Goal: Task Accomplishment & Management: Manage account settings

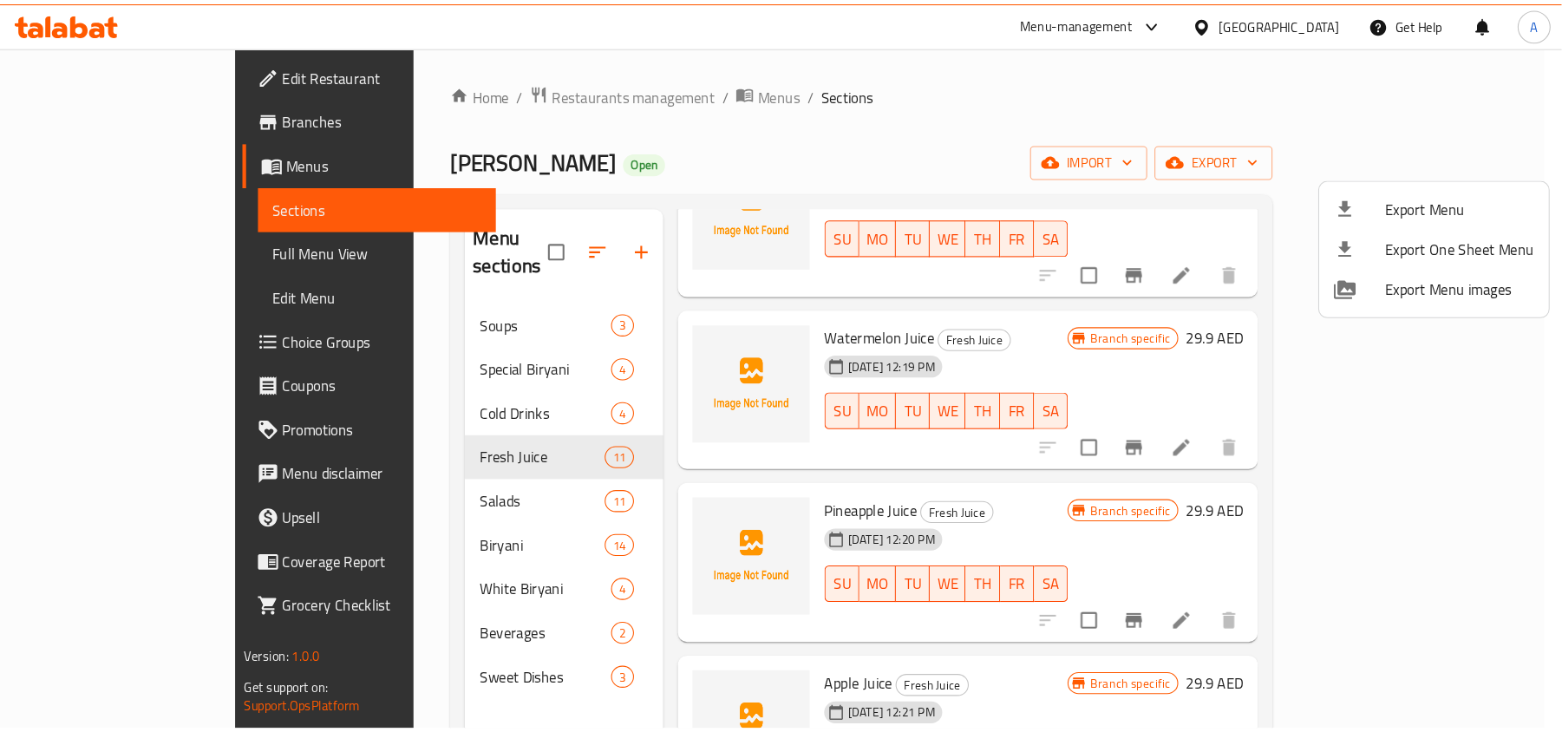
scroll to position [1136, 0]
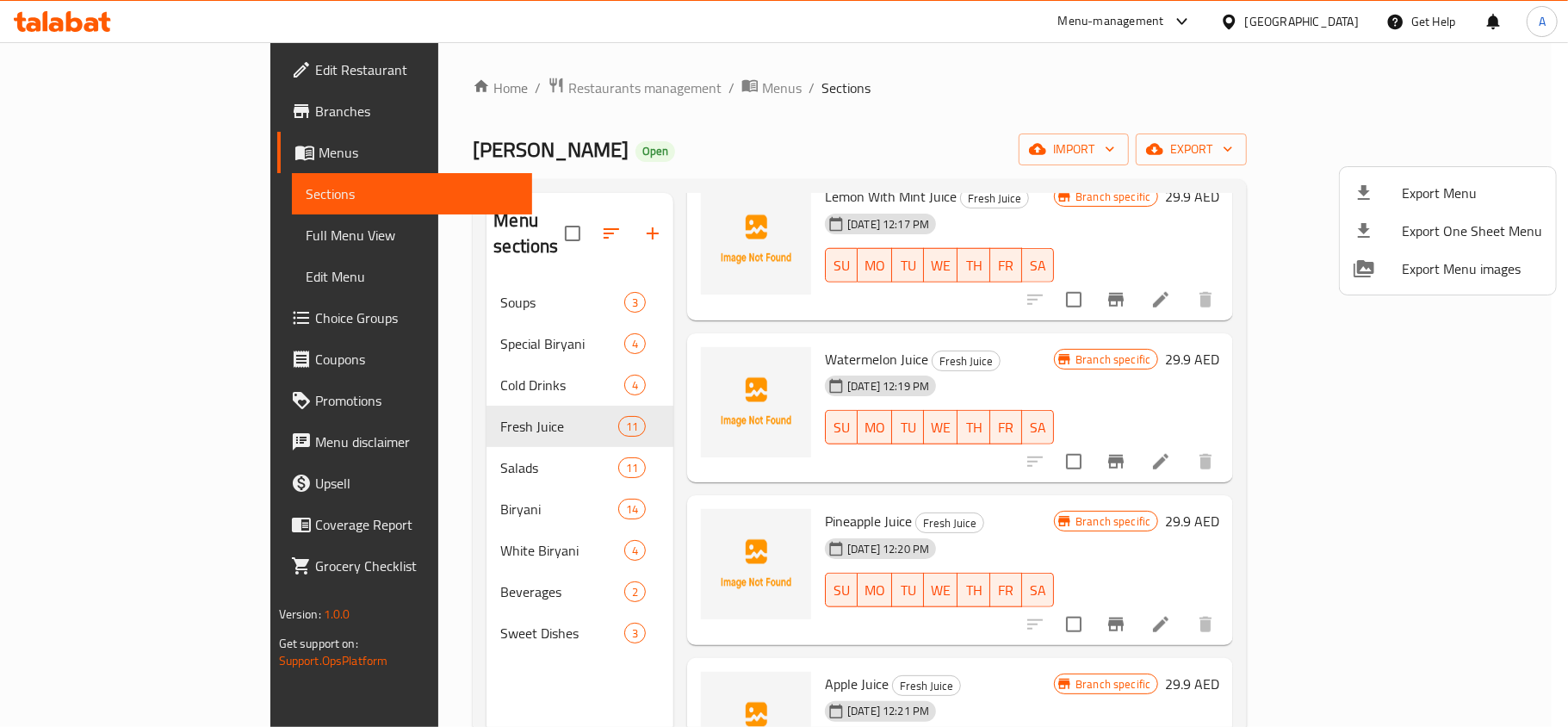
click at [632, 434] on div at bounding box center [784, 364] width 1568 height 727
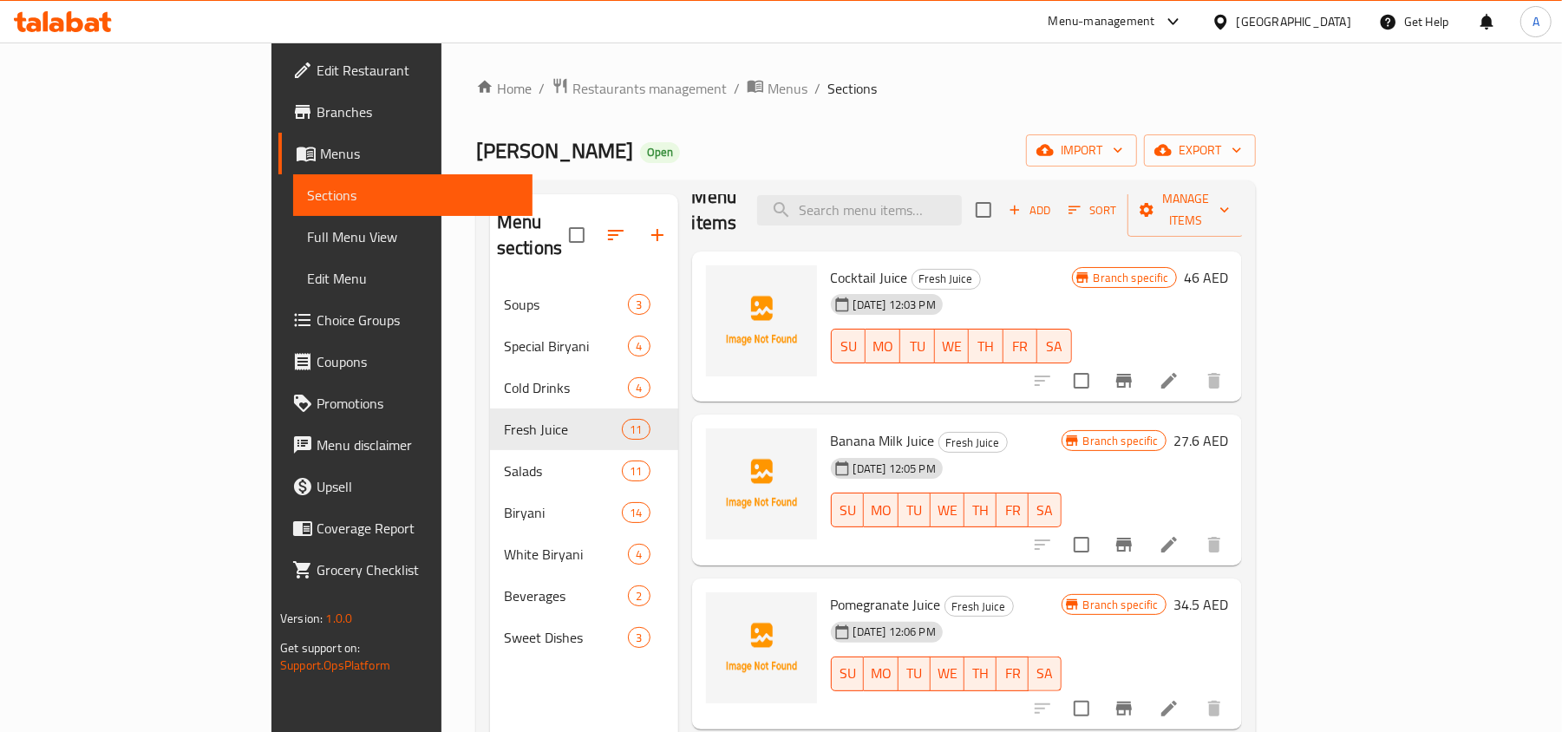
scroll to position [0, 0]
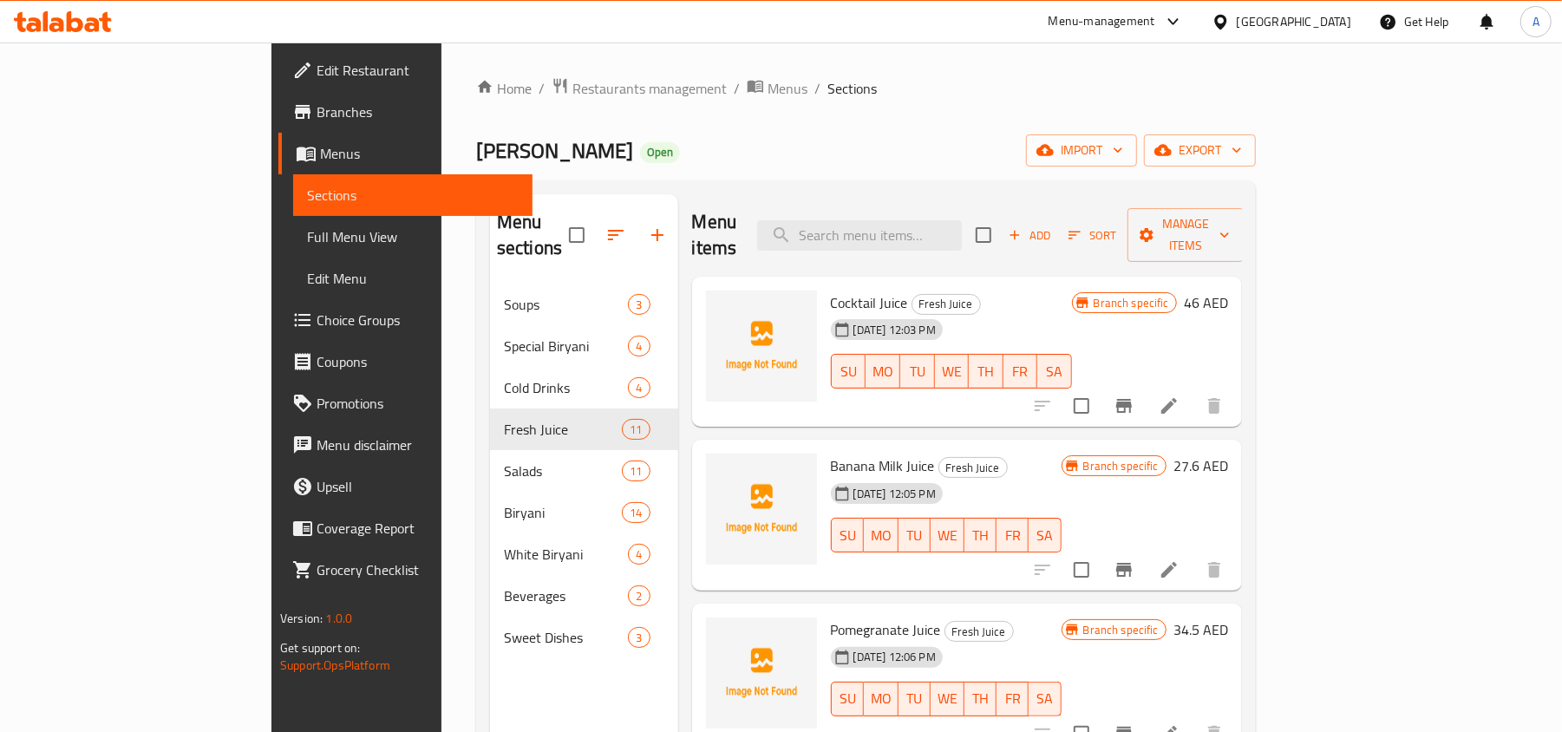
click at [38, 24] on icon at bounding box center [33, 24] width 15 height 15
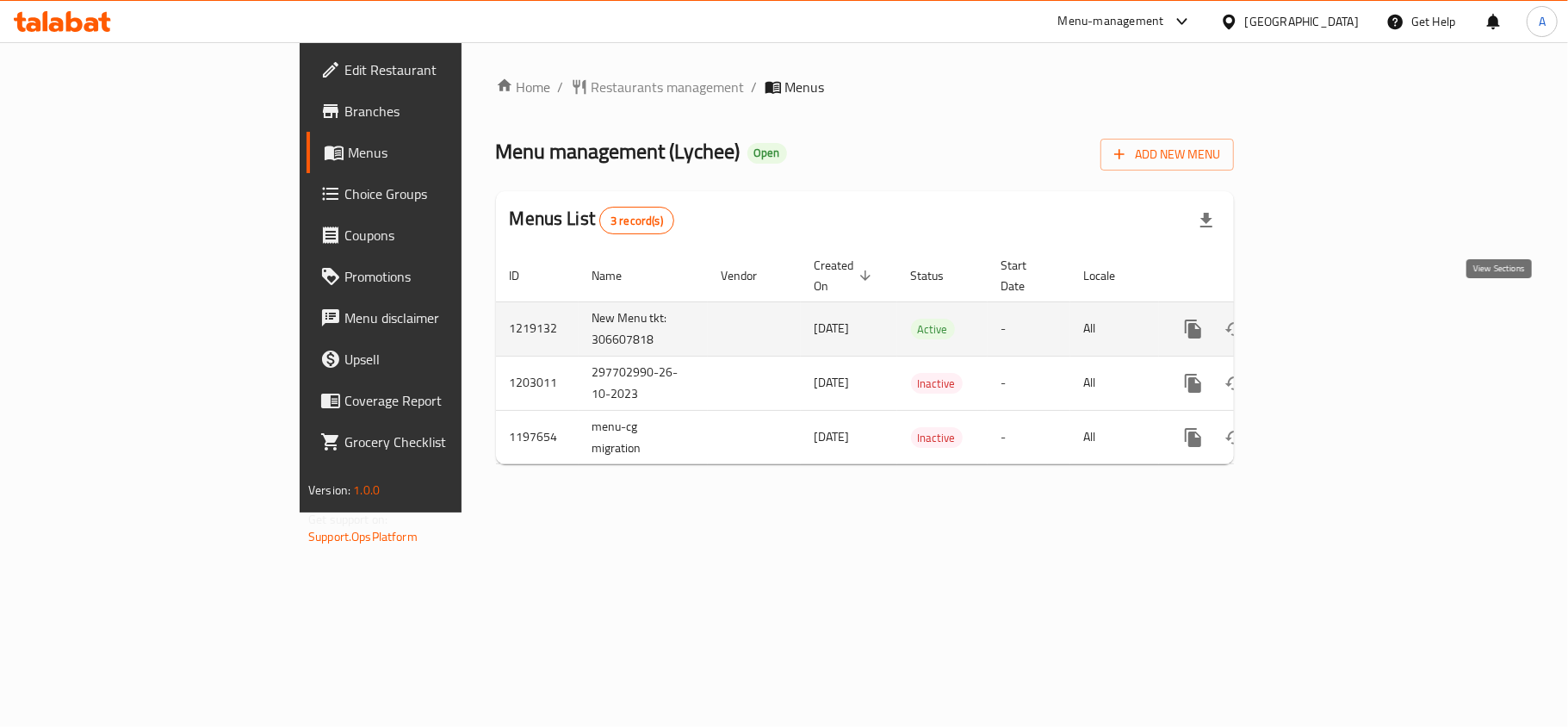
click at [1325, 321] on icon "enhanced table" at bounding box center [1318, 329] width 16 height 16
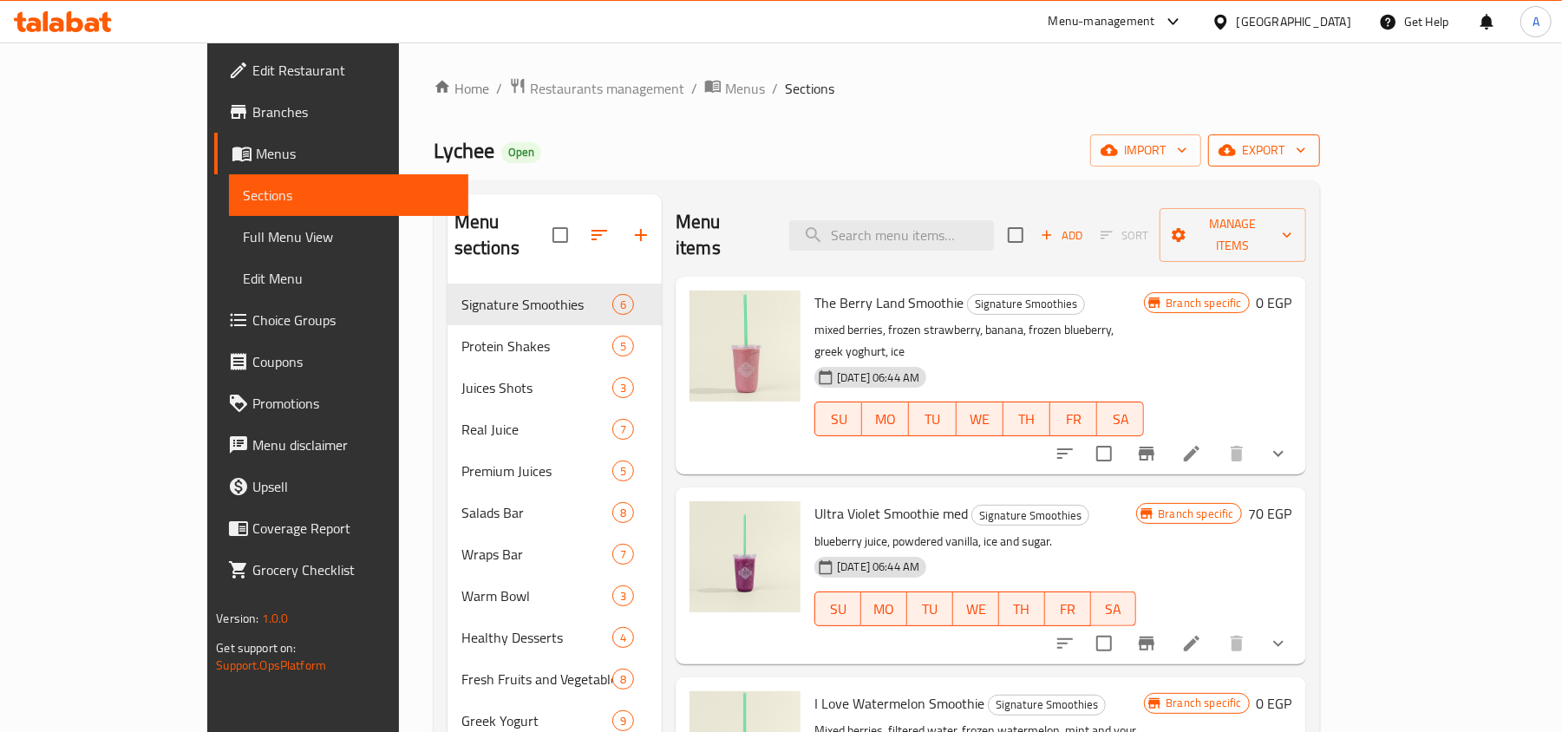
click at [1306, 147] on span "export" at bounding box center [1264, 151] width 84 height 22
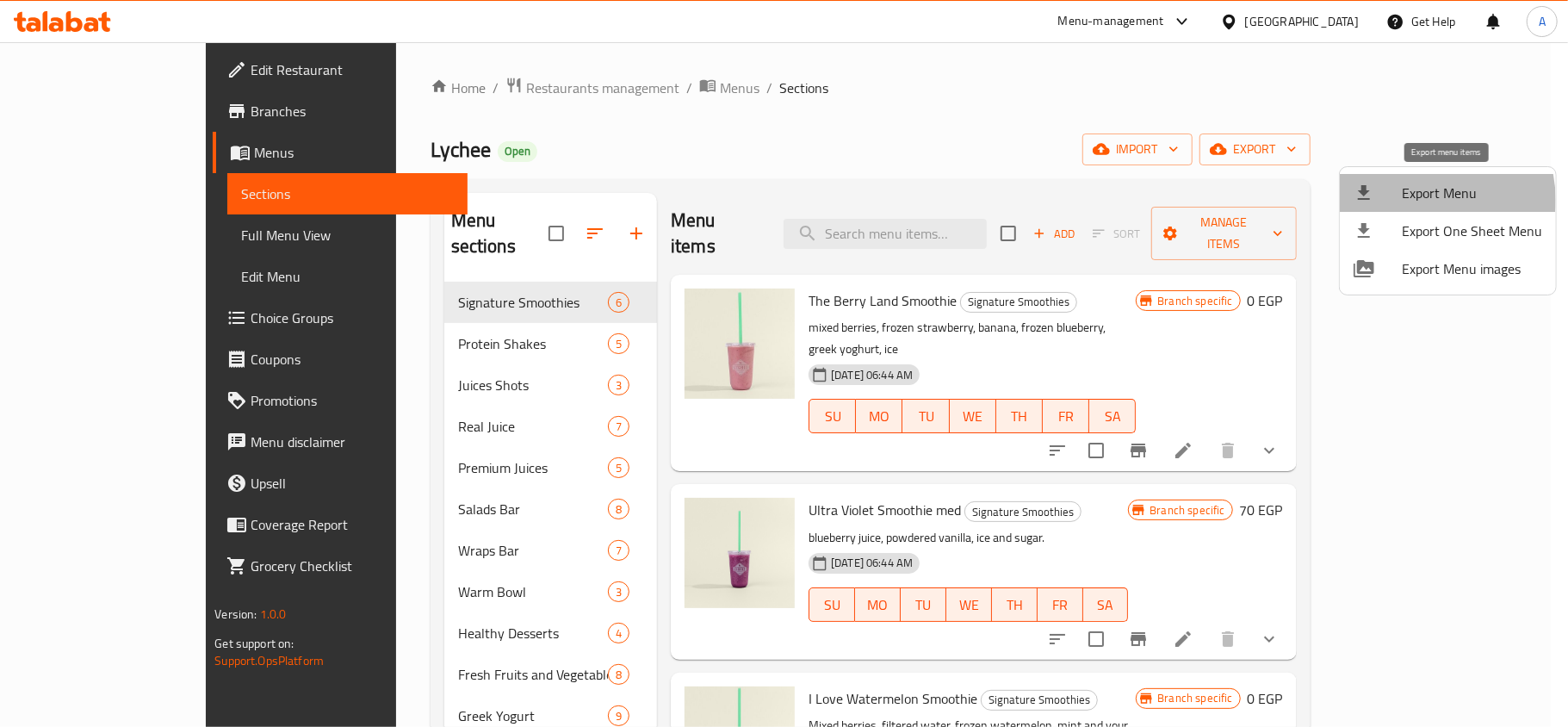
click at [1419, 200] on span "Export Menu" at bounding box center [1472, 193] width 140 height 21
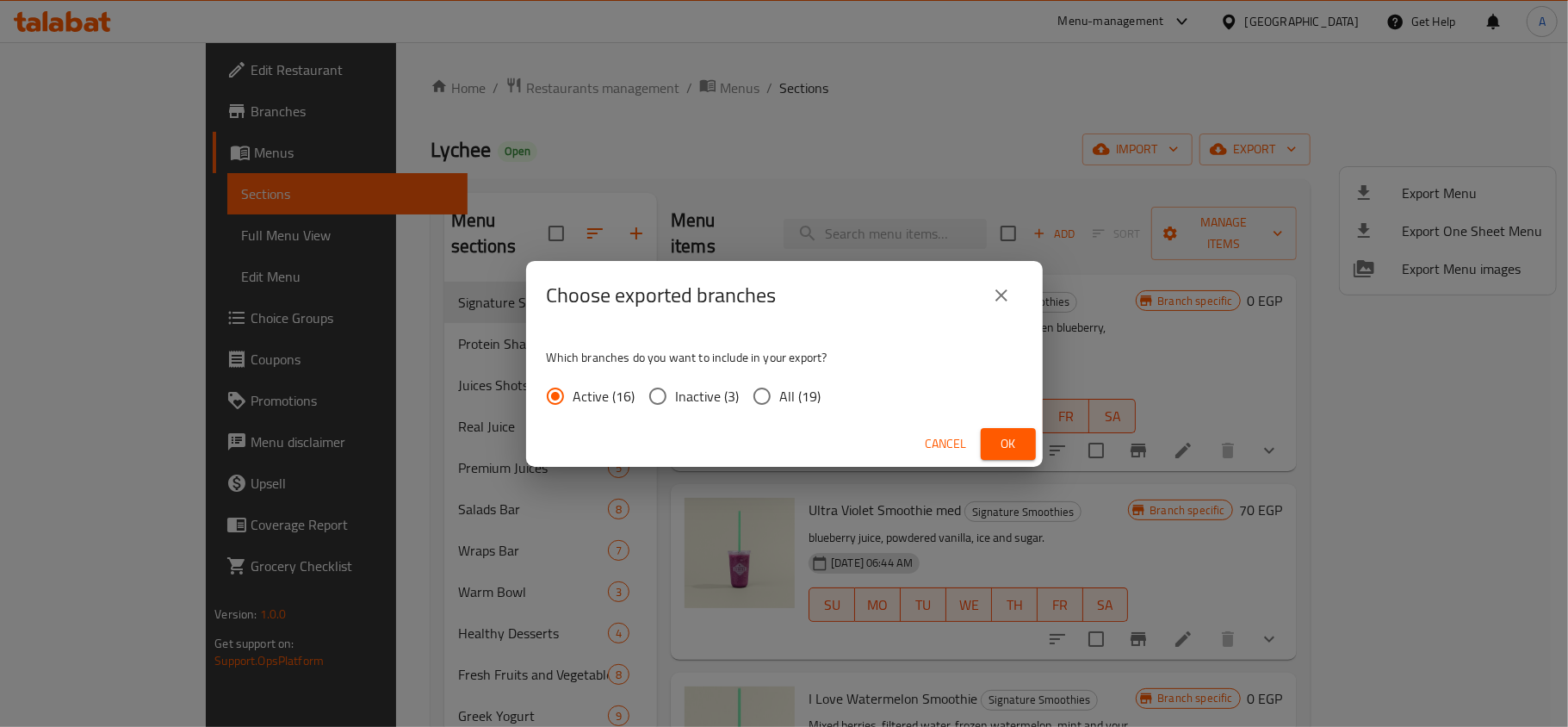
click at [766, 393] on input "All (19)" at bounding box center [762, 396] width 36 height 36
radio input "true"
click at [995, 434] on span "Ok" at bounding box center [1008, 444] width 28 height 22
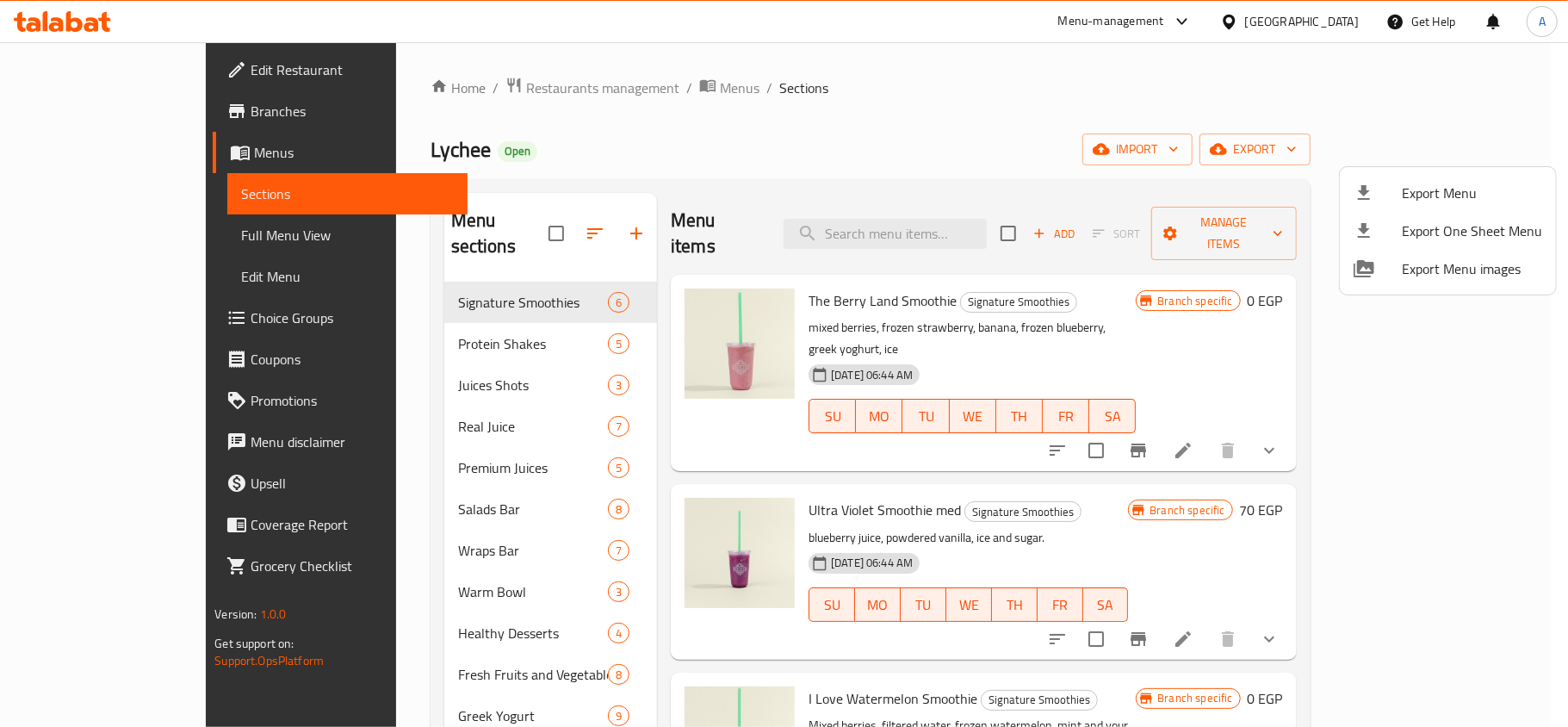
click at [1533, 377] on div at bounding box center [784, 364] width 1568 height 727
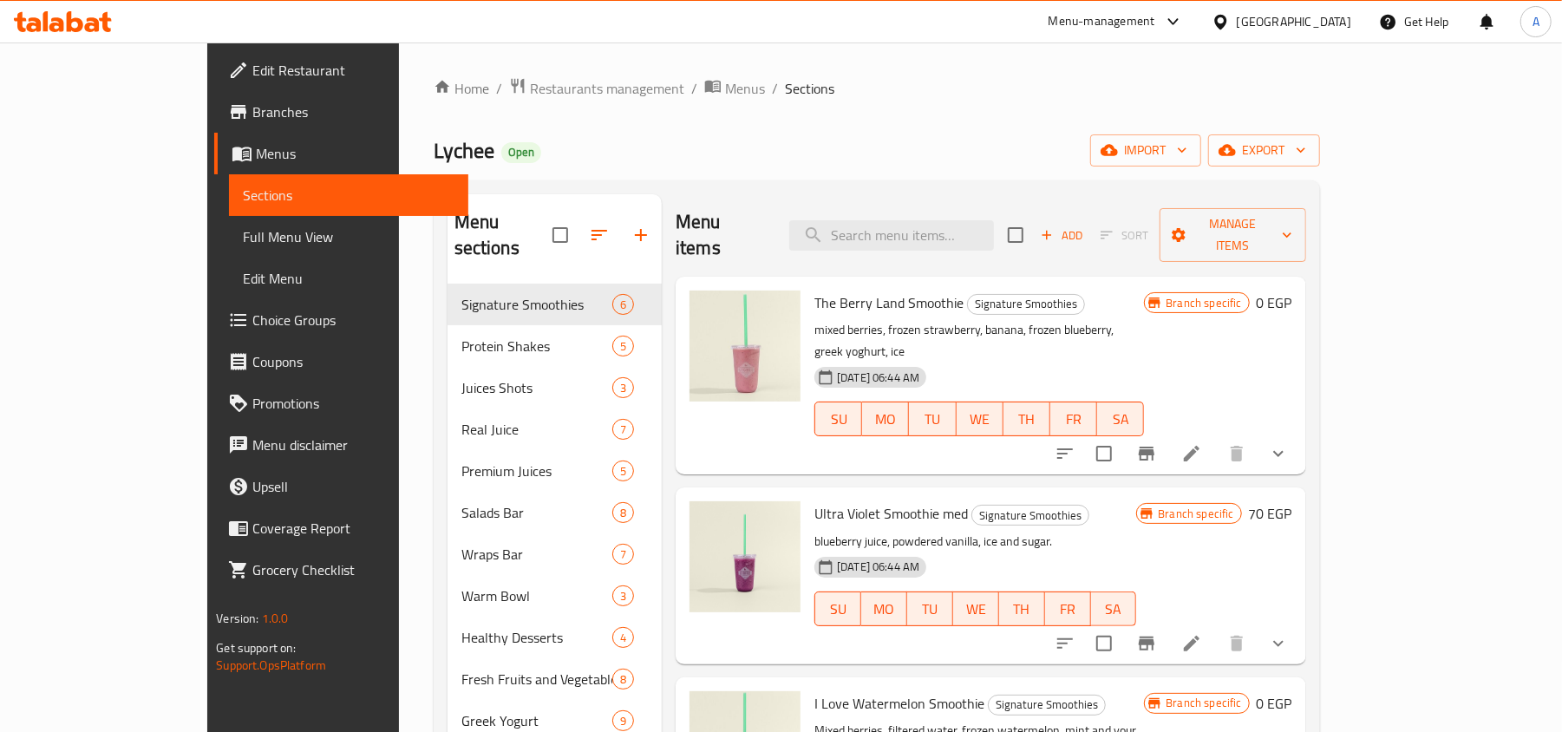
drag, startPoint x: 1541, startPoint y: 344, endPoint x: 1444, endPoint y: 348, distance: 97.2
click at [1354, 344] on div "Home / Restaurants management / Menus / Sections Lychee Open import export Menu…" at bounding box center [876, 606] width 955 height 1129
drag, startPoint x: 1538, startPoint y: 297, endPoint x: 1498, endPoint y: 298, distance: 39.9
click at [1354, 297] on div "Home / Restaurants management / Menus / Sections Lychee Open import export Menu…" at bounding box center [876, 606] width 955 height 1129
click at [252, 316] on span "Choice Groups" at bounding box center [353, 320] width 202 height 21
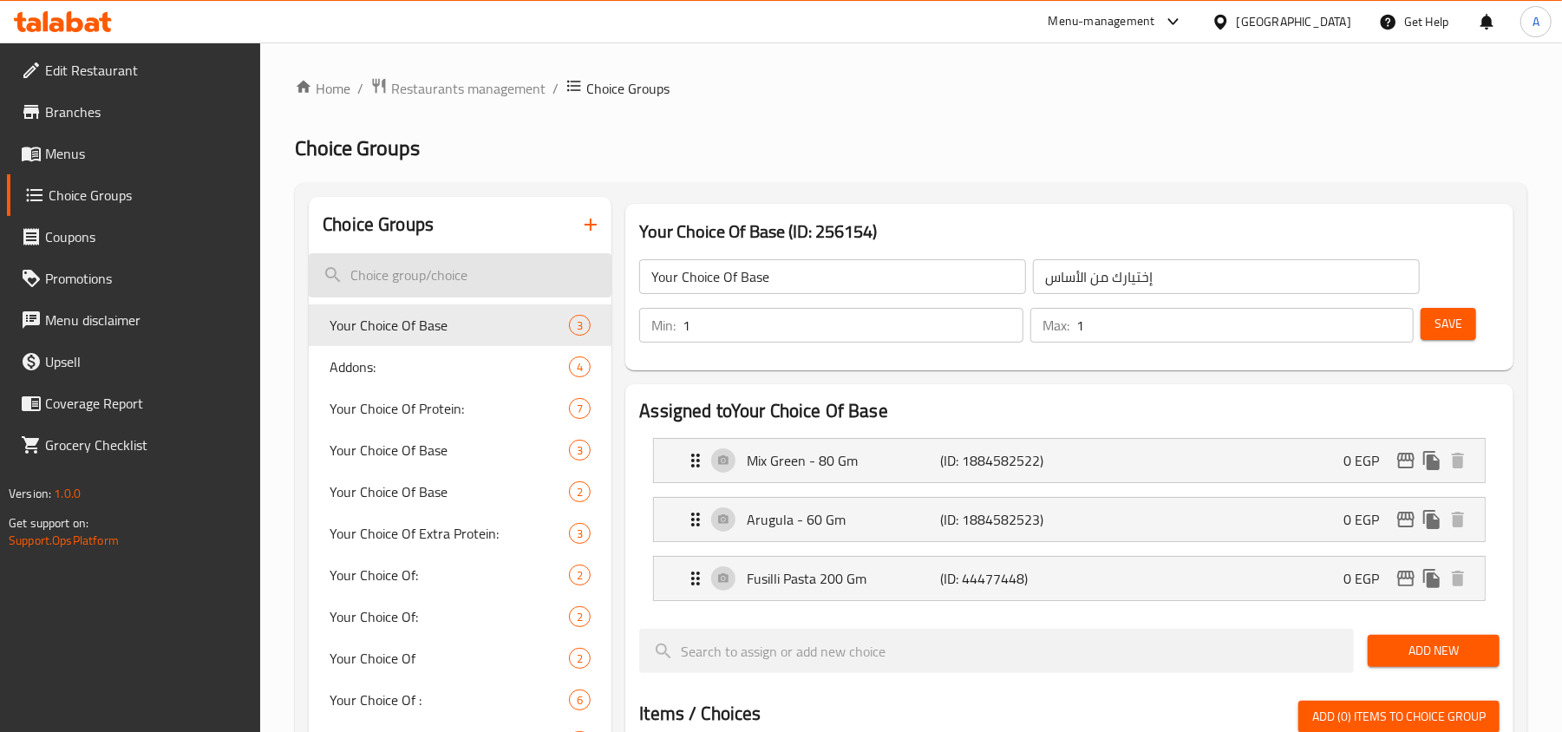
click at [472, 283] on input "search" at bounding box center [460, 275] width 303 height 44
click at [461, 283] on input "search" at bounding box center [460, 275] width 303 height 44
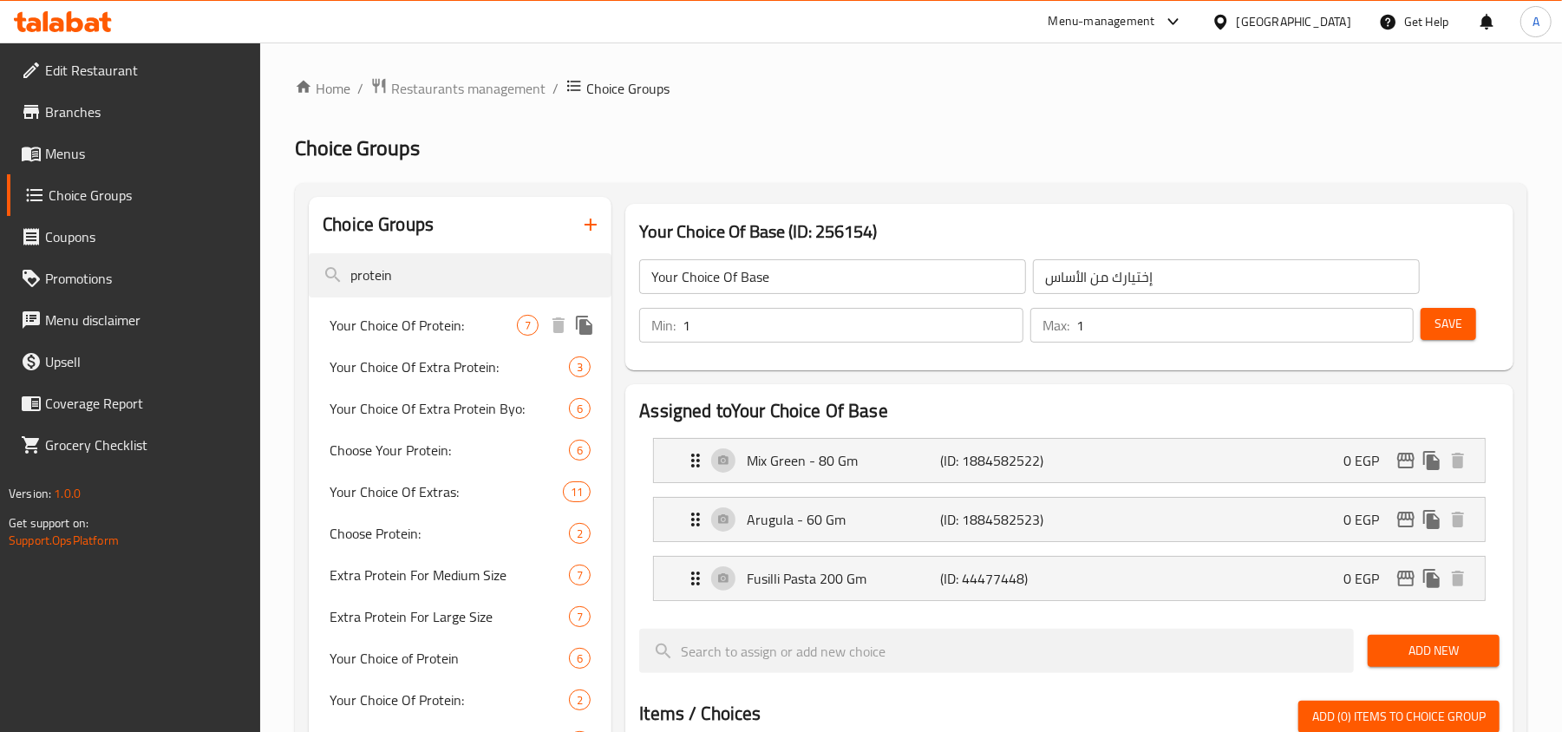
type input "protein"
click at [385, 329] on span "Your Choice Of Protein:" at bounding box center [422, 325] width 187 height 21
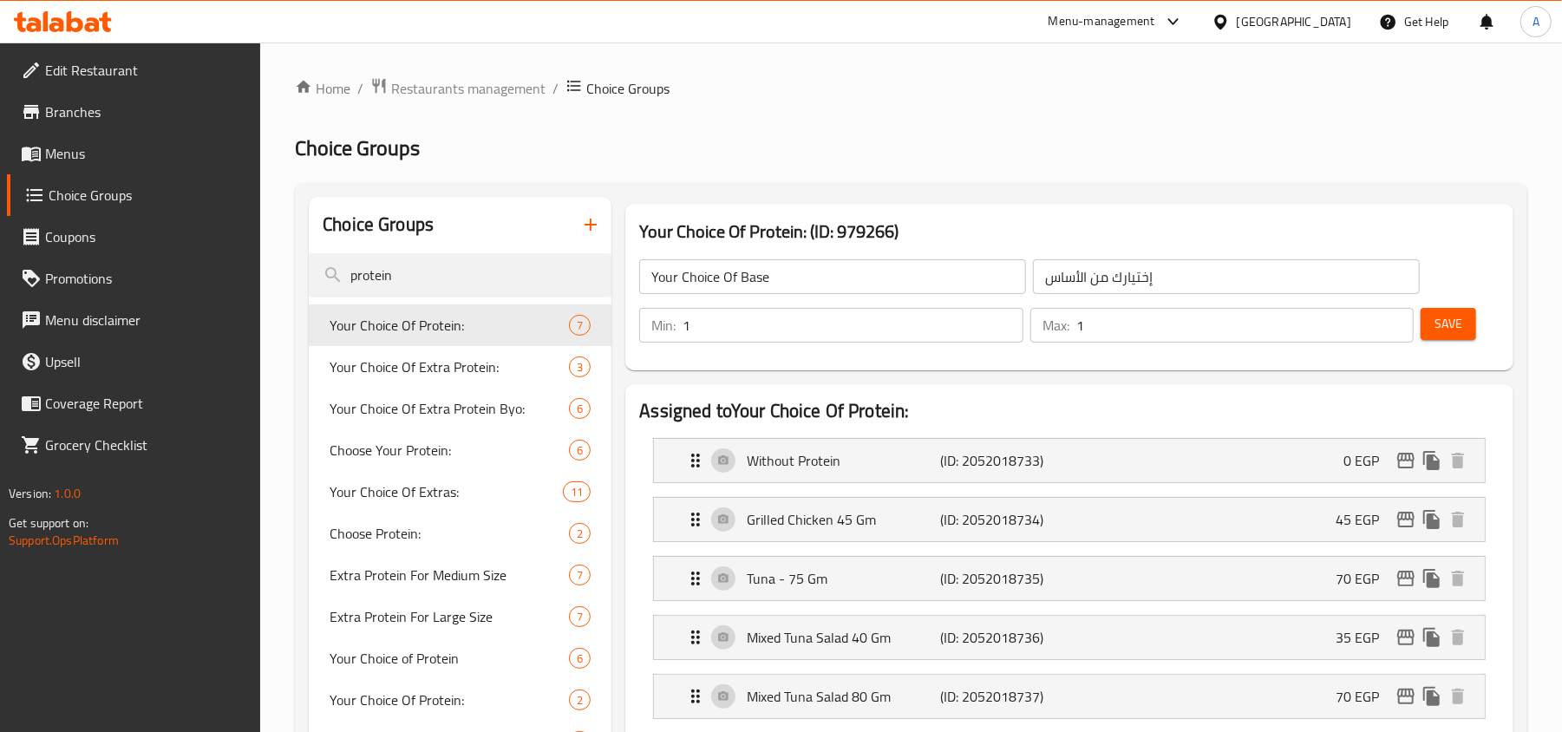
type input "Your Choice Of Protein:"
type input "اختيارك من البروتين:"
type input "0"
type input "2"
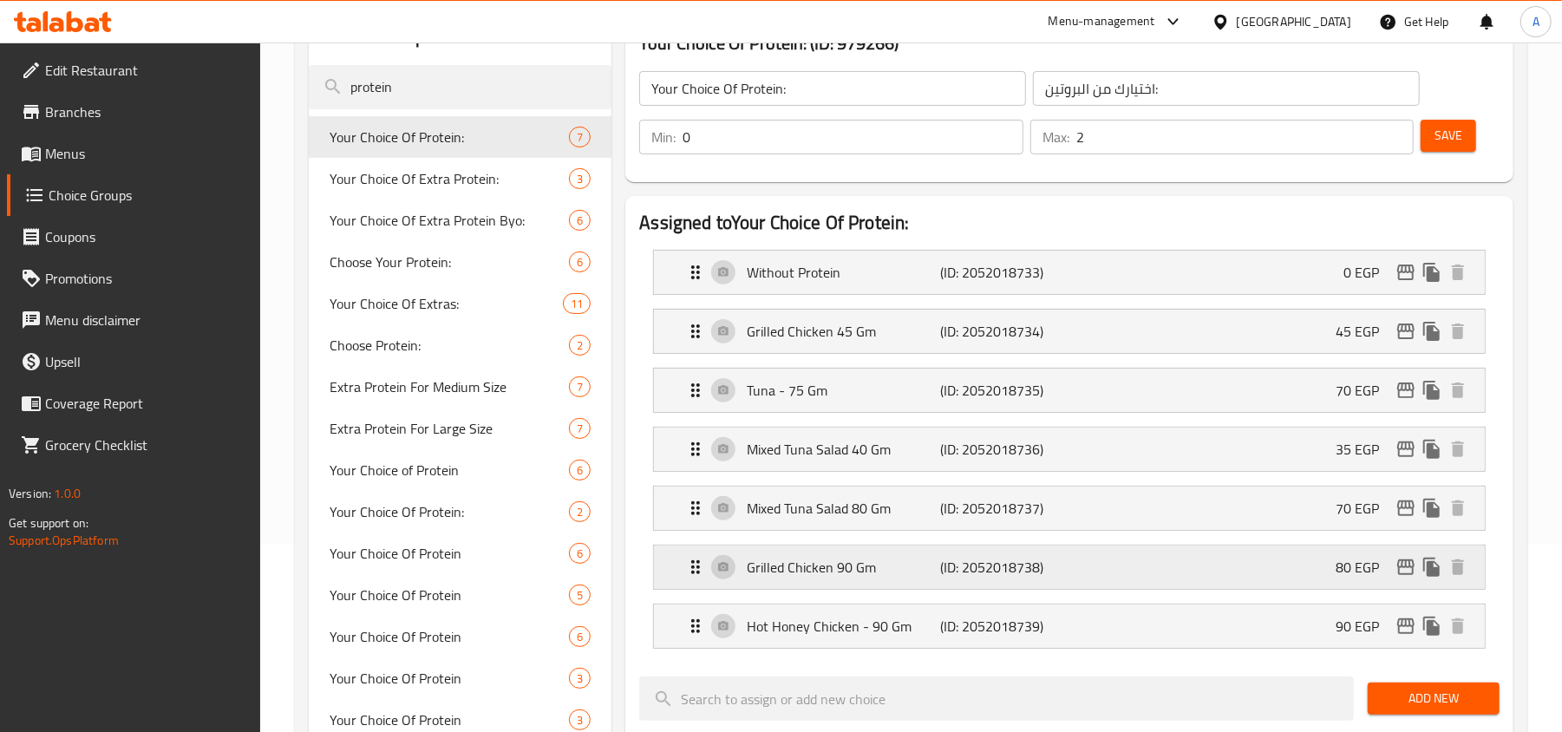
scroll to position [115, 0]
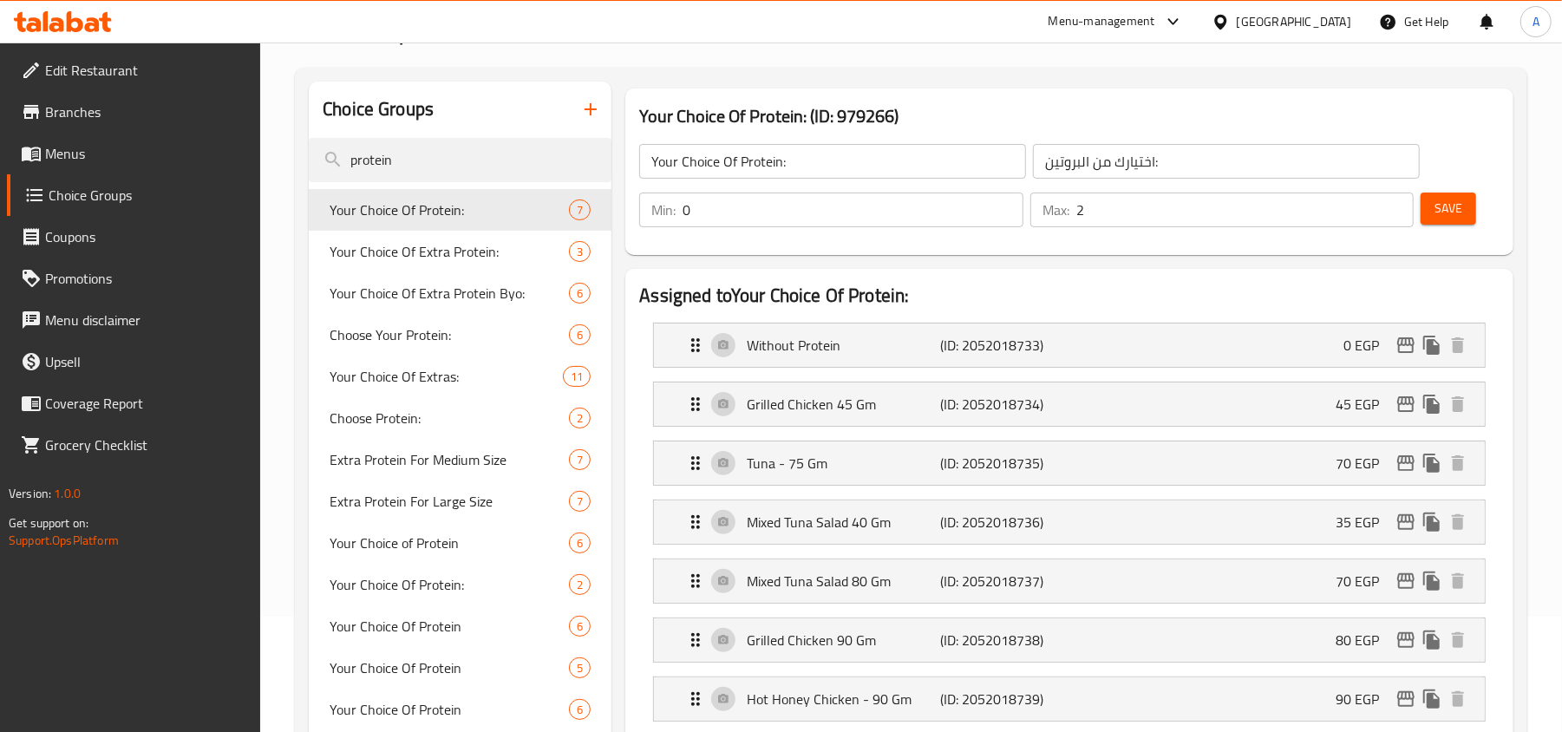
click at [85, 151] on span "Menus" at bounding box center [146, 153] width 202 height 21
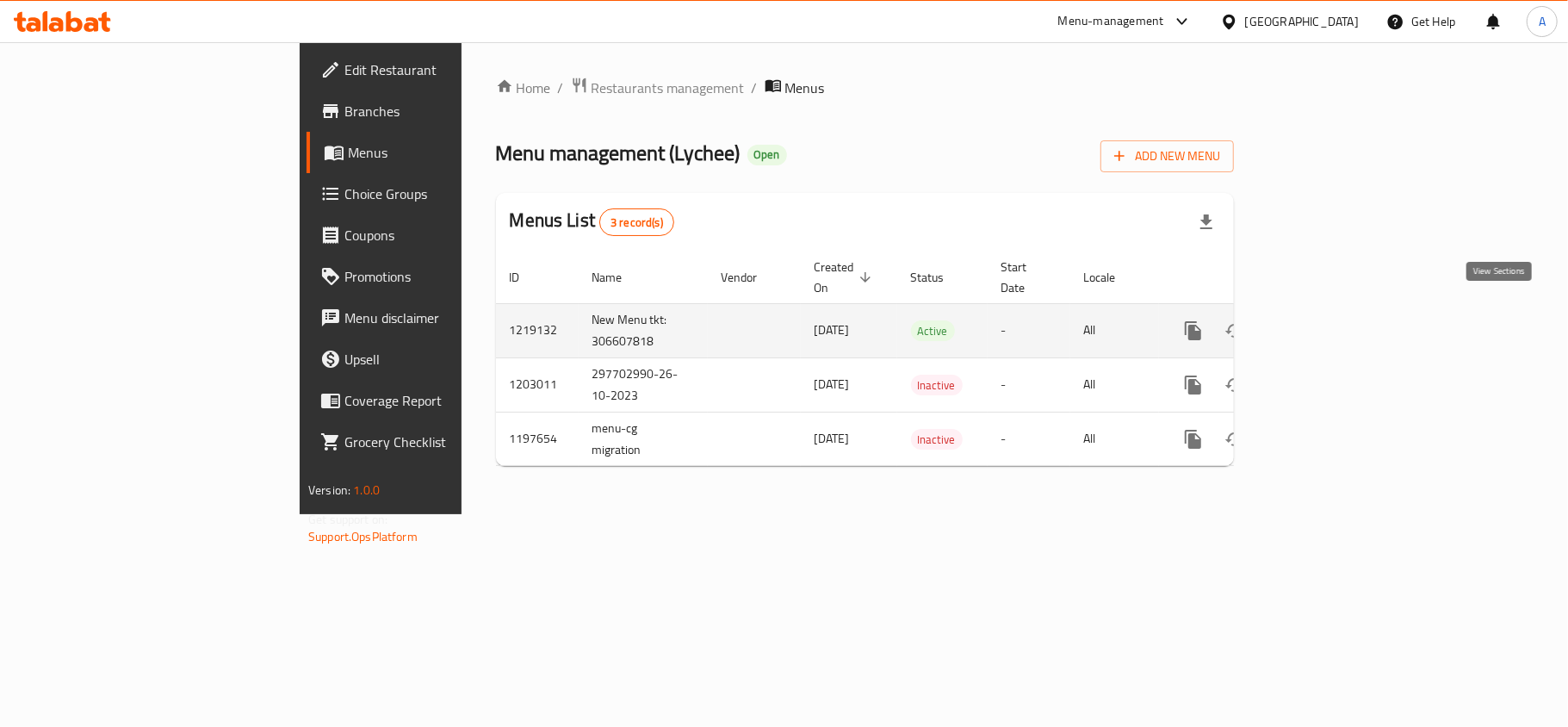
click at [1338, 324] on link "enhanced table" at bounding box center [1318, 331] width 42 height 42
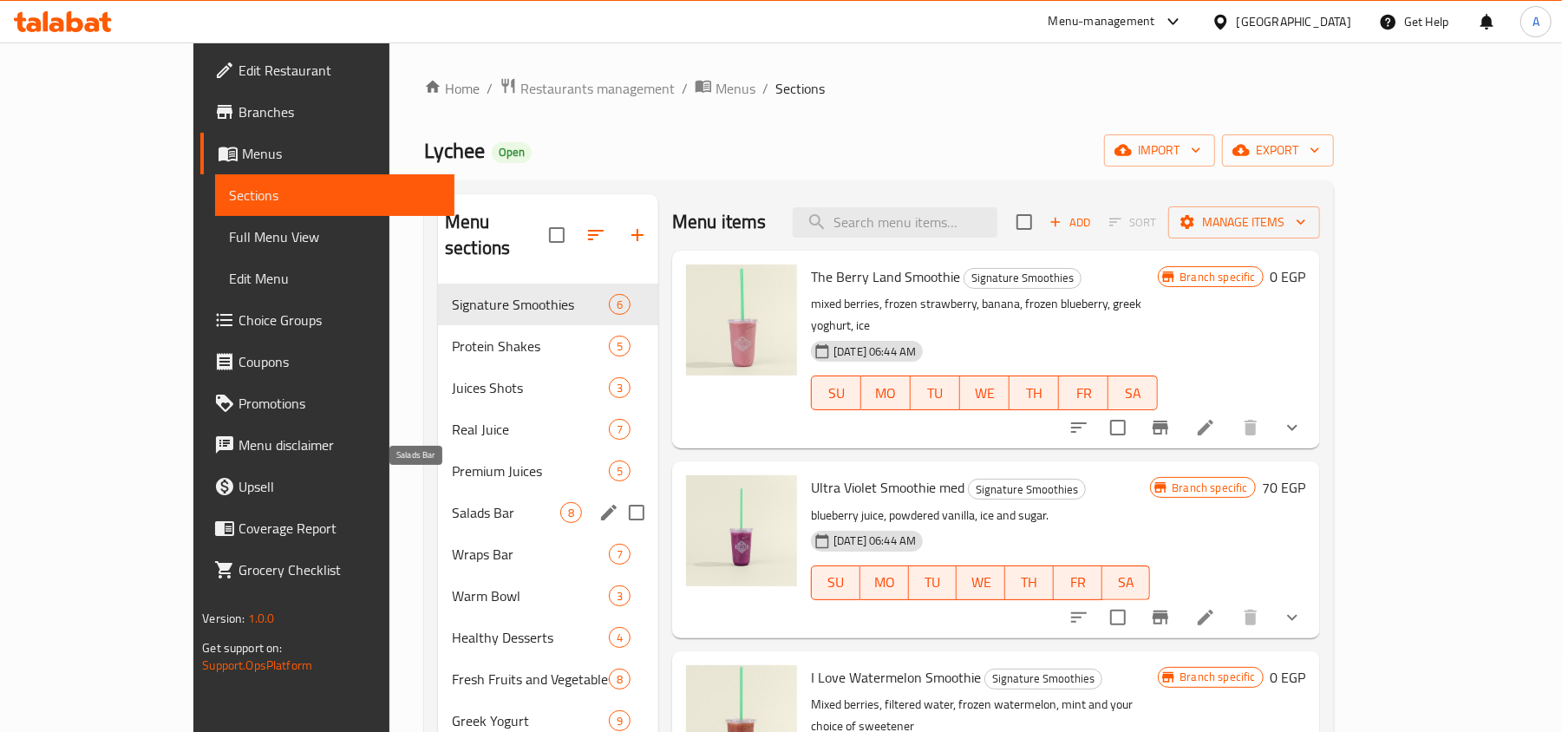
click at [452, 502] on span "Salads Bar" at bounding box center [506, 512] width 108 height 21
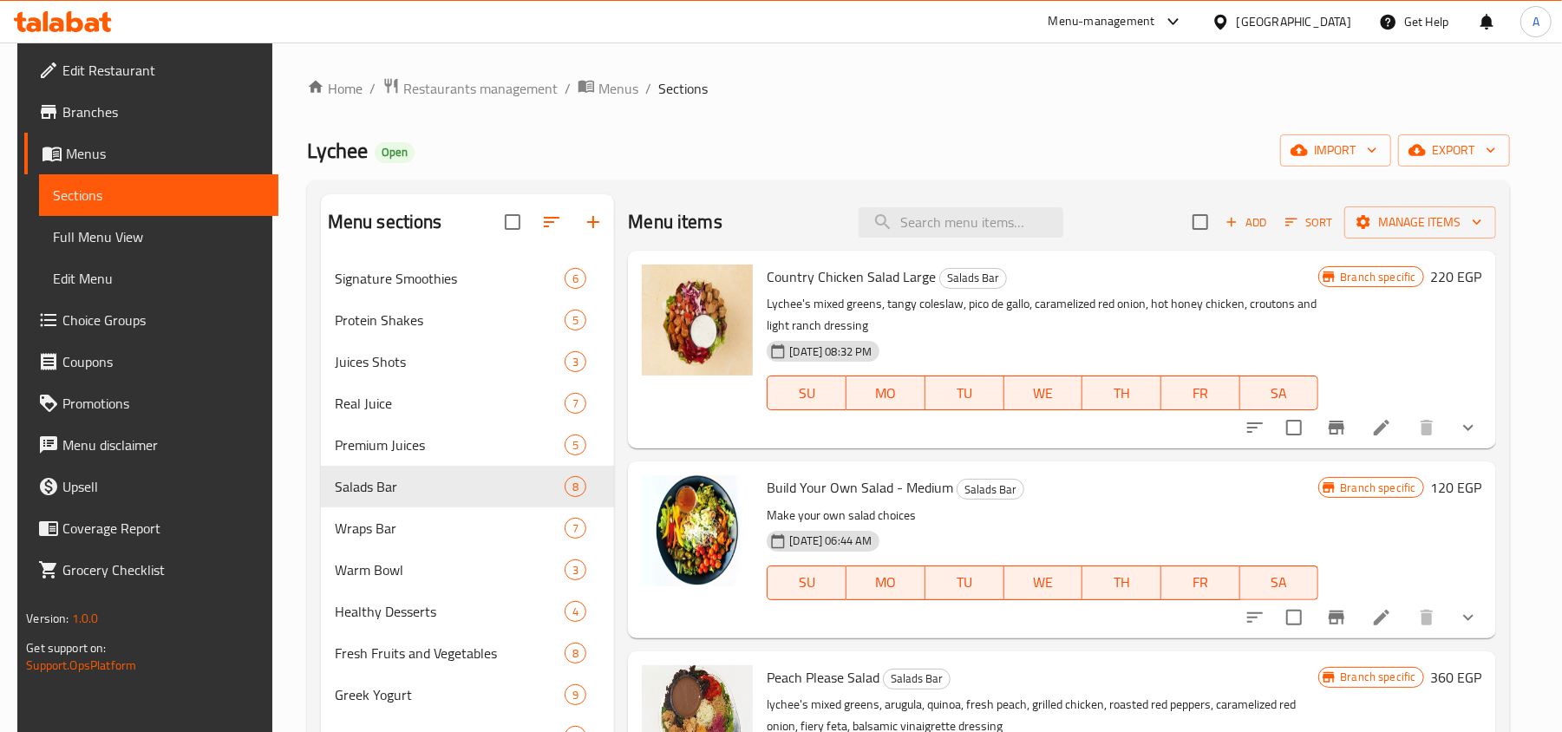
click at [1472, 427] on icon "show more" at bounding box center [1467, 427] width 21 height 21
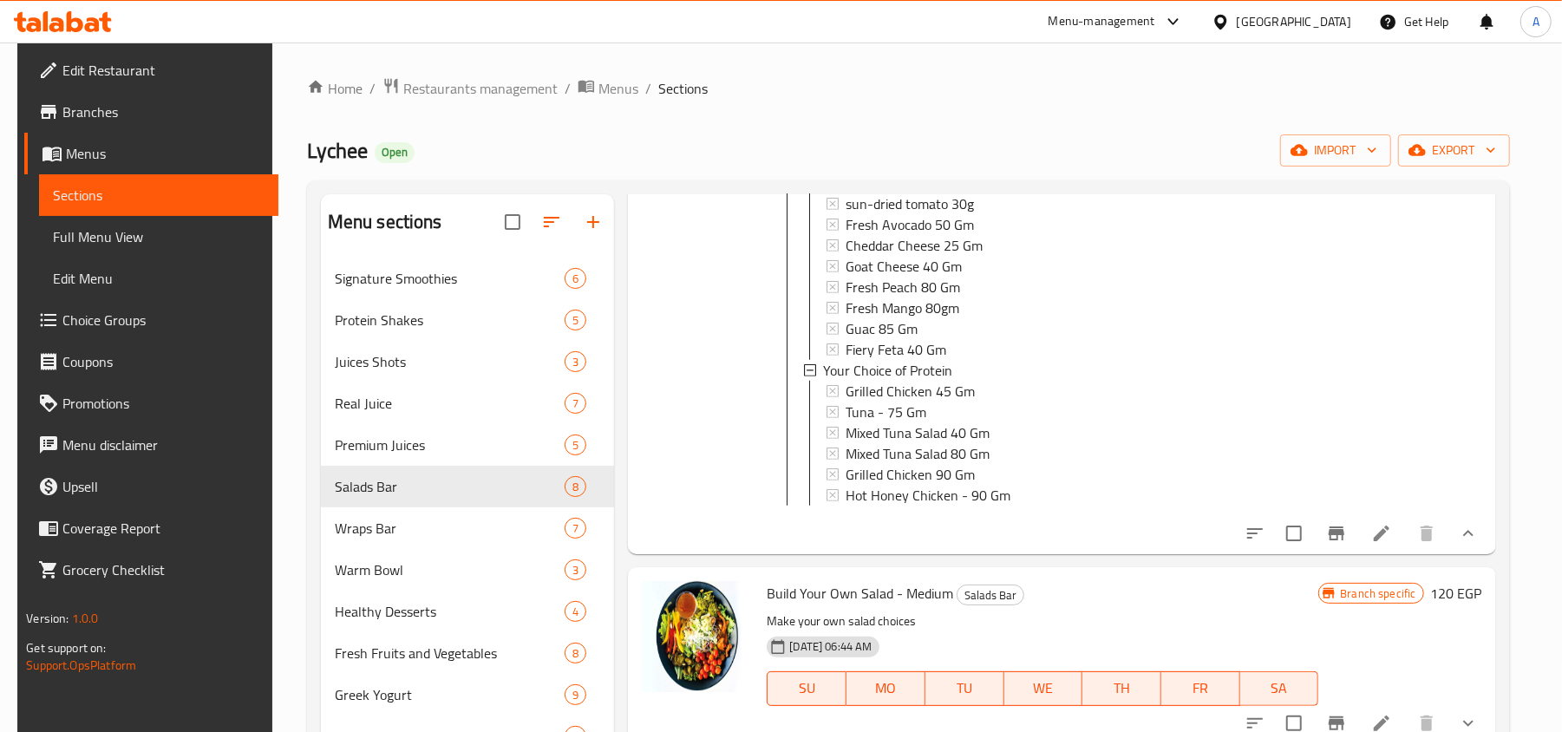
scroll to position [924, 0]
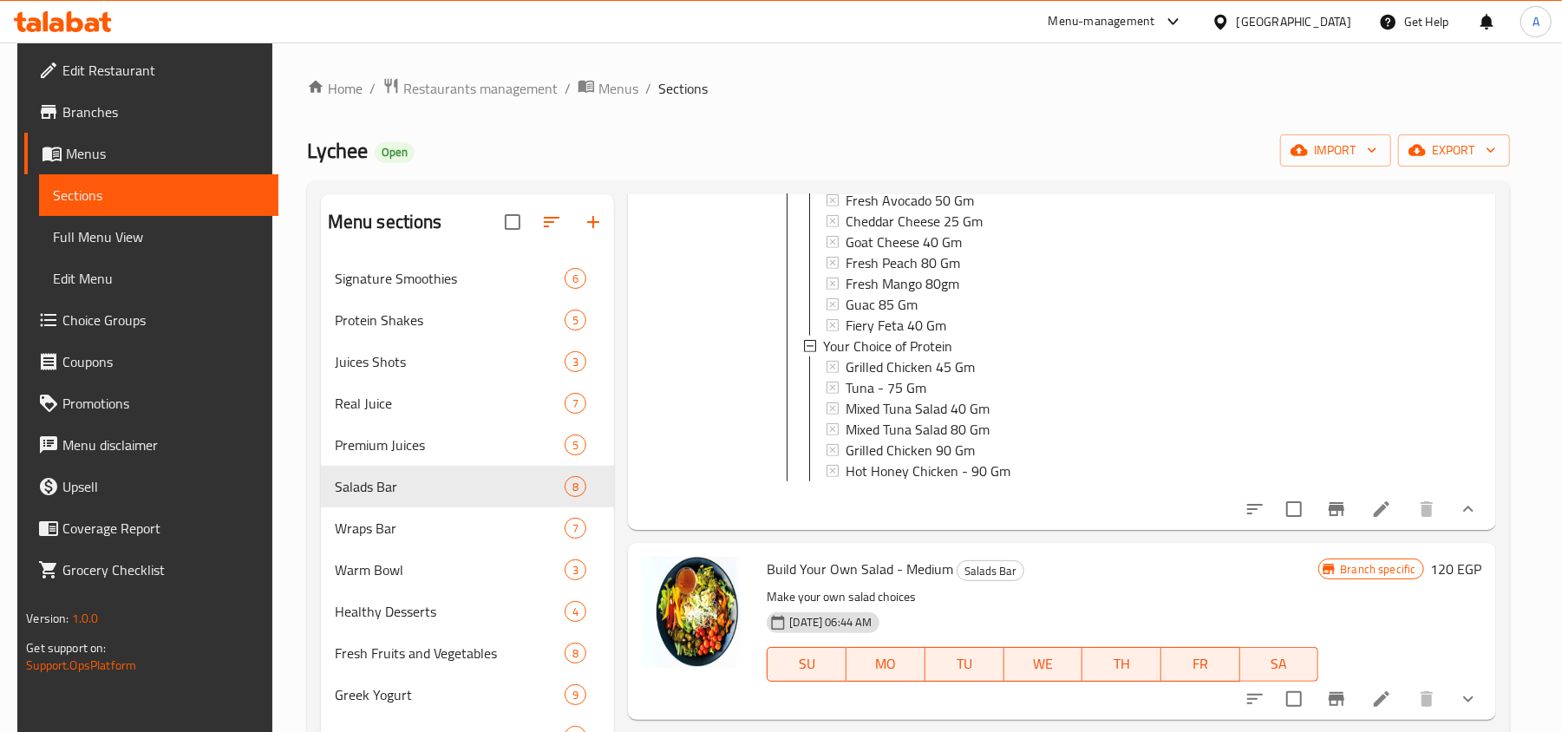
click at [1377, 517] on icon at bounding box center [1381, 509] width 21 height 21
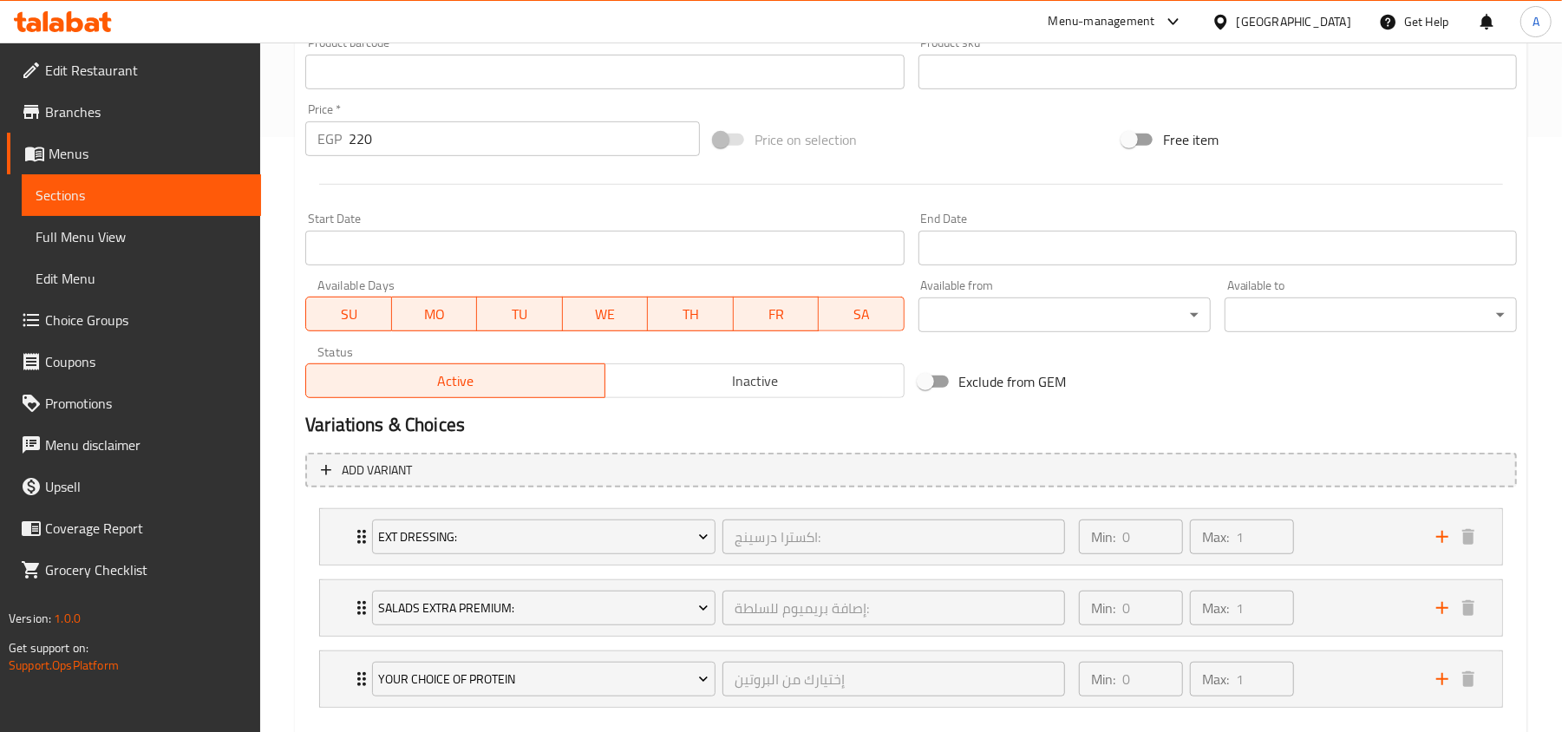
scroll to position [692, 0]
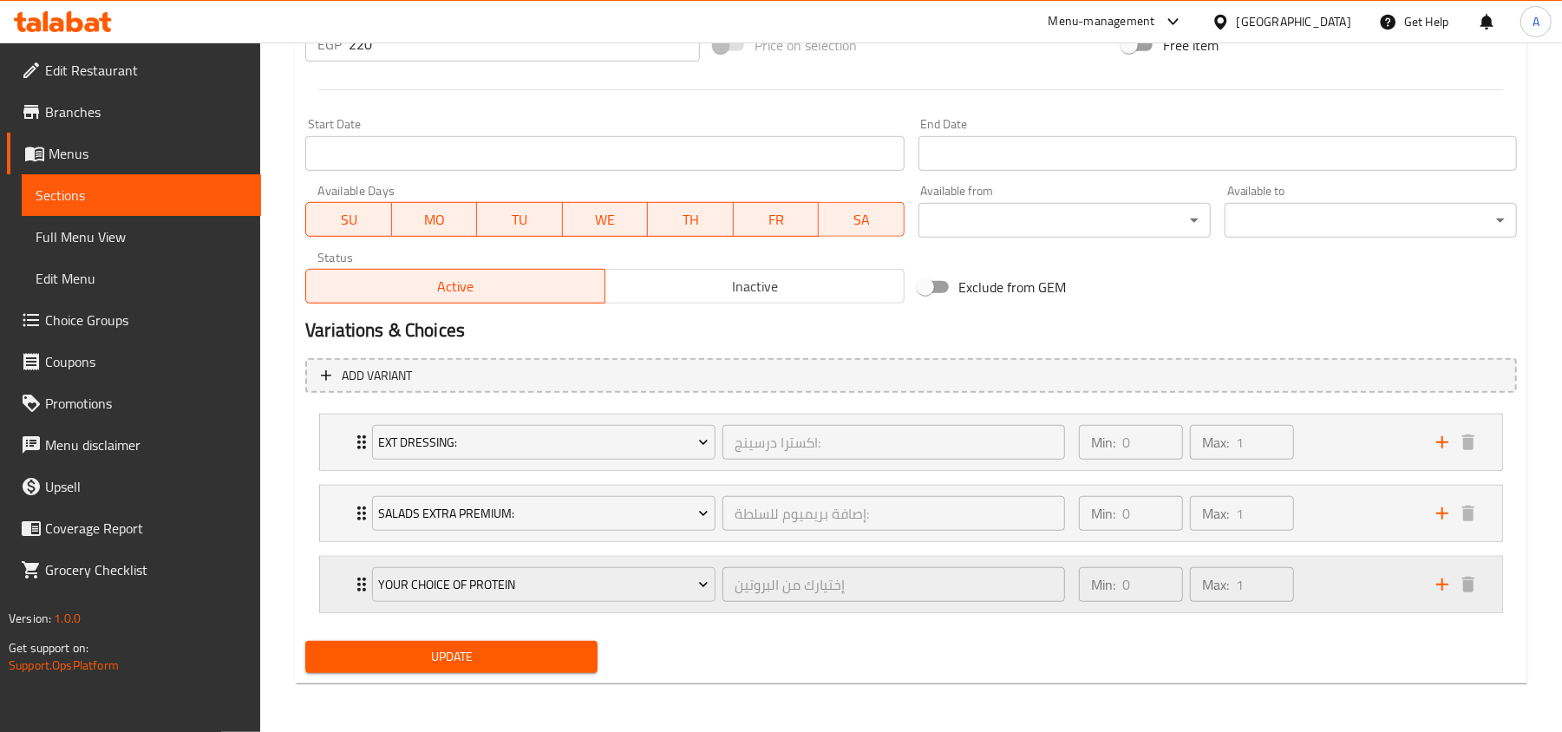
click at [1336, 581] on div "Min: 0 ​ Max: 1 ​" at bounding box center [1246, 584] width 357 height 55
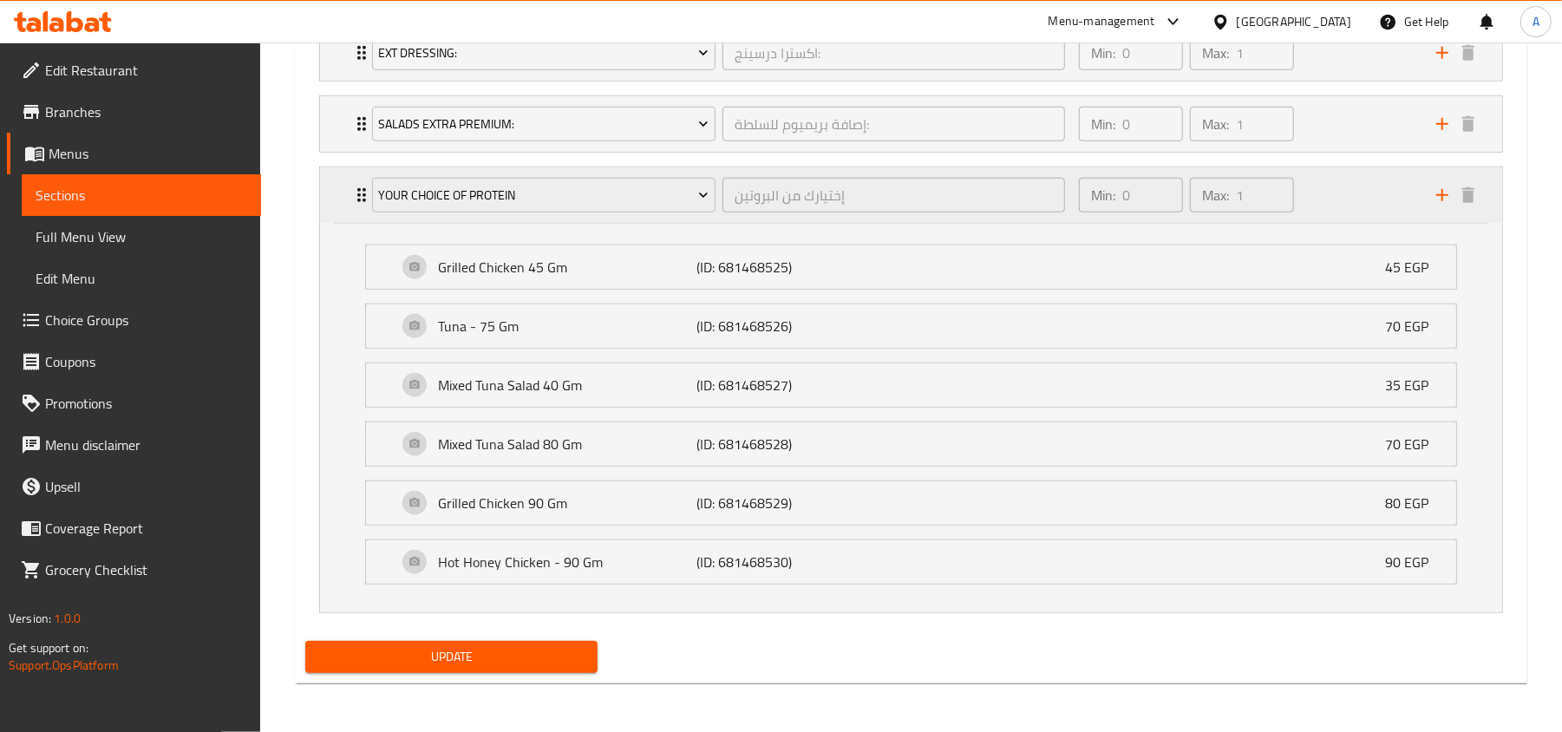
scroll to position [1086, 0]
click at [833, 248] on div "Grilled Chicken 45 Gm (ID: 681468525) 45 EGP" at bounding box center [916, 266] width 1038 height 43
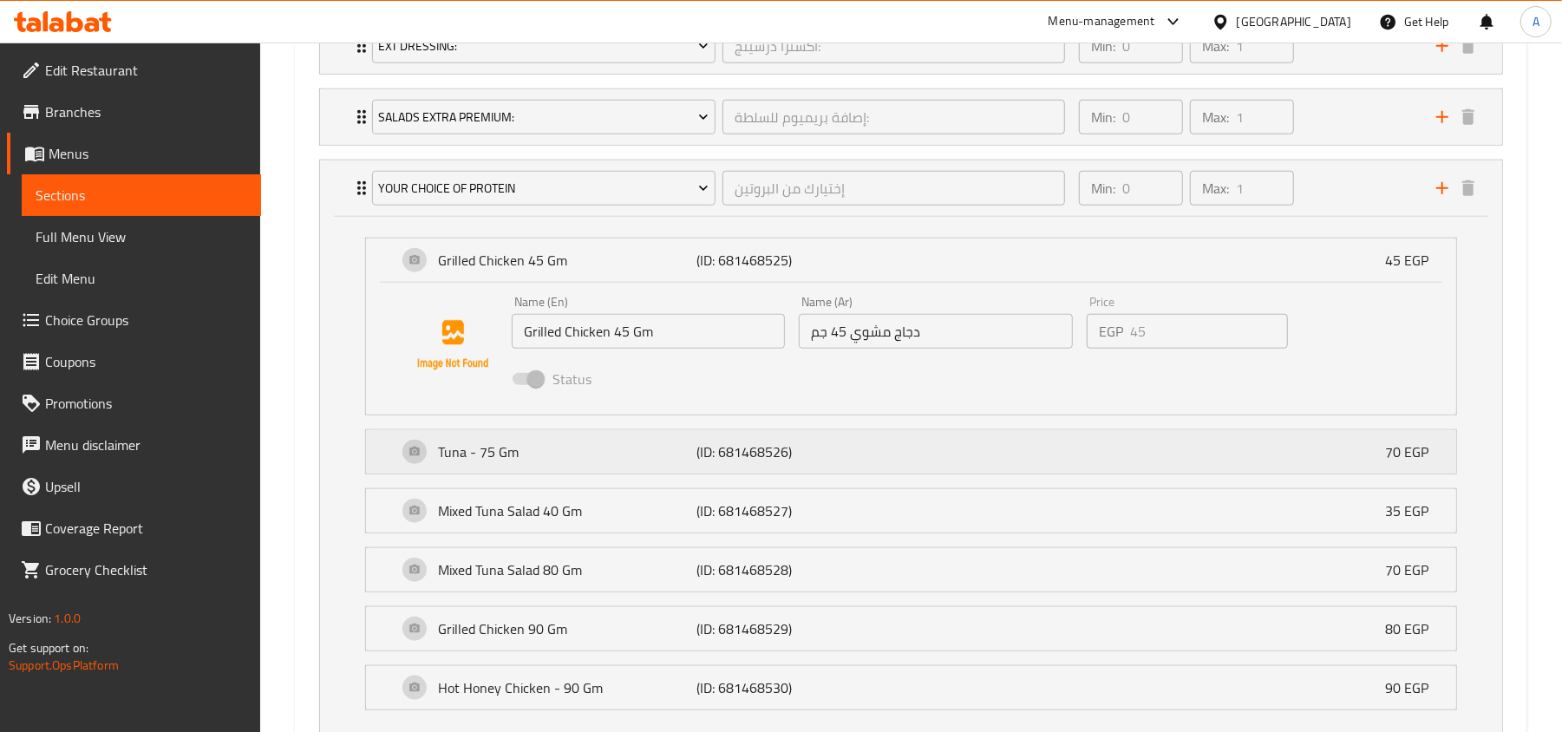
click at [817, 454] on p "(ID: 681468526)" at bounding box center [782, 451] width 173 height 21
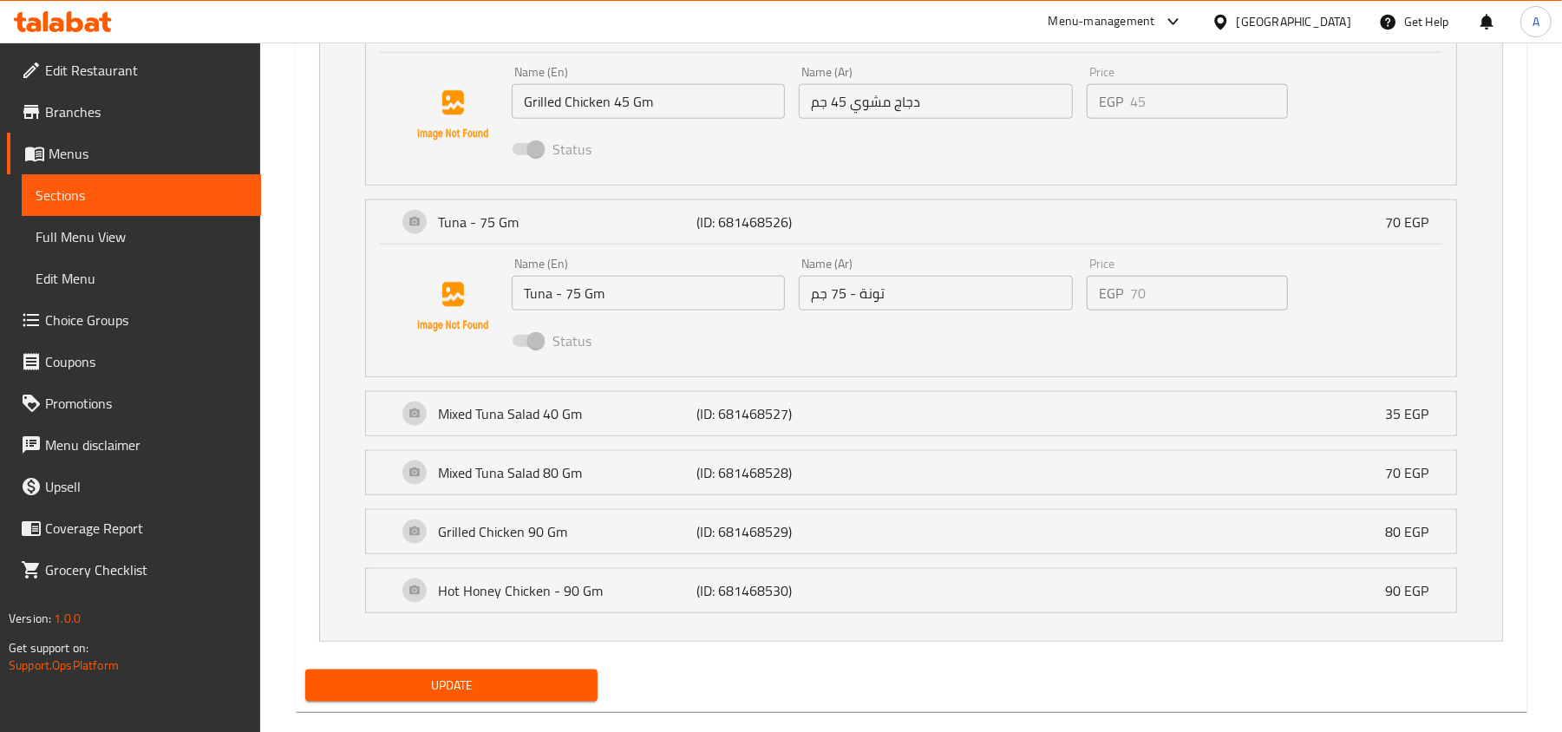
scroll to position [1316, 0]
click at [865, 423] on p "(ID: 681468527)" at bounding box center [782, 412] width 173 height 21
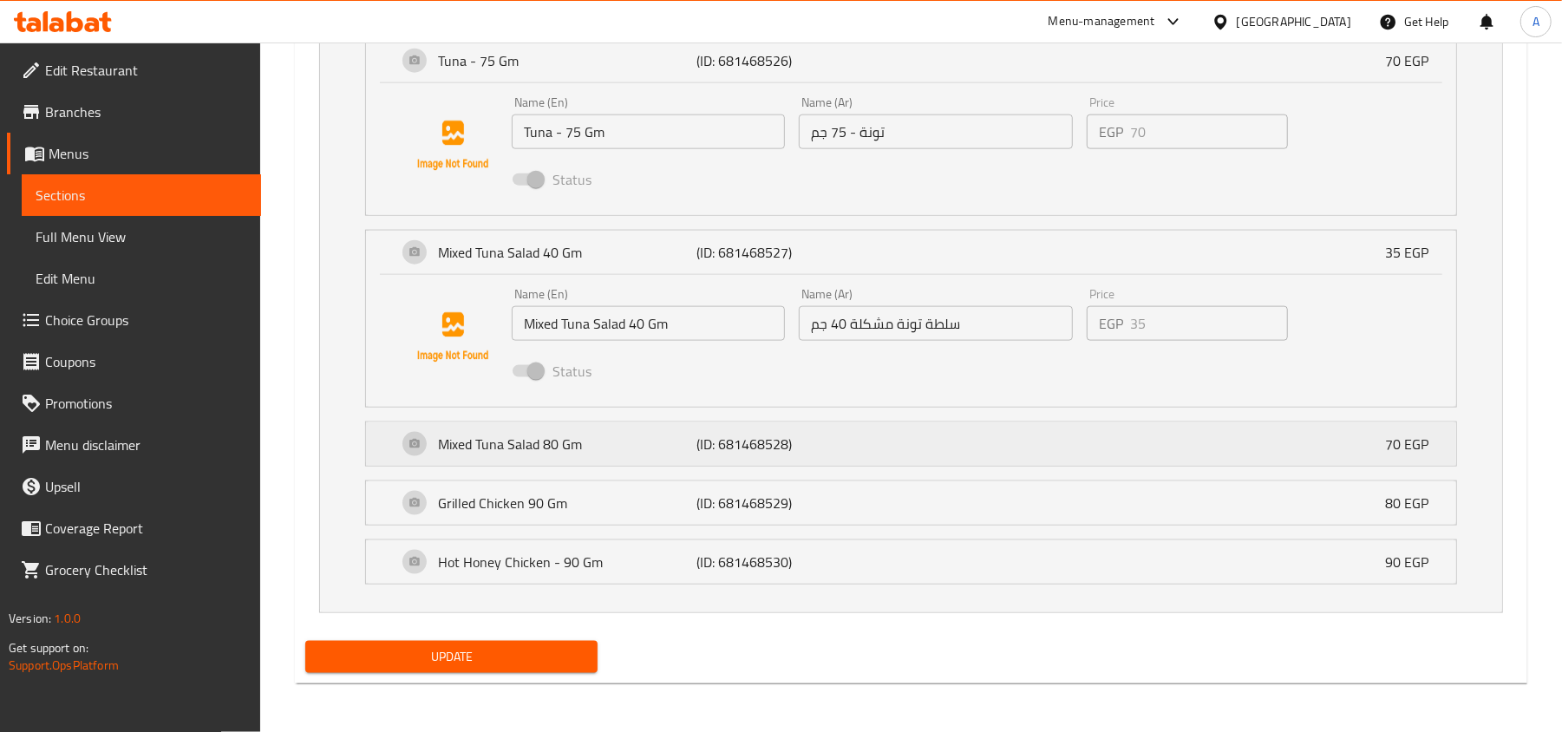
click at [827, 437] on p "(ID: 681468528)" at bounding box center [782, 444] width 173 height 21
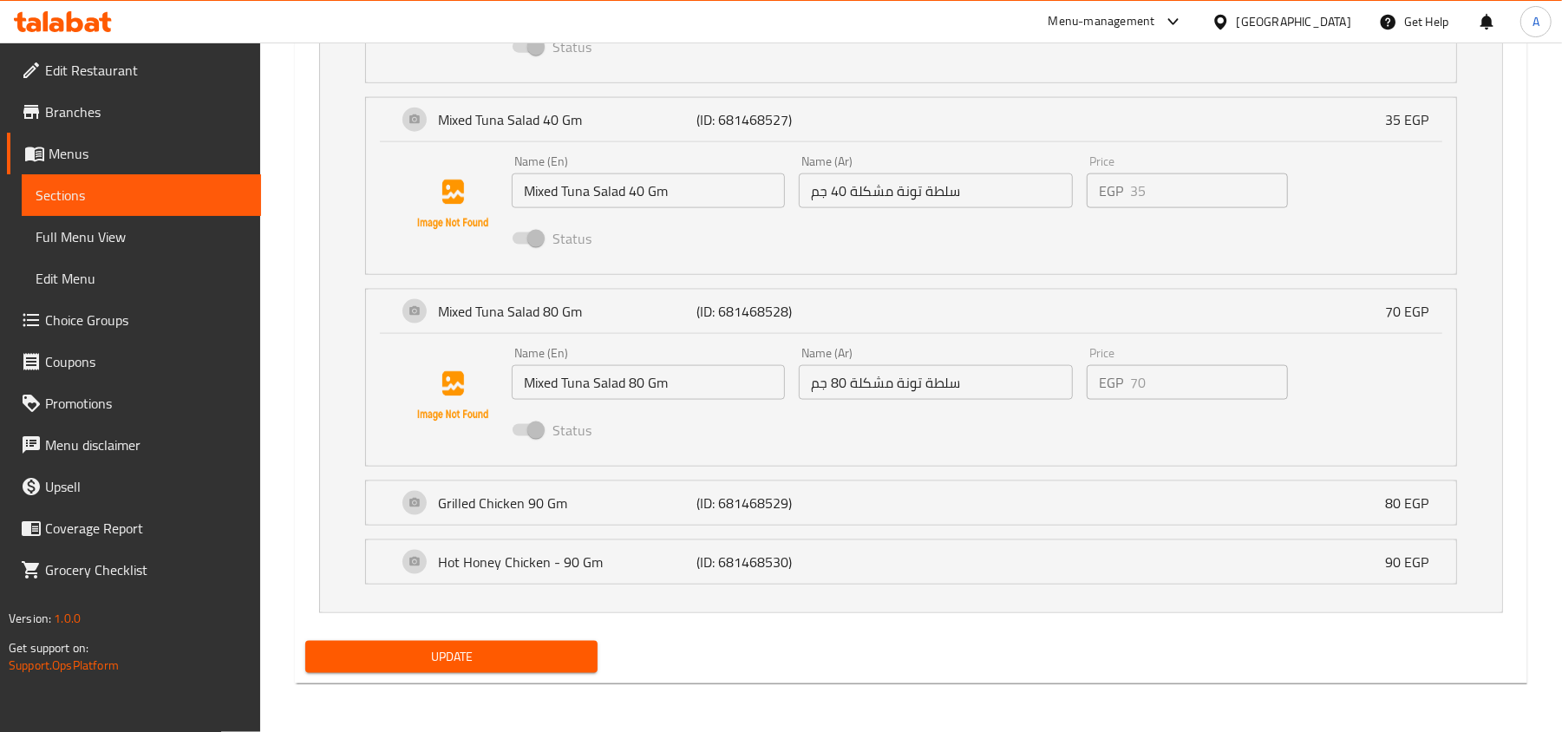
scroll to position [1616, 0]
click at [754, 494] on p "(ID: 681468529)" at bounding box center [782, 502] width 173 height 21
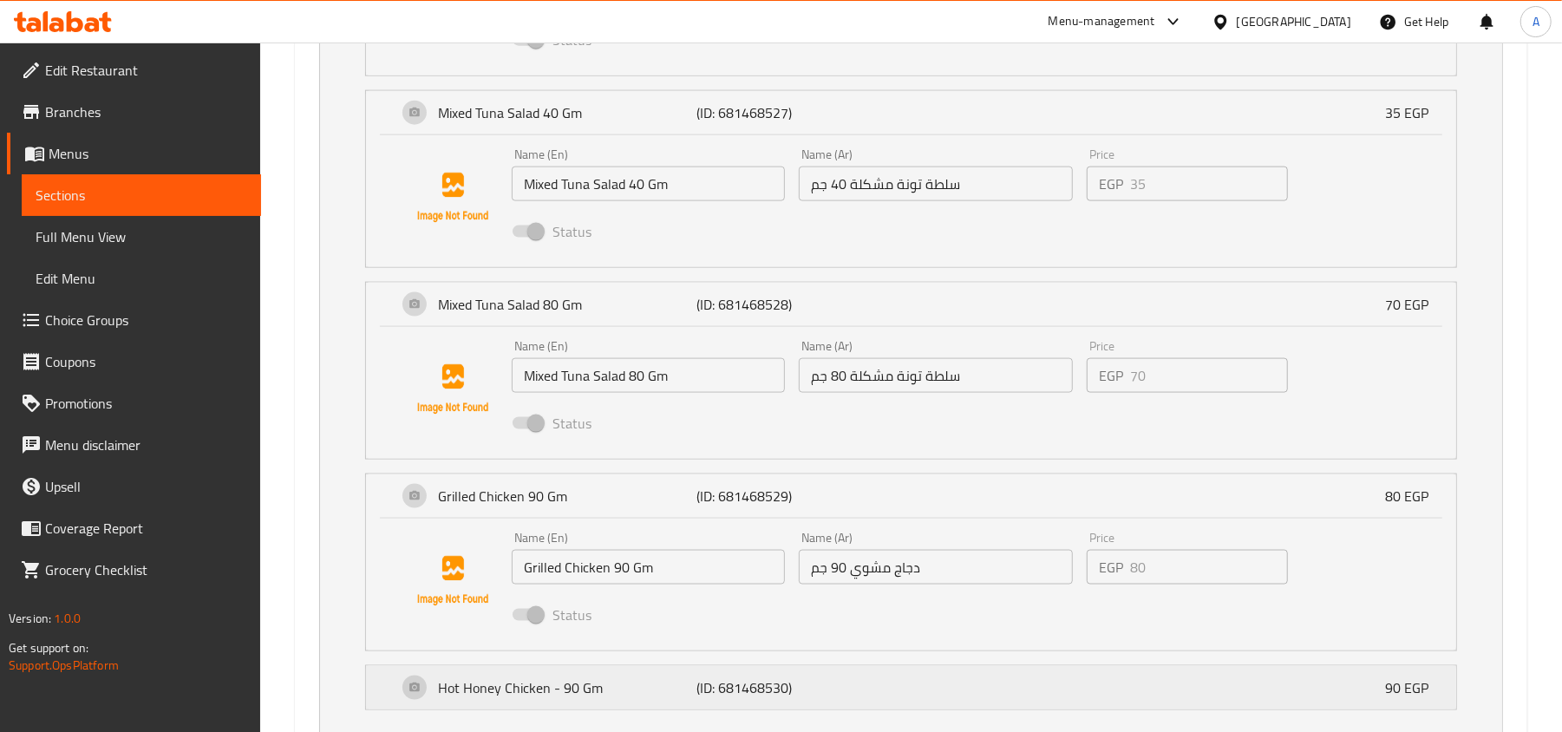
click at [694, 691] on p "Hot Honey Chicken - 90 Gm" at bounding box center [567, 687] width 258 height 21
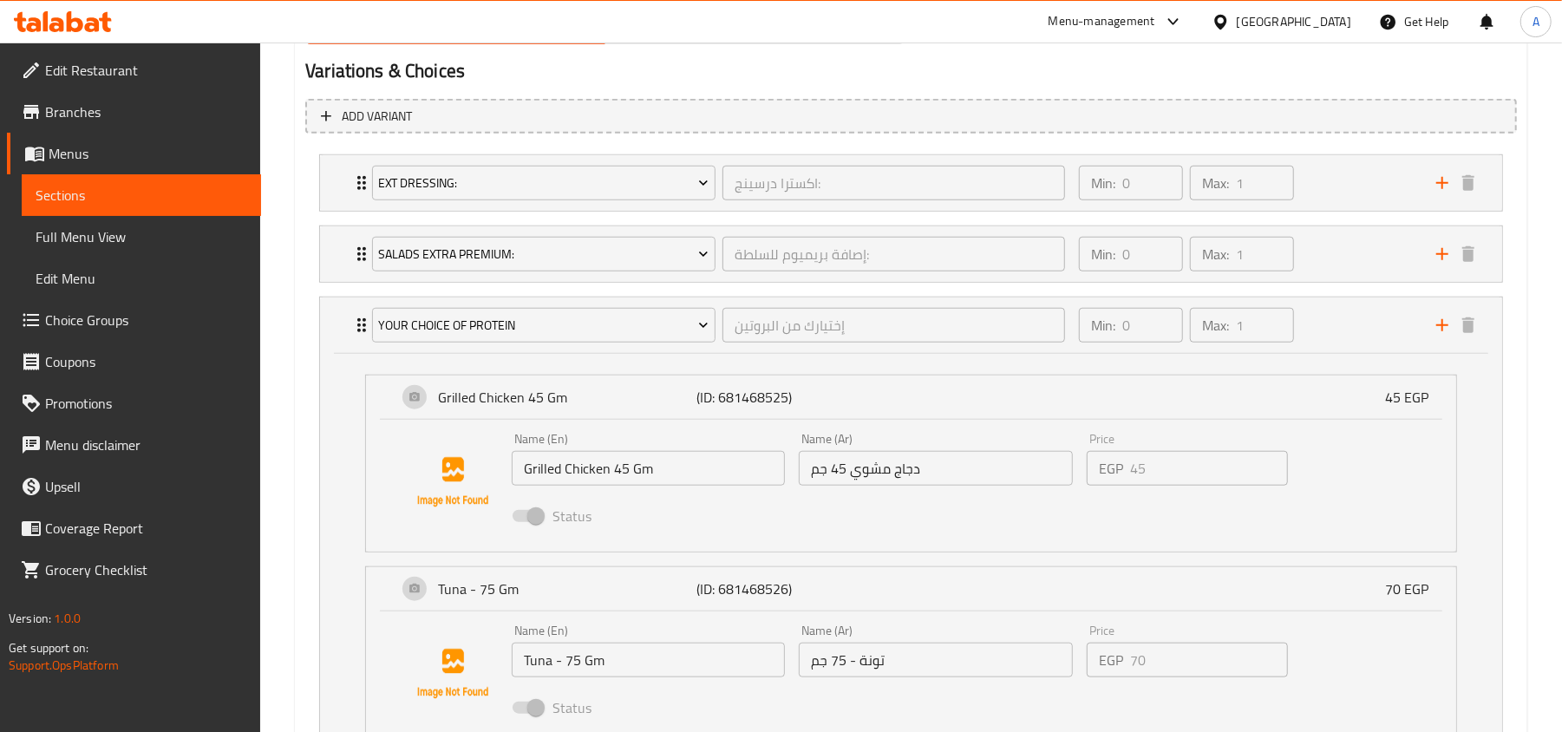
scroll to position [840, 0]
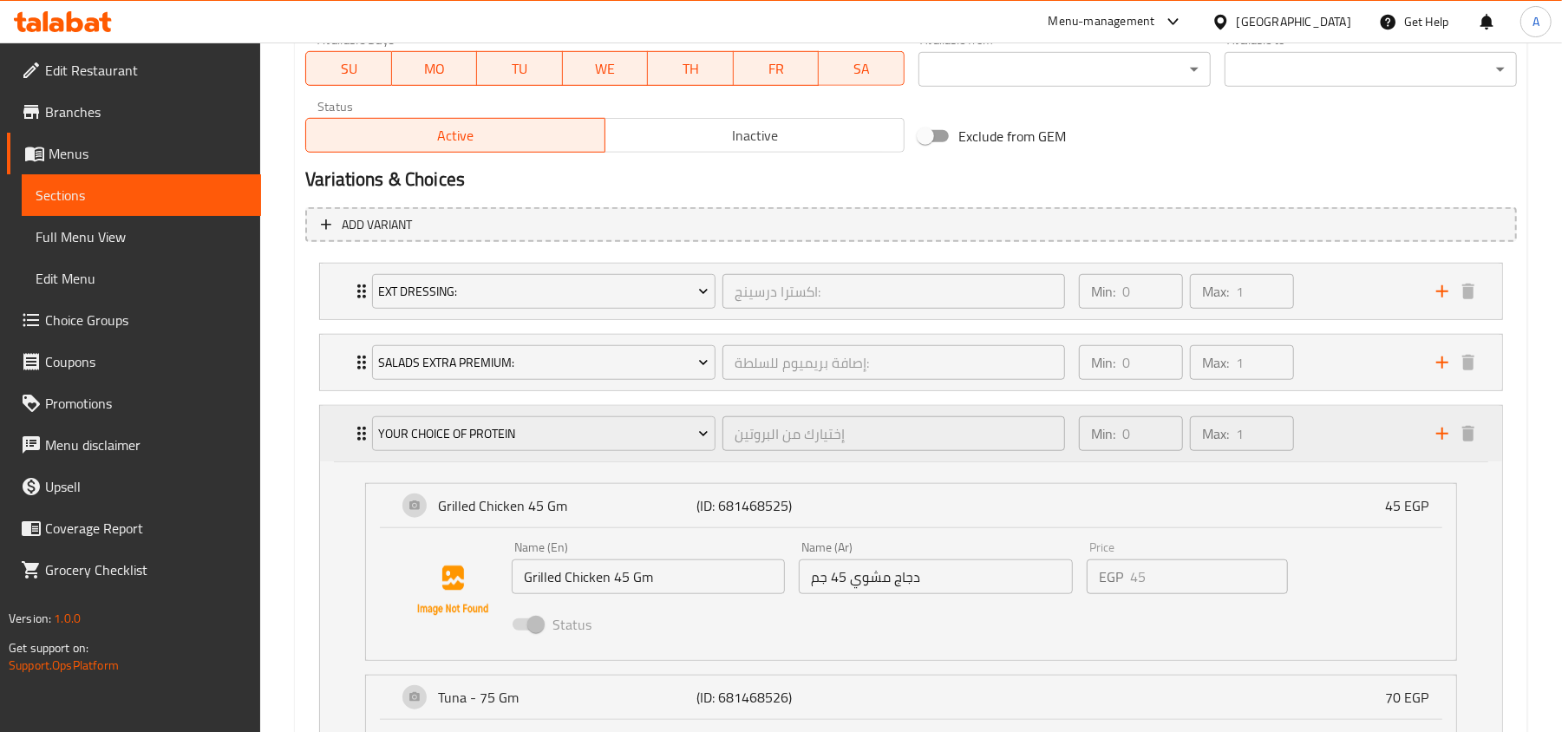
click at [1330, 421] on div "Min: 0 ​ Max: 1 ​" at bounding box center [1246, 433] width 357 height 55
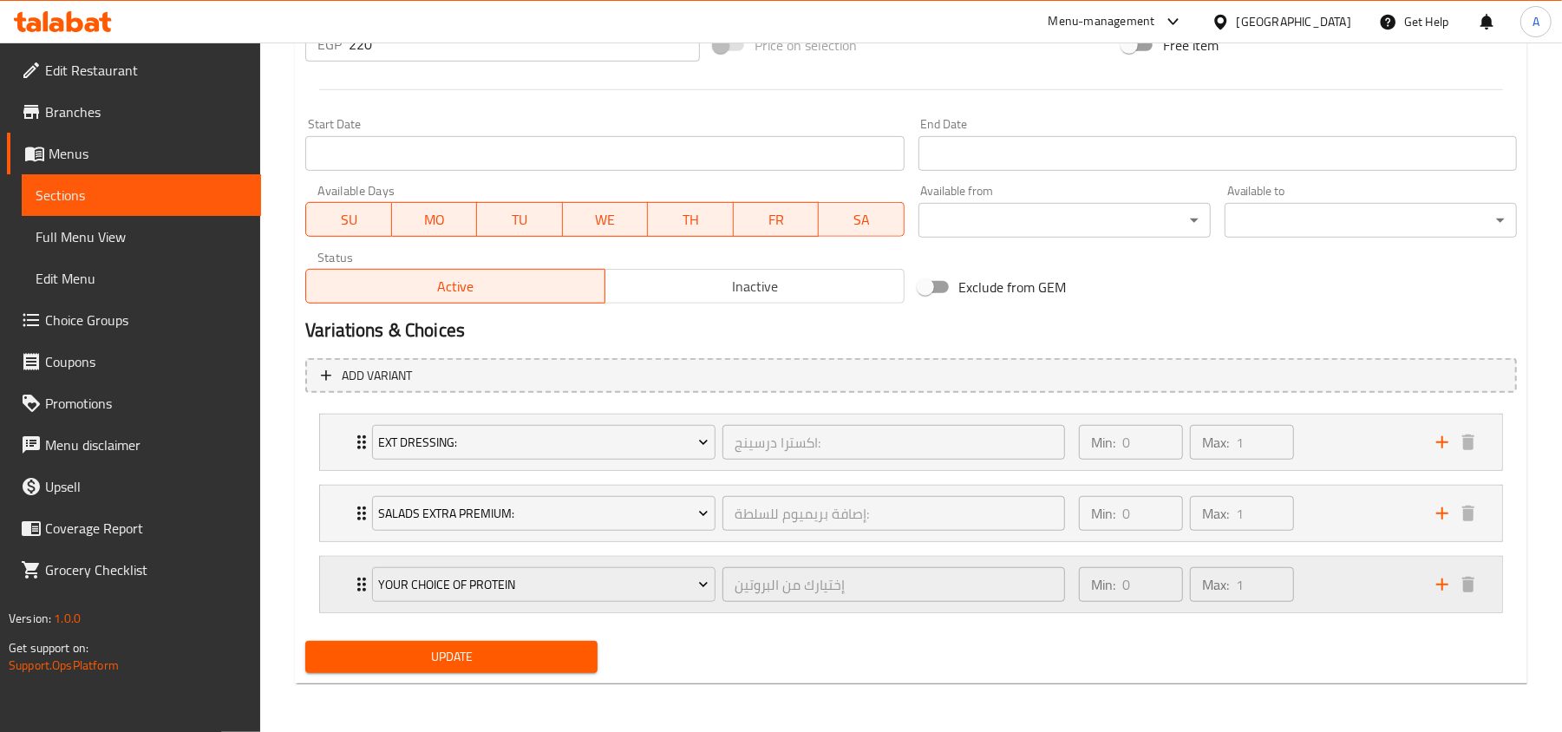
click at [1315, 577] on div "Min: 0 ​ Max: 1 ​" at bounding box center [1246, 584] width 357 height 55
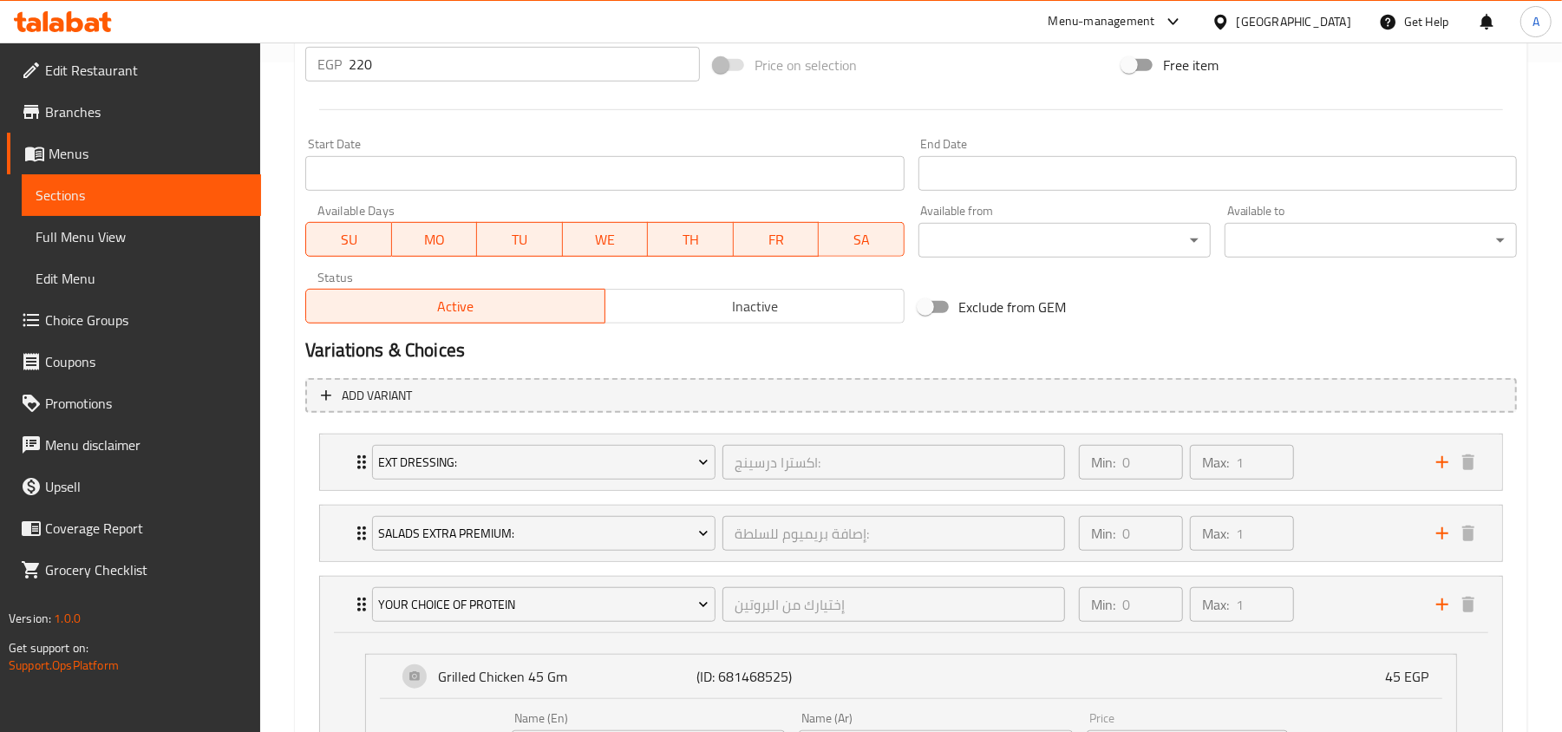
scroll to position [0, 0]
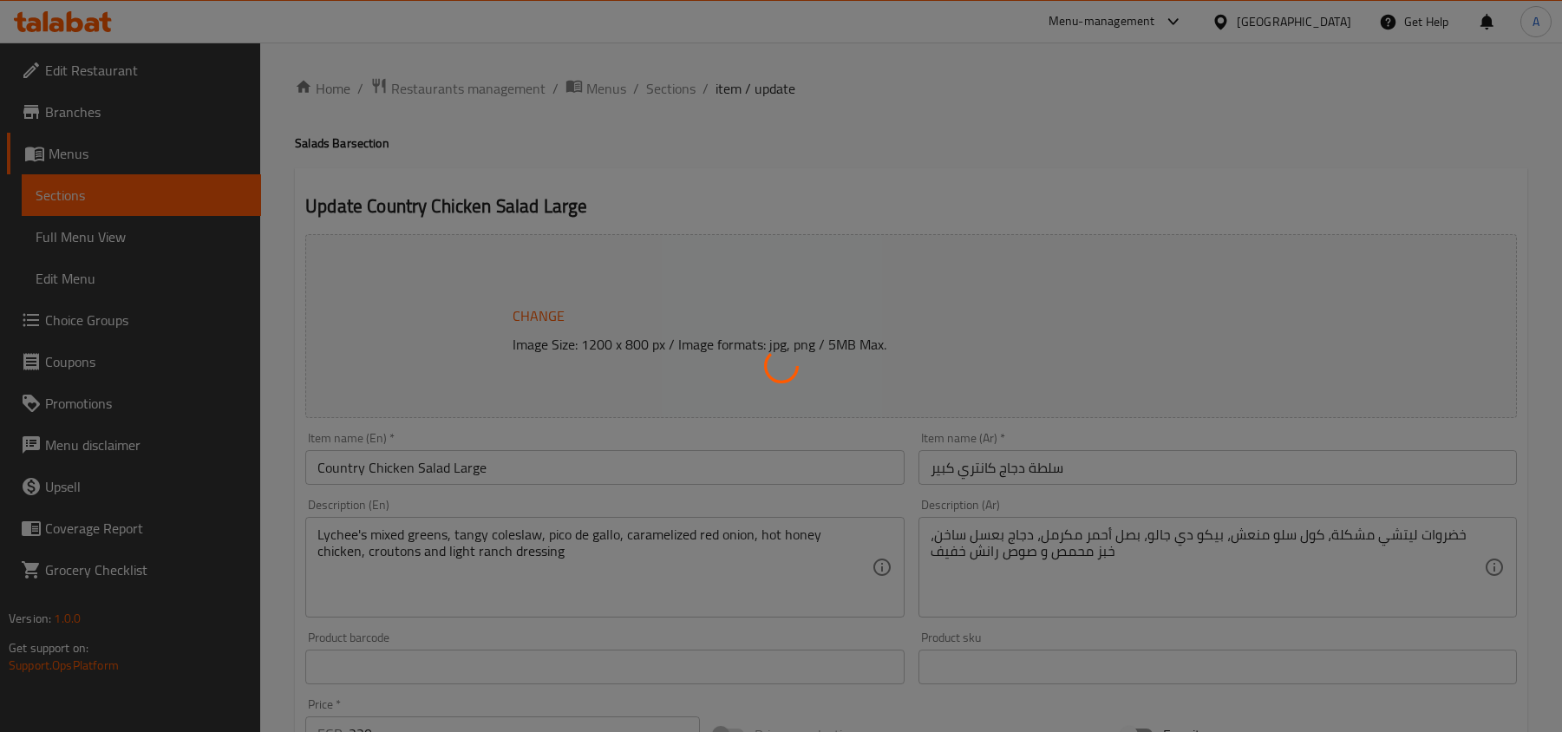
type input "اكسترا درسينج:"
type input "0"
type input "1"
type input "إصافة بريميوم للسلطة:"
type input "0"
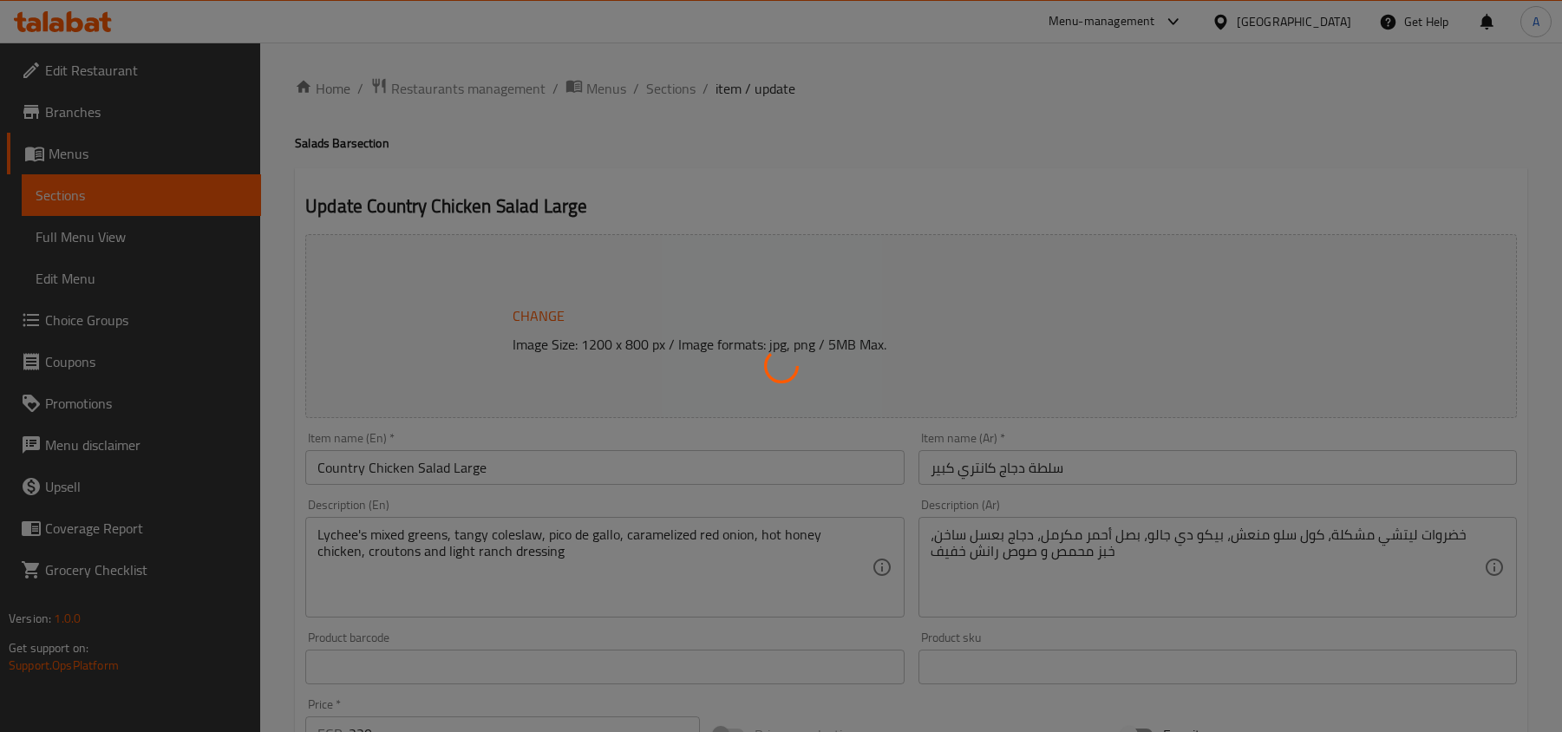
type input "1"
type input "إختيارك من البروتين"
type input "0"
type input "1"
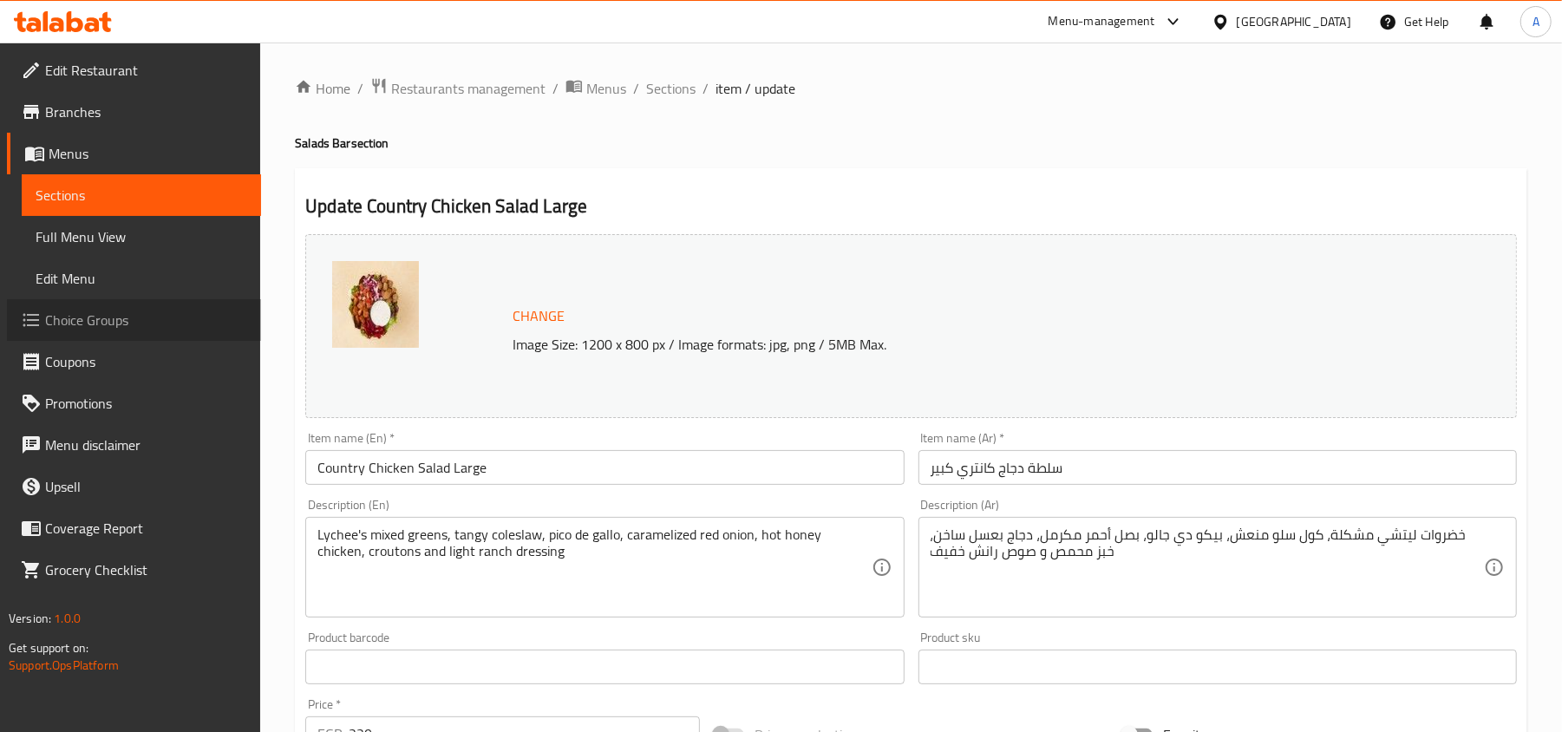
click at [121, 316] on span "Choice Groups" at bounding box center [146, 320] width 202 height 21
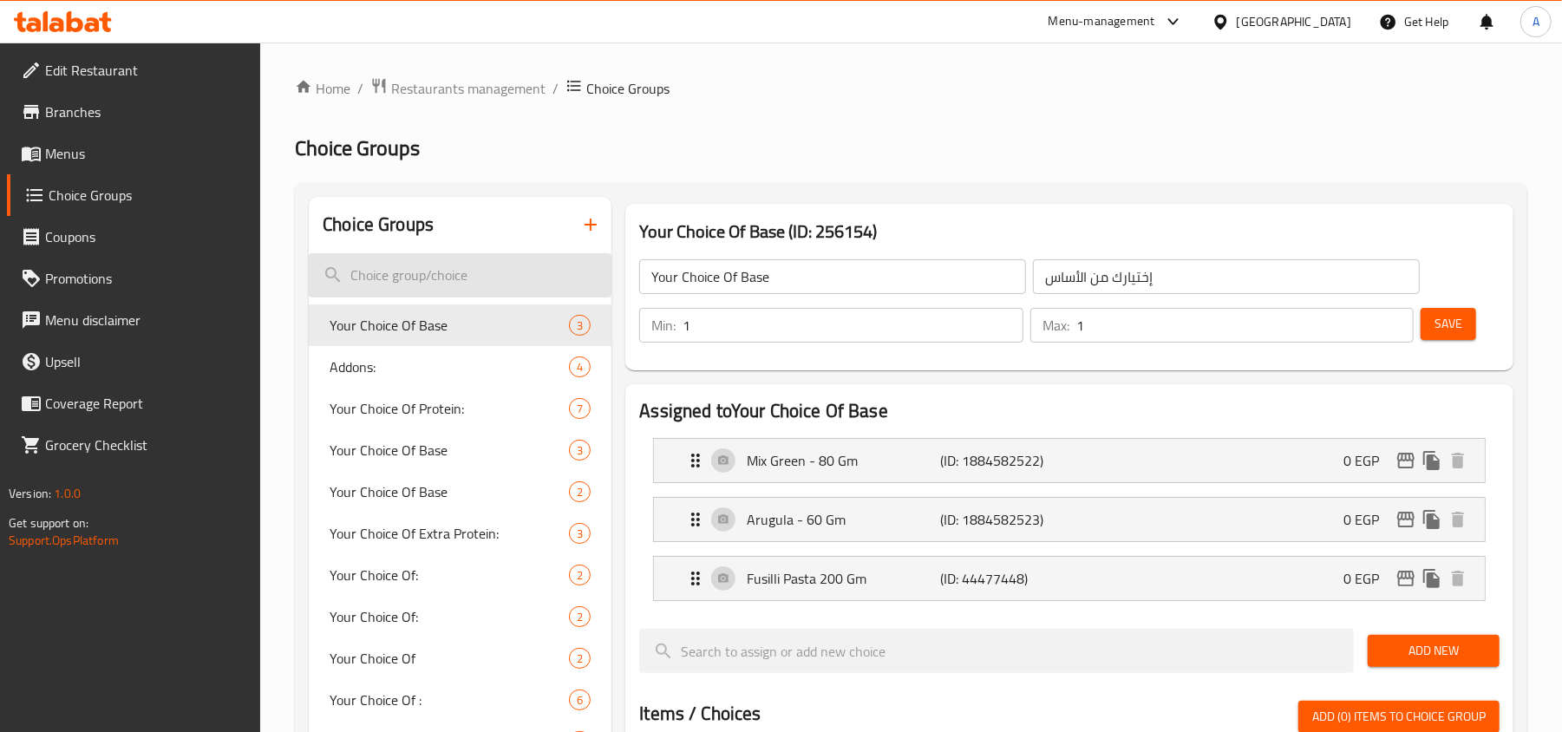
click at [480, 275] on input "search" at bounding box center [460, 275] width 303 height 44
type input "c"
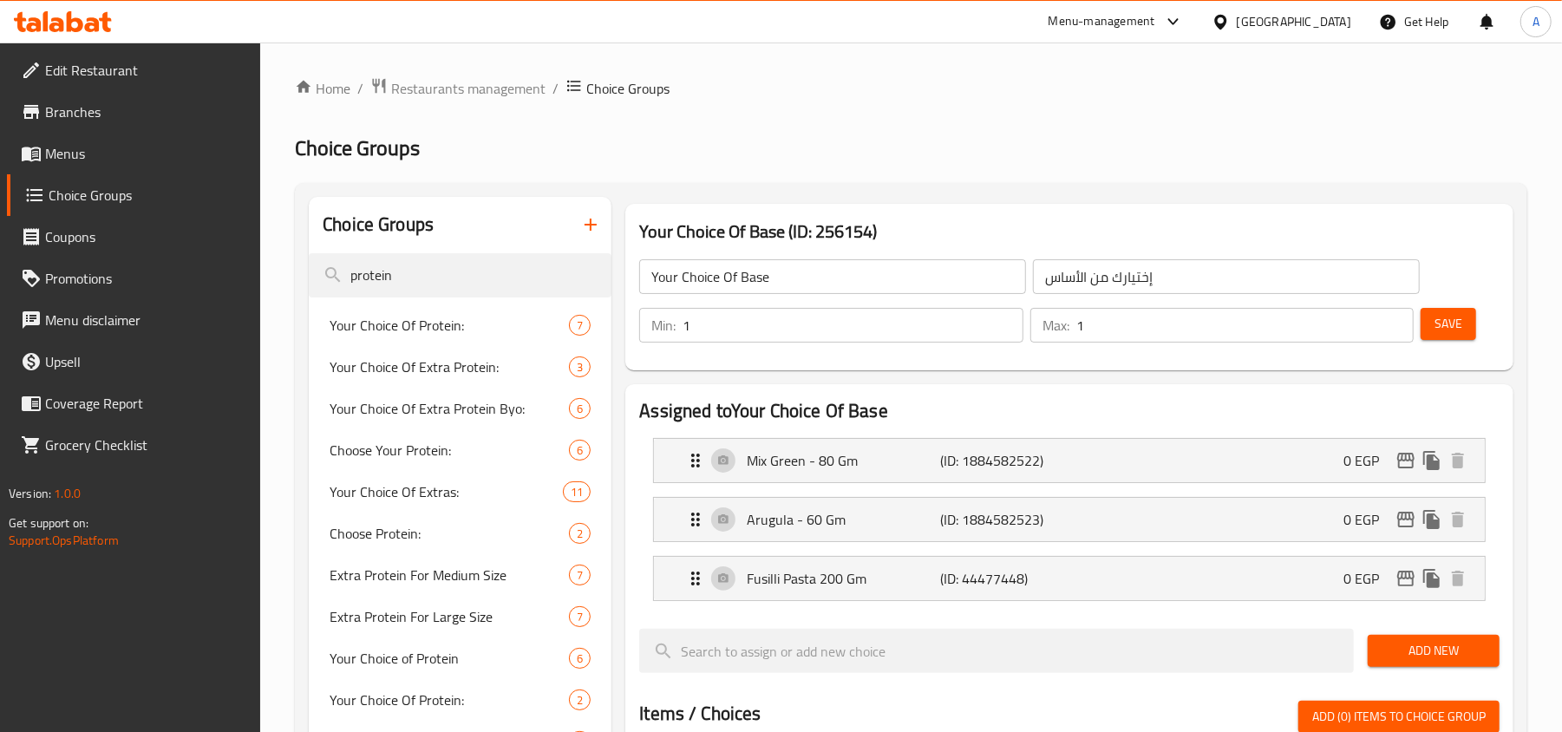
type input "protein"
click at [401, 323] on span "Your Choice Of Protein:" at bounding box center [422, 325] width 187 height 21
type input "Your Choice Of Protein:"
type input "اختيارك من البروتين:"
type input "0"
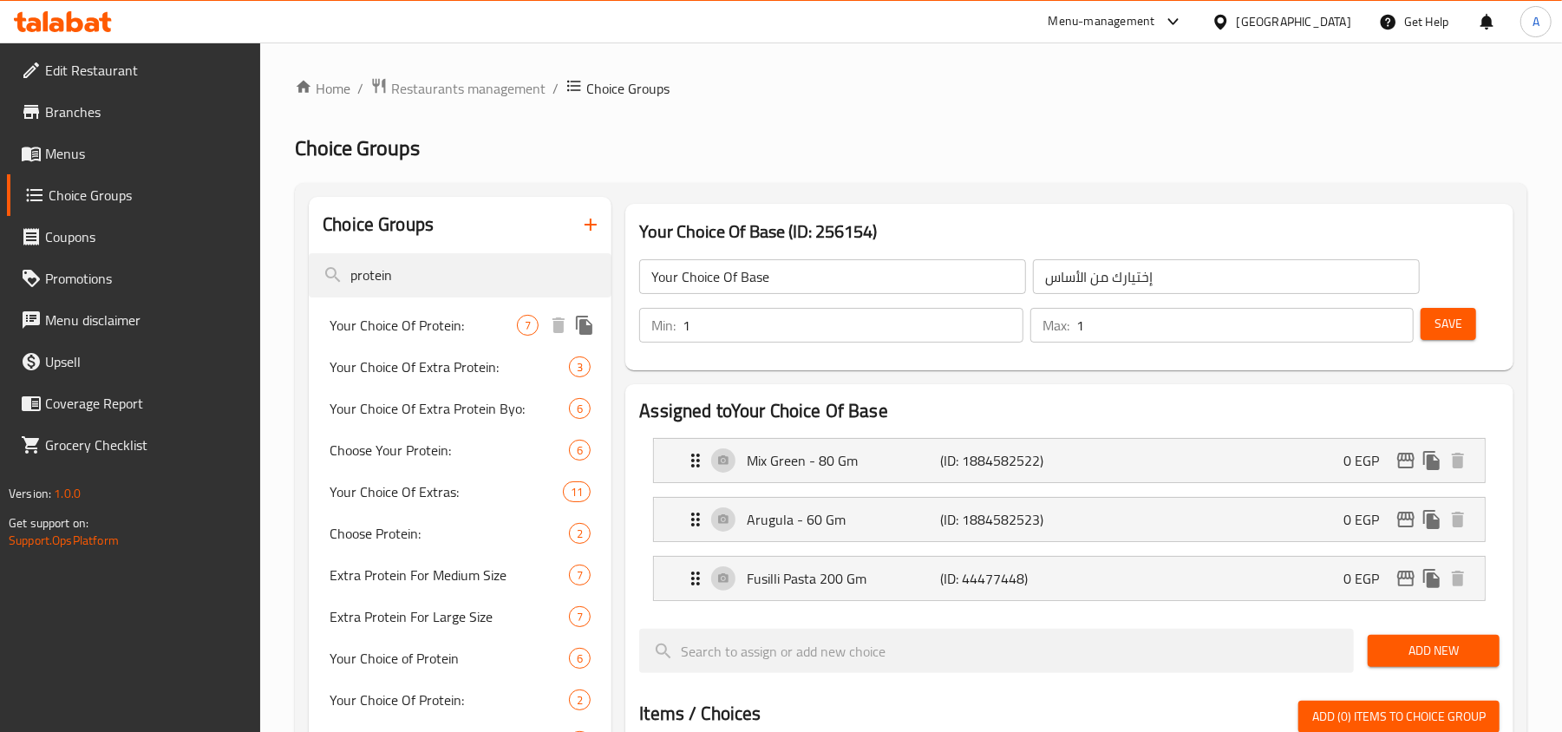
type input "2"
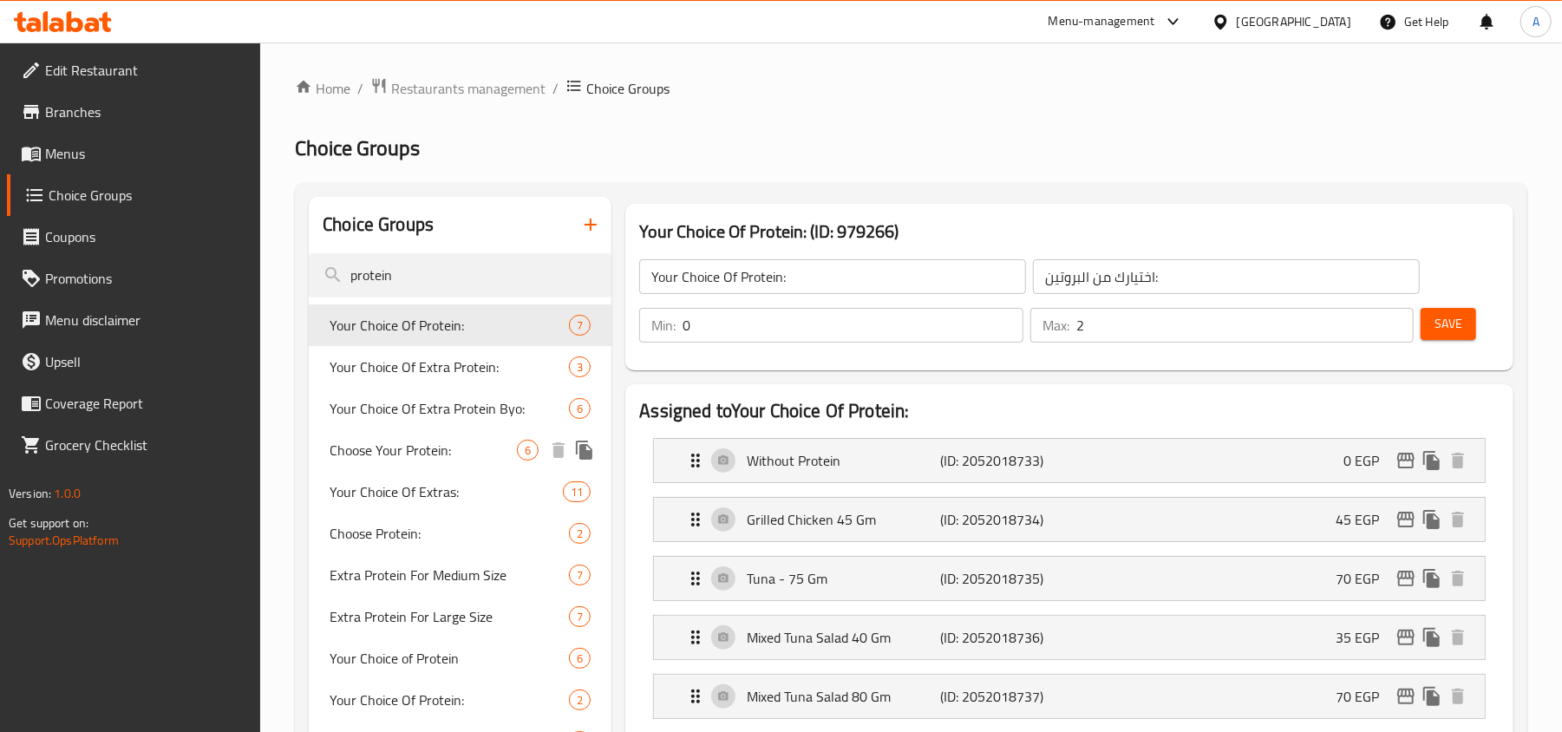
click at [442, 463] on div "Choose Your Protein: 6" at bounding box center [460, 450] width 303 height 42
type input "Choose Your Protein:"
type input "اختر البروتين الخاص بك :"
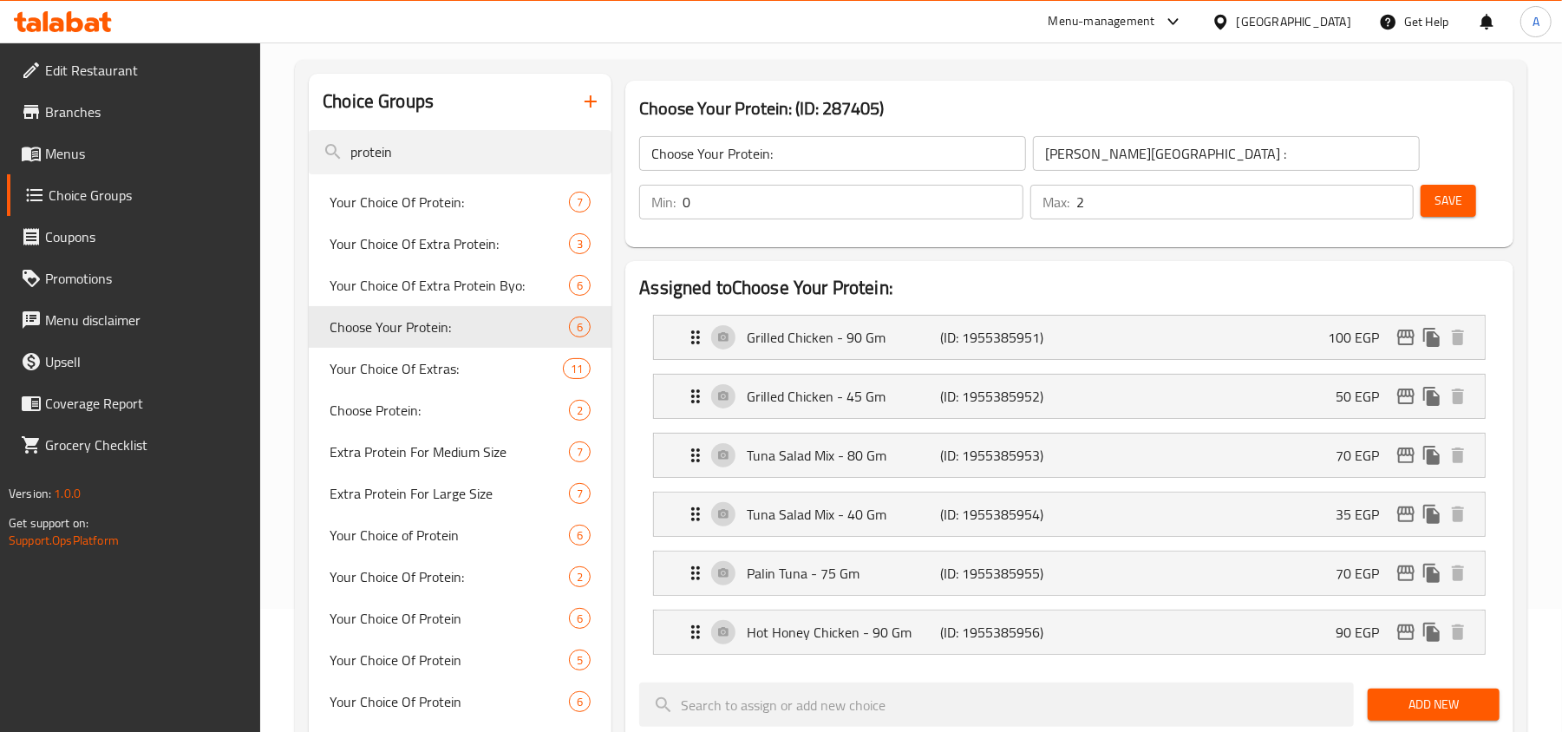
scroll to position [115, 0]
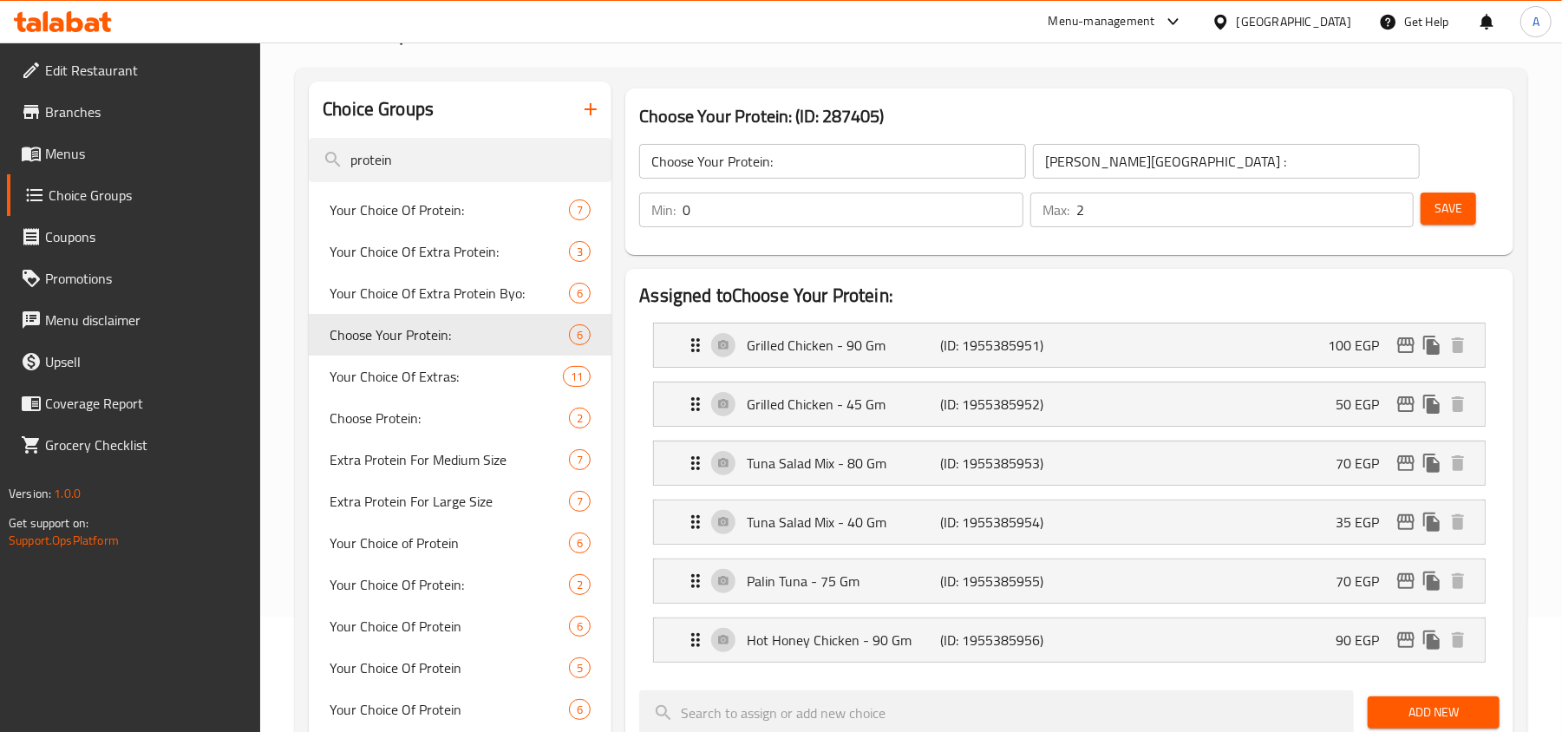
drag, startPoint x: 421, startPoint y: 168, endPoint x: 281, endPoint y: 154, distance: 141.1
click at [281, 154] on div "Home / Restaurants management / Choice Groups Choice Groups Choice Groups prote…" at bounding box center [910, 682] width 1301 height 1510
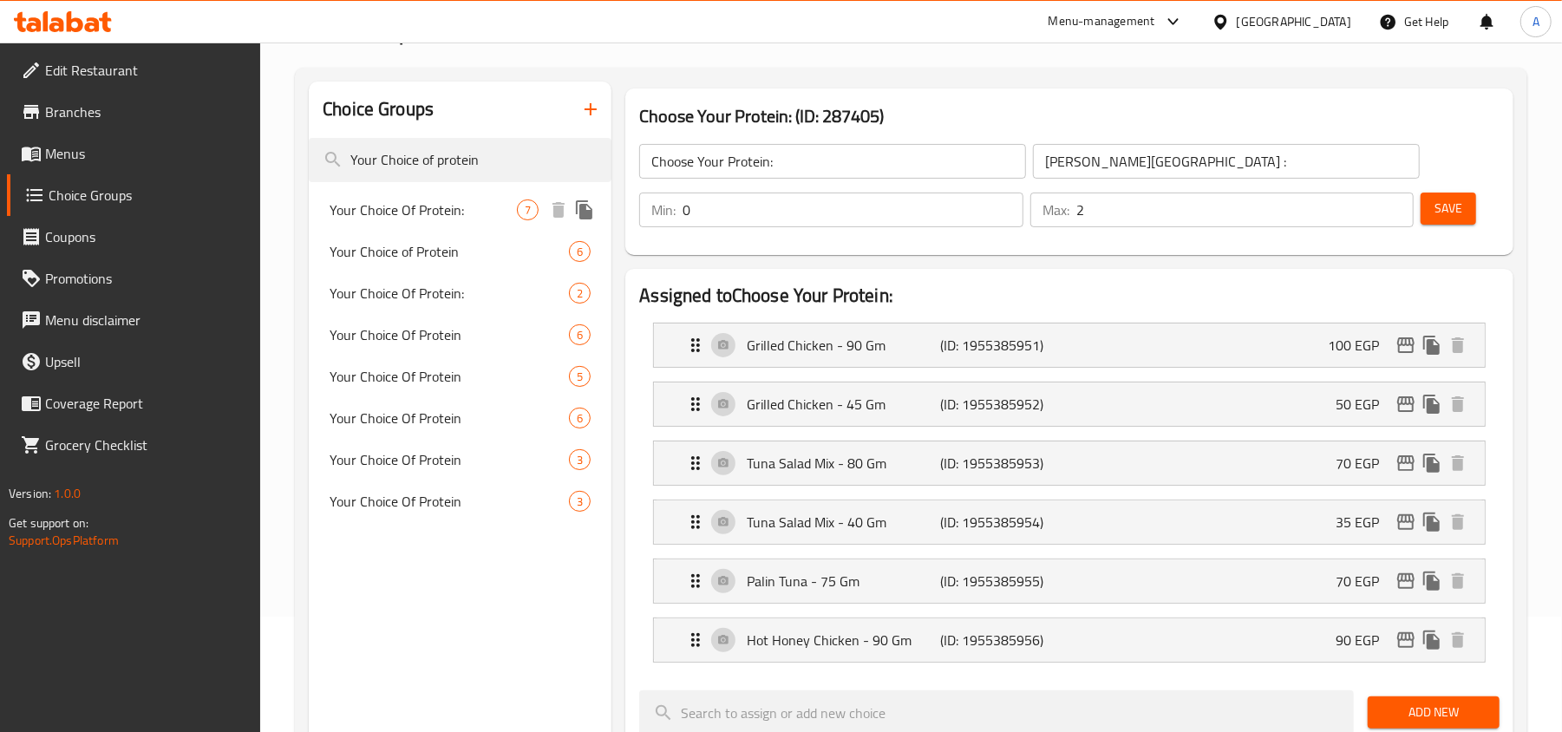
type input "Your Choice of protein"
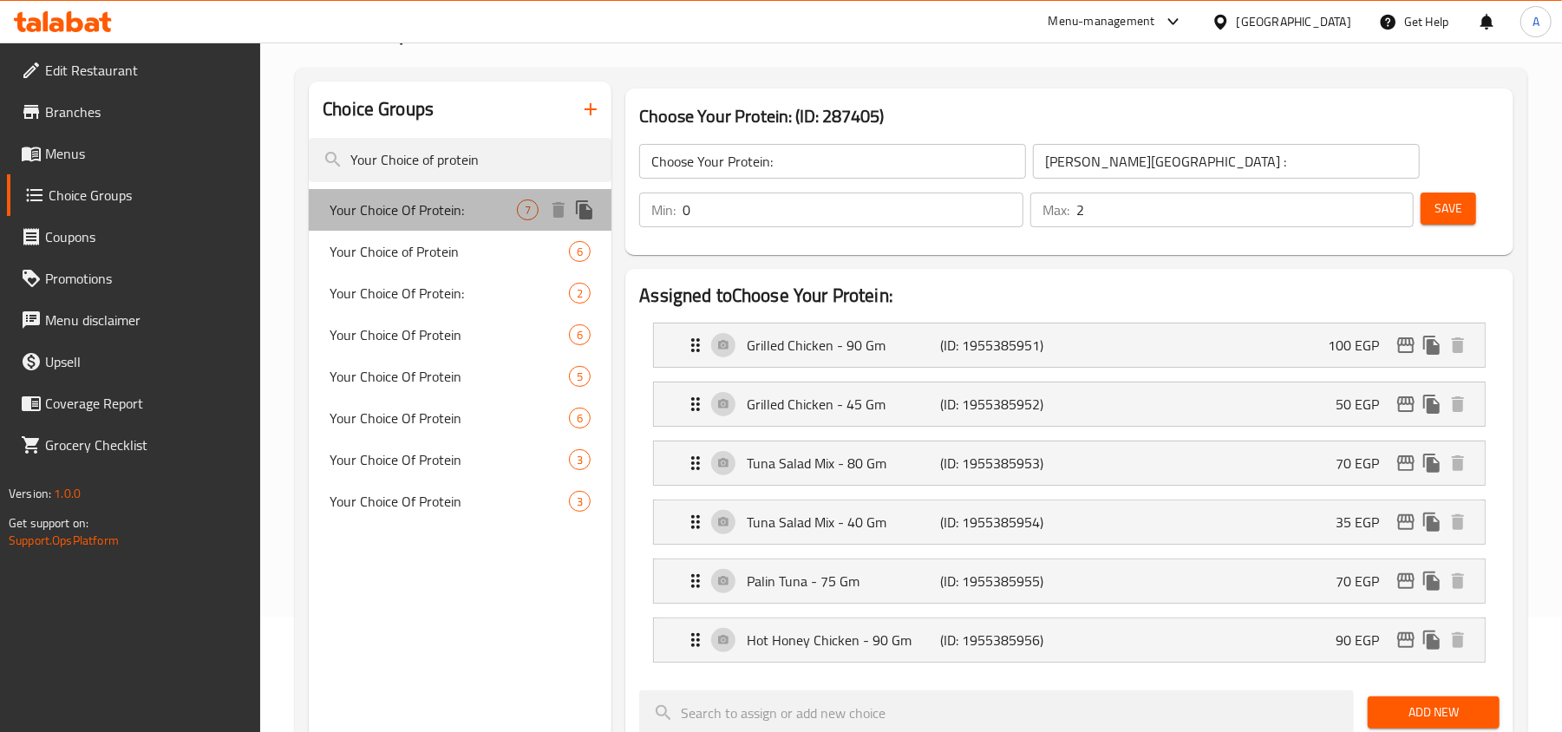
click at [372, 206] on span "Your Choice Of Protein:" at bounding box center [422, 209] width 187 height 21
type input "Your Choice Of Protein:"
type input "اختيارك من البروتين:"
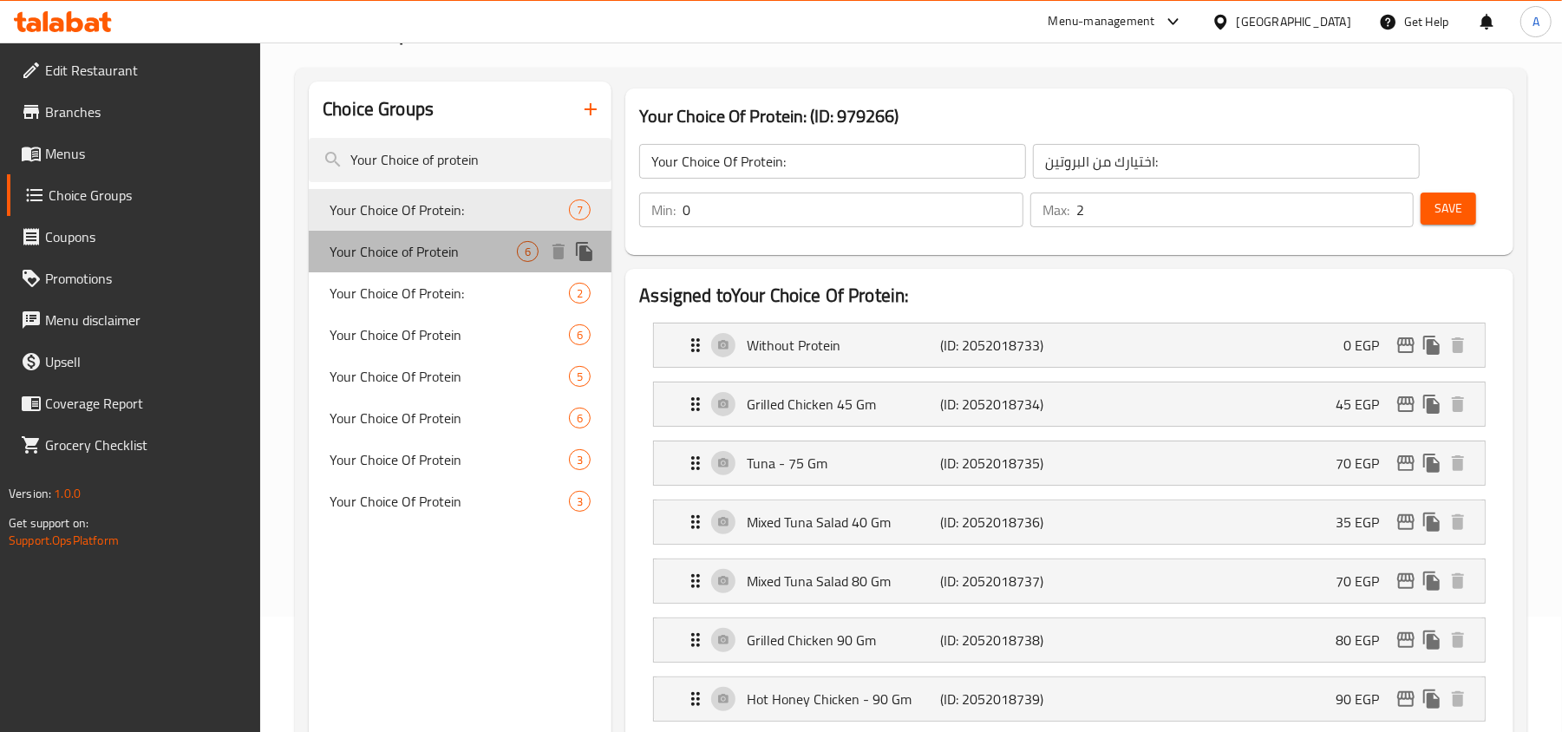
click at [440, 251] on span "Your Choice of Protein" at bounding box center [422, 251] width 187 height 21
type input "Your Choice of Protein"
type input "إختيارك من البروتين"
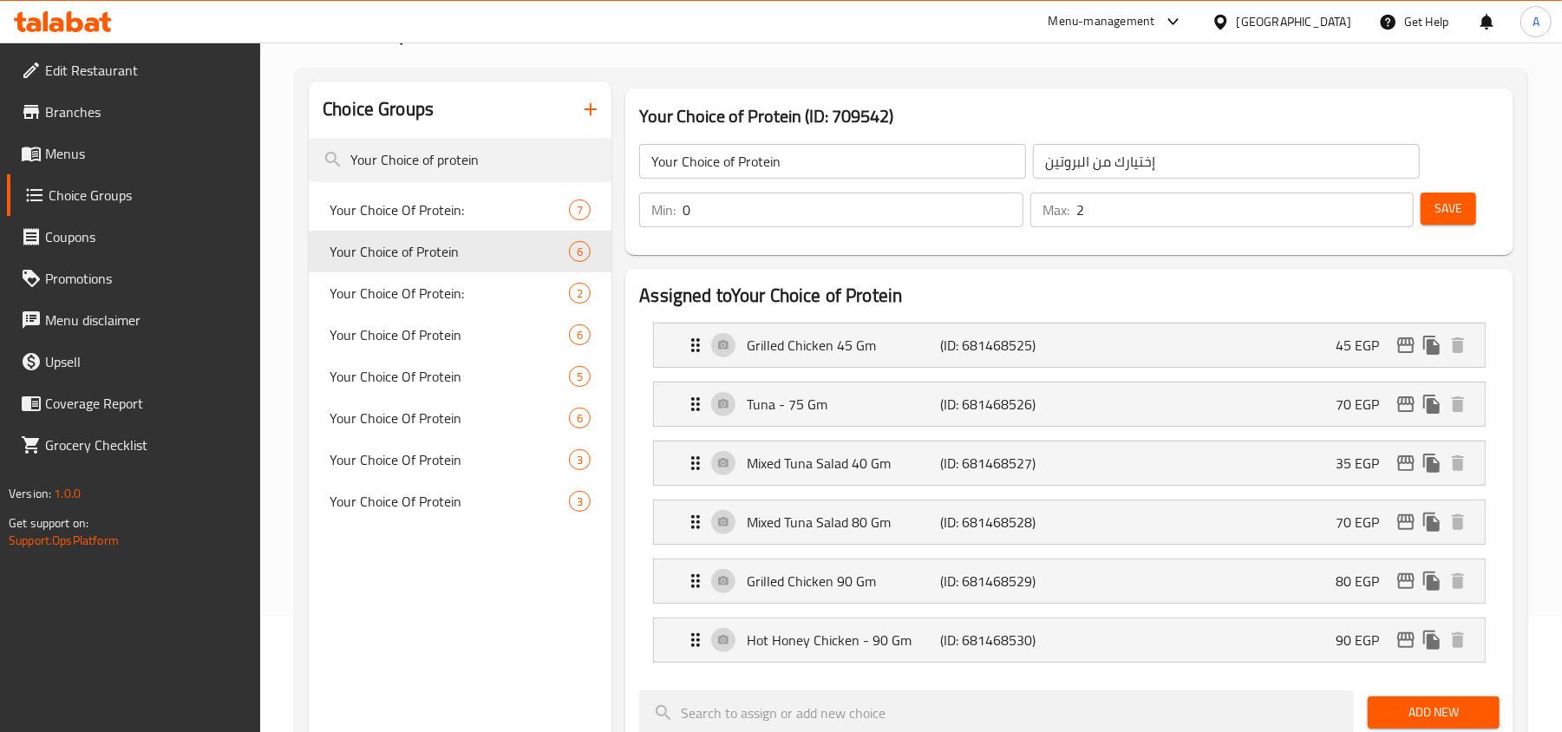
type input "2"
click at [1396, 203] on input "2" at bounding box center [1244, 209] width 337 height 35
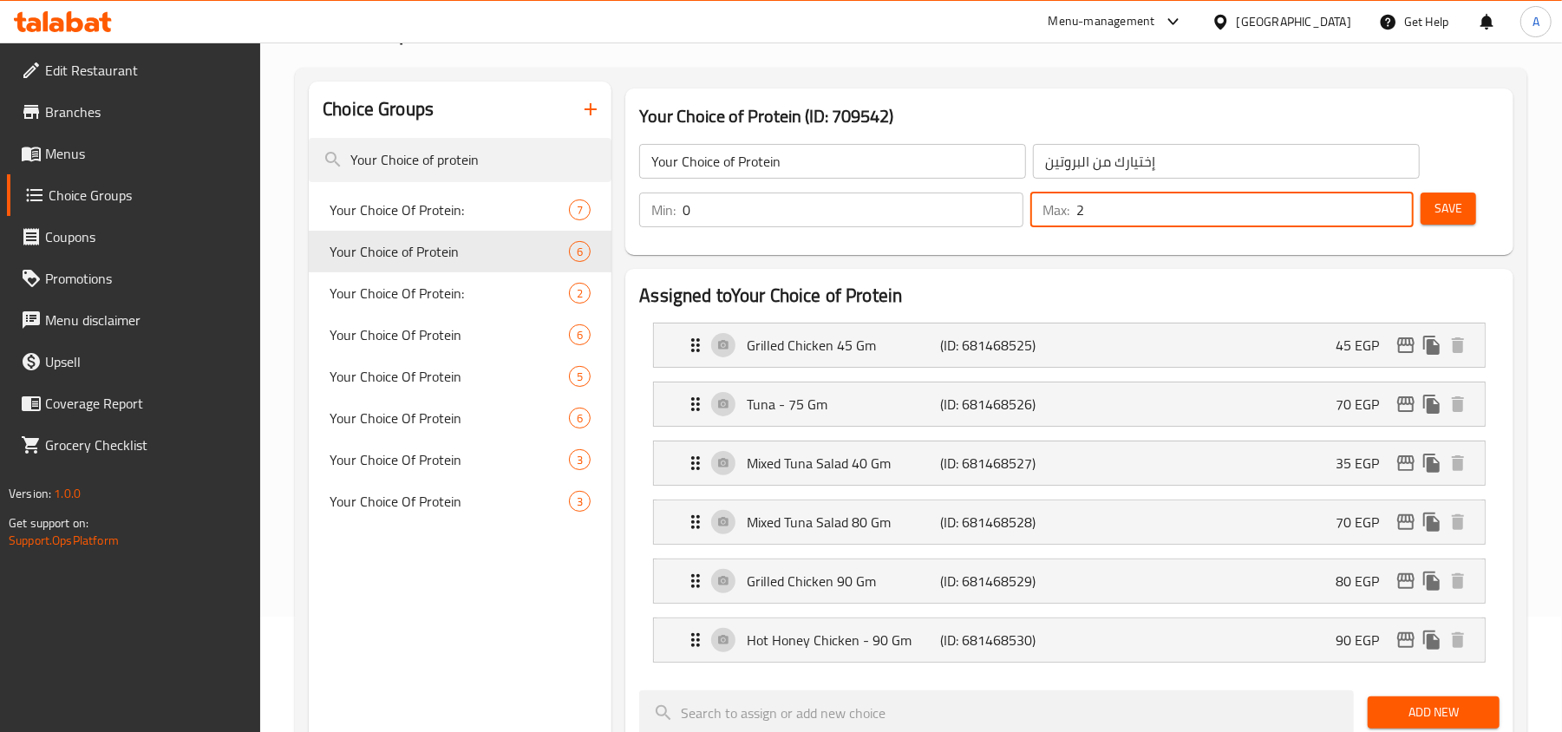
click at [1307, 284] on h2 "Assigned to Your Choice of Protein" at bounding box center [1069, 296] width 860 height 26
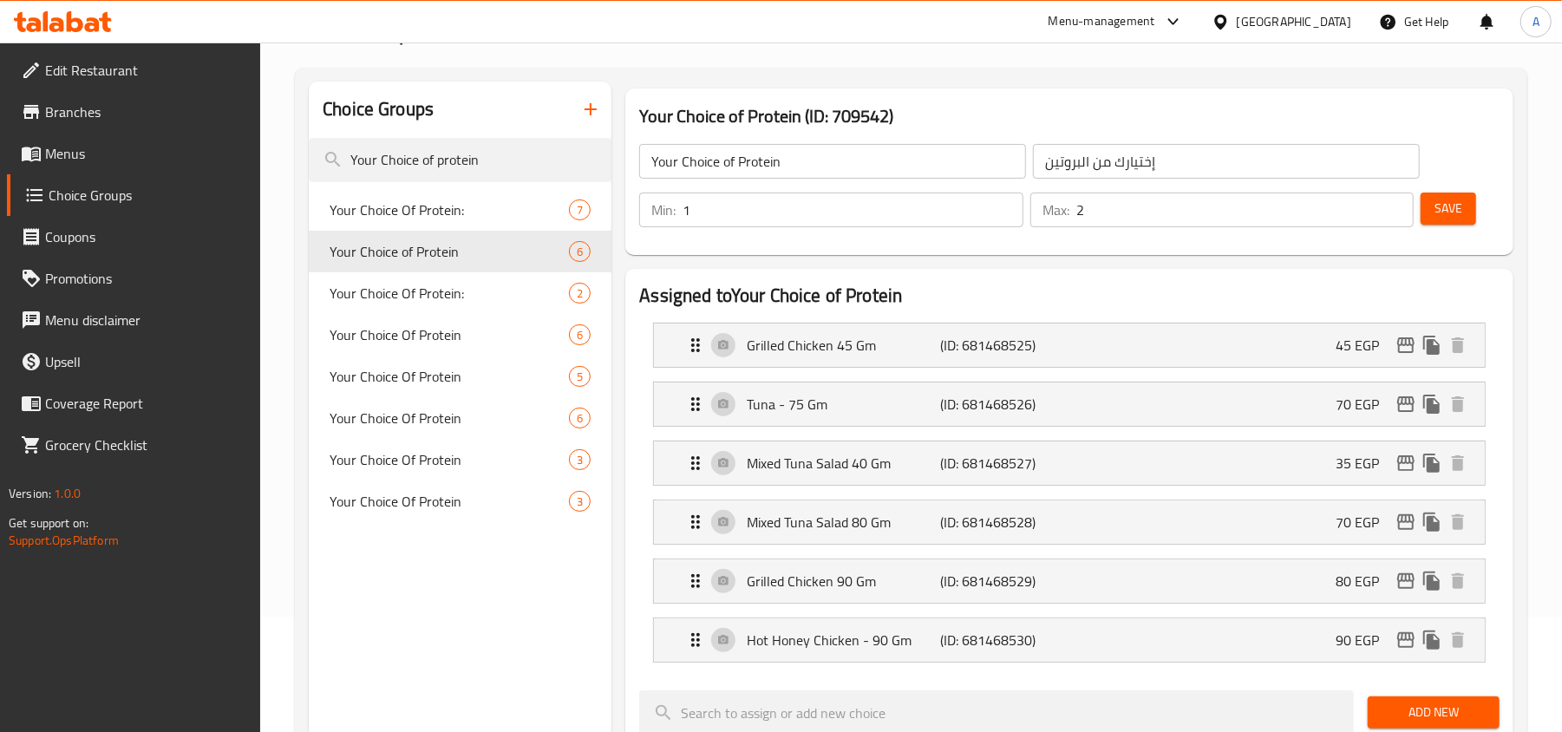
type input "1"
click at [1003, 199] on input "1" at bounding box center [852, 209] width 340 height 35
click at [1450, 209] on span "Save" at bounding box center [1448, 209] width 28 height 22
drag, startPoint x: 489, startPoint y: 160, endPoint x: 19, endPoint y: 120, distance: 471.6
click at [19, 120] on div "Edit Restaurant Branches Menus Choice Groups Coupons Promotions Menu disclaimer…" at bounding box center [781, 682] width 1562 height 1510
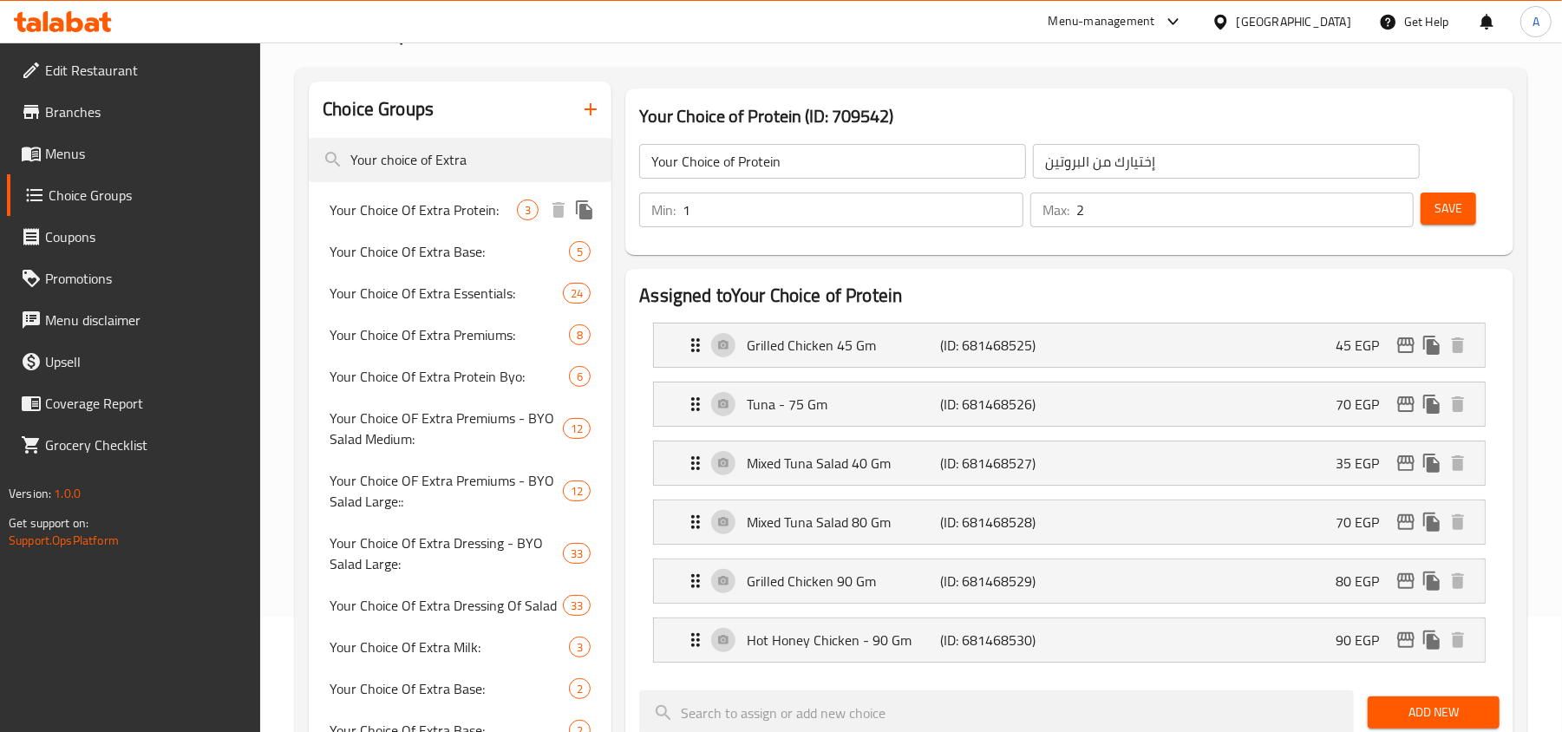
type input "Your choice of Extra"
click at [387, 219] on span "Your Choice Of Extra Protein:" at bounding box center [422, 209] width 187 height 21
type input "Your Choice Of Extra Protein:"
type input "اختيارك من البروتين الإضافي:"
type input "0"
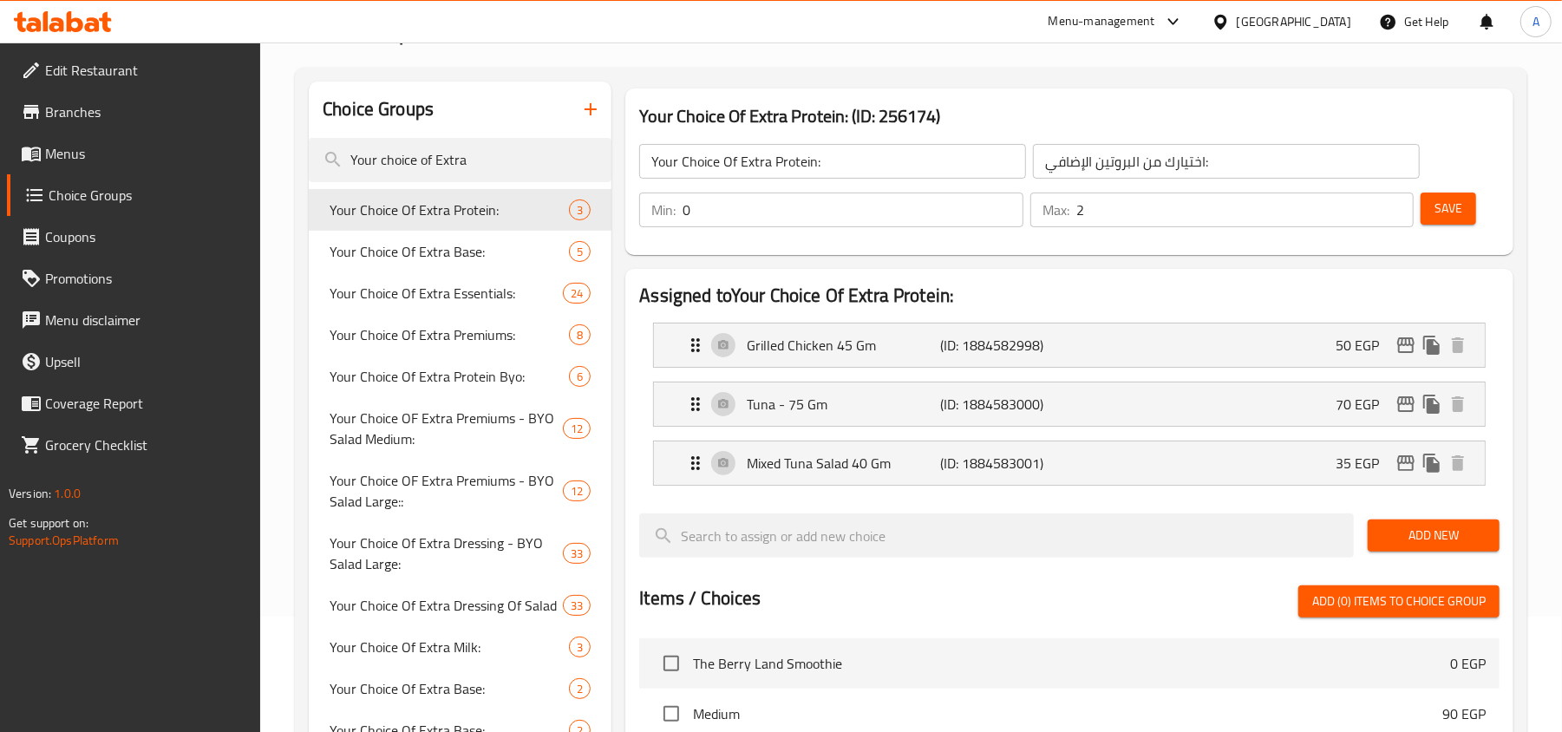
type input "2"
click at [1392, 202] on input "2" at bounding box center [1244, 209] width 337 height 35
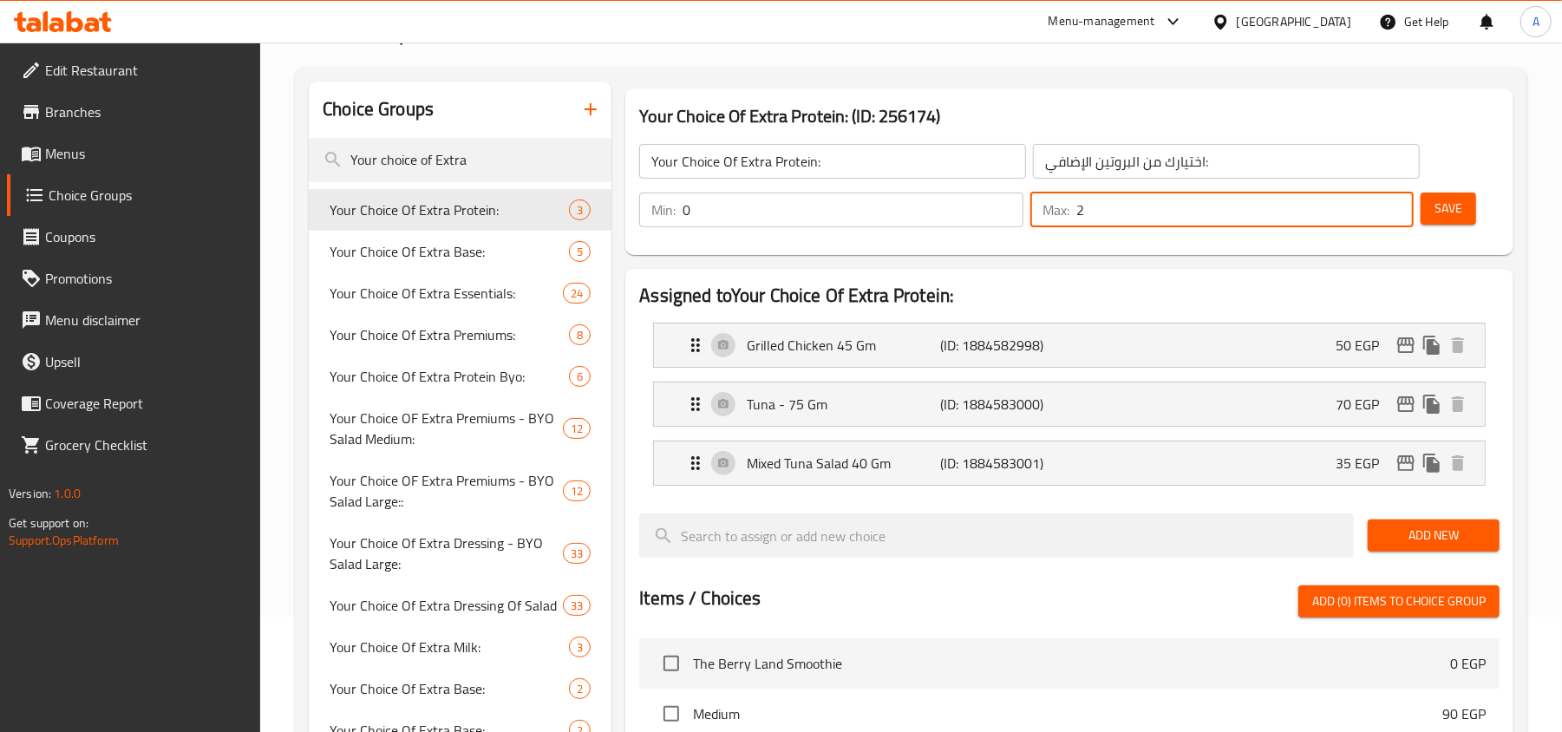
click at [1146, 269] on div "Assigned to Your Choice Of Extra Protein: Grilled Chicken 45 Gm (ID: 1884582998…" at bounding box center [1069, 676] width 888 height 815
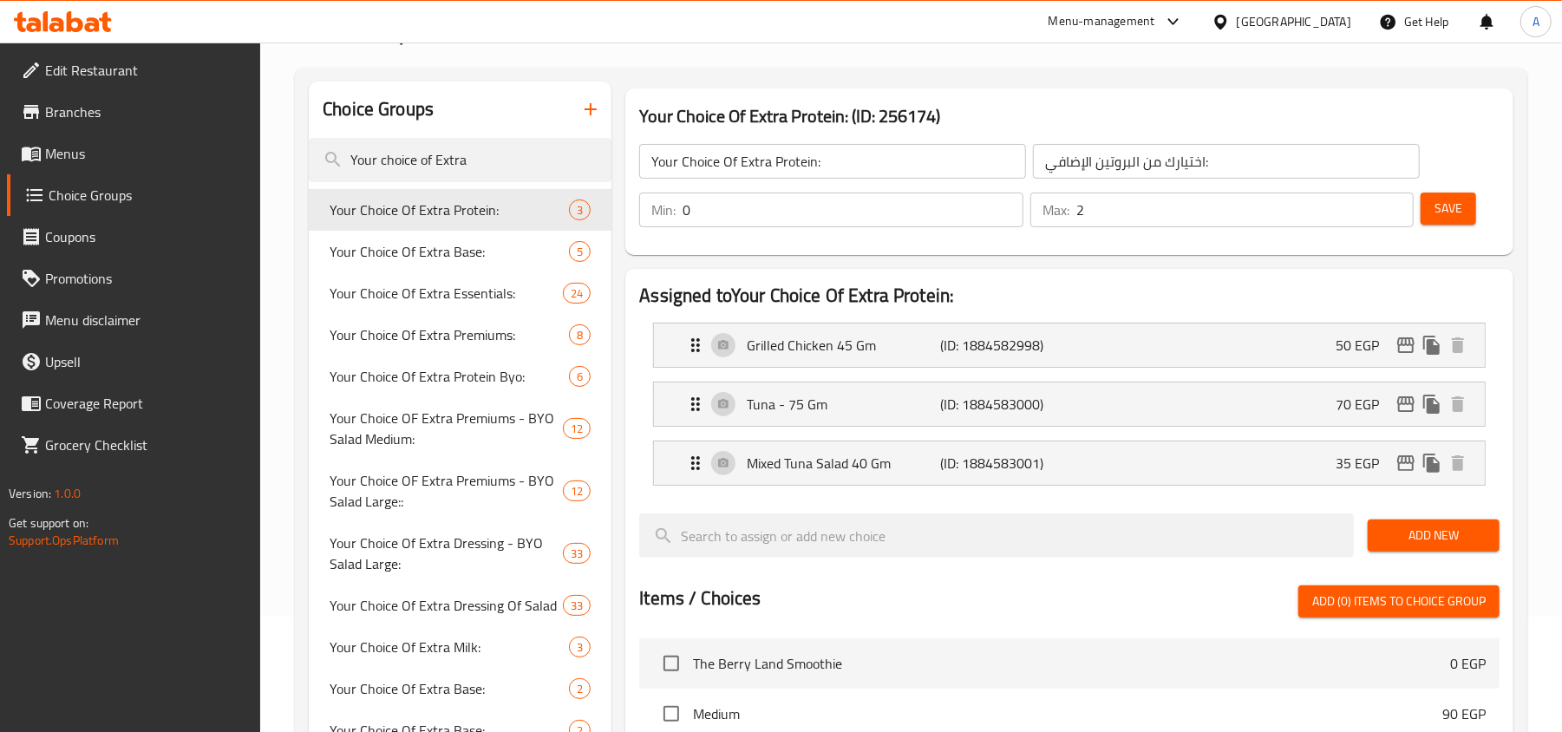
click at [1431, 205] on button "Save" at bounding box center [1447, 208] width 55 height 32
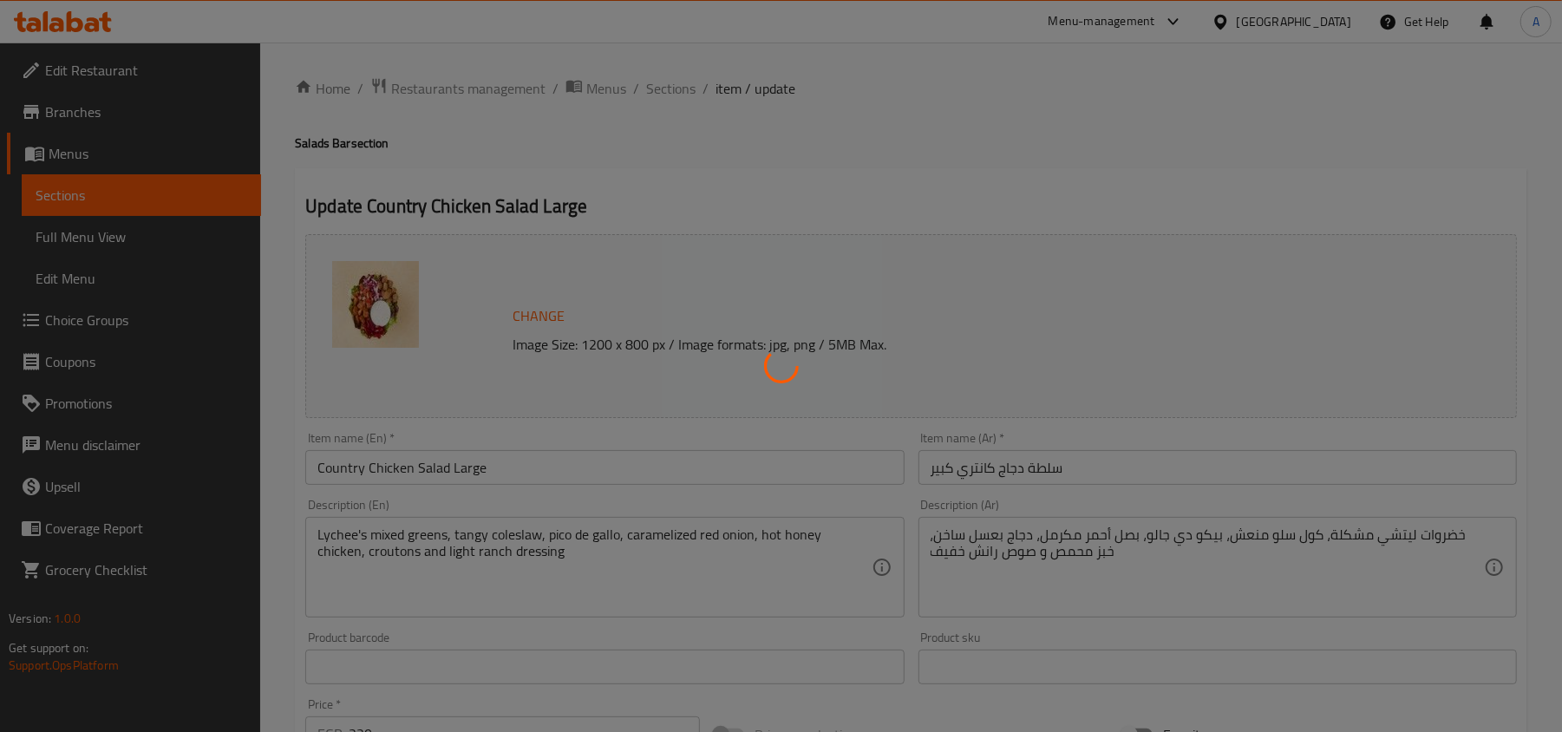
type input "اكسترا درسينج:"
type input "0"
type input "1"
type input "إصافة بريميوم للسلطة:"
type input "0"
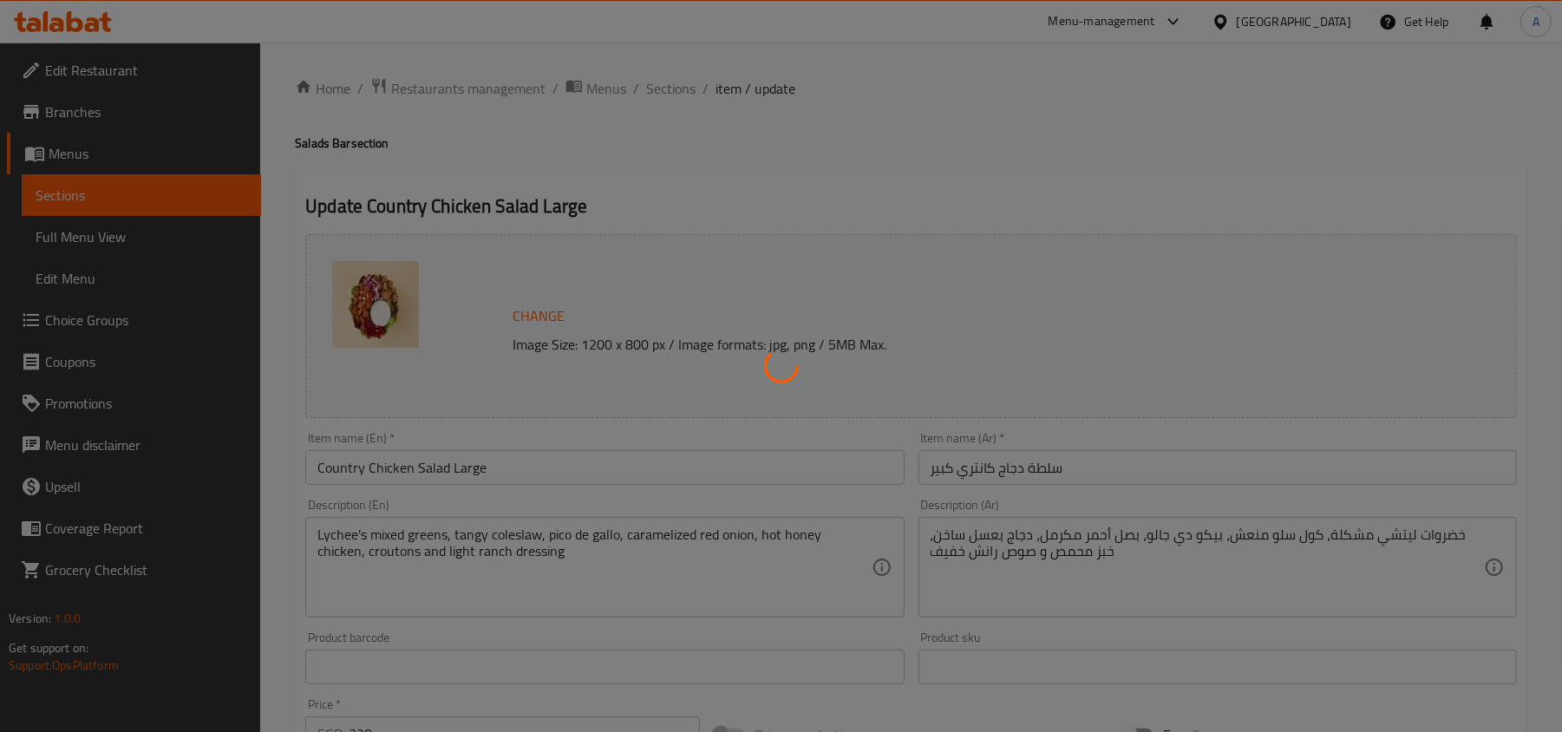
type input "1"
type input "إختيارك من البروتين"
type input "1"
type input "2"
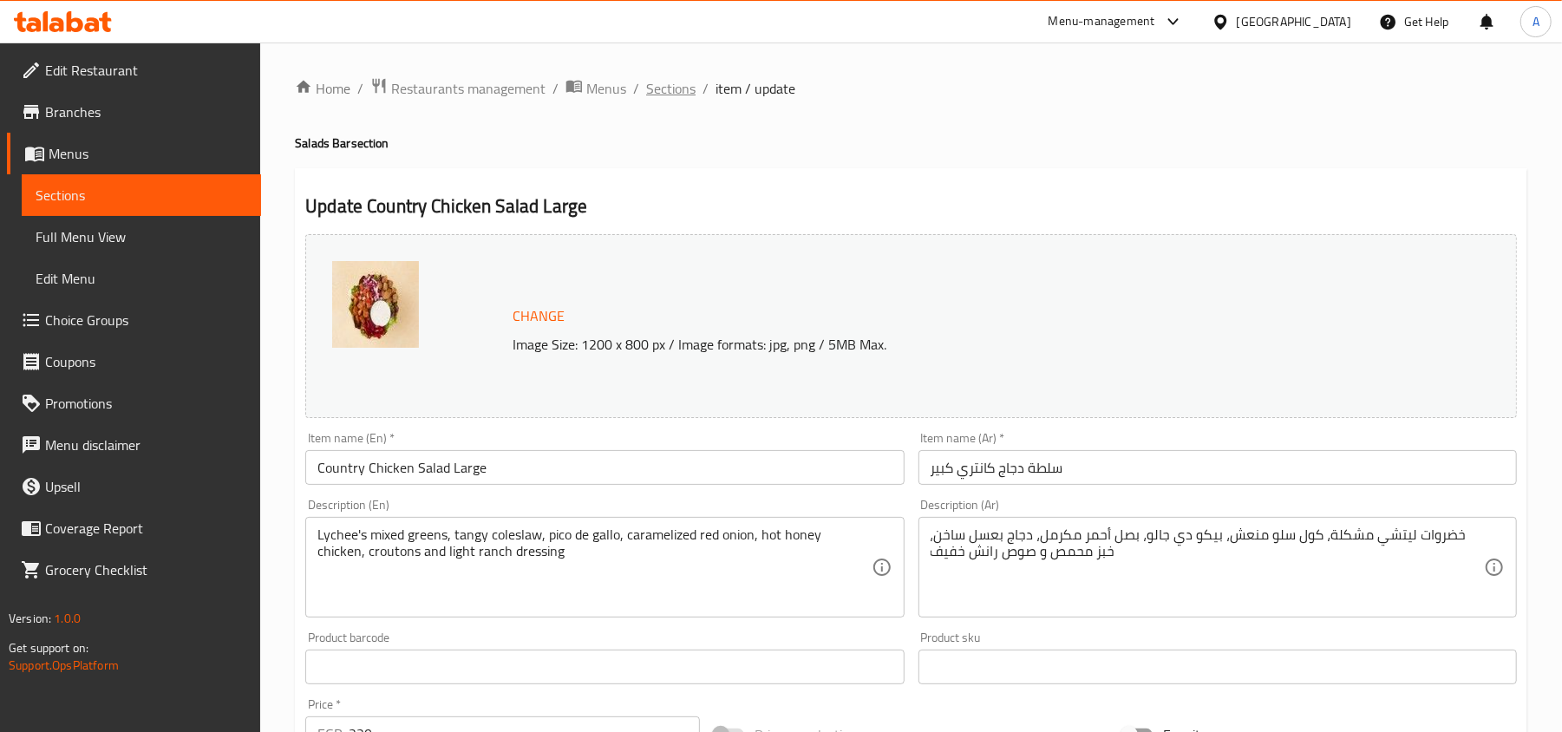
click at [684, 94] on span "Sections" at bounding box center [670, 88] width 49 height 21
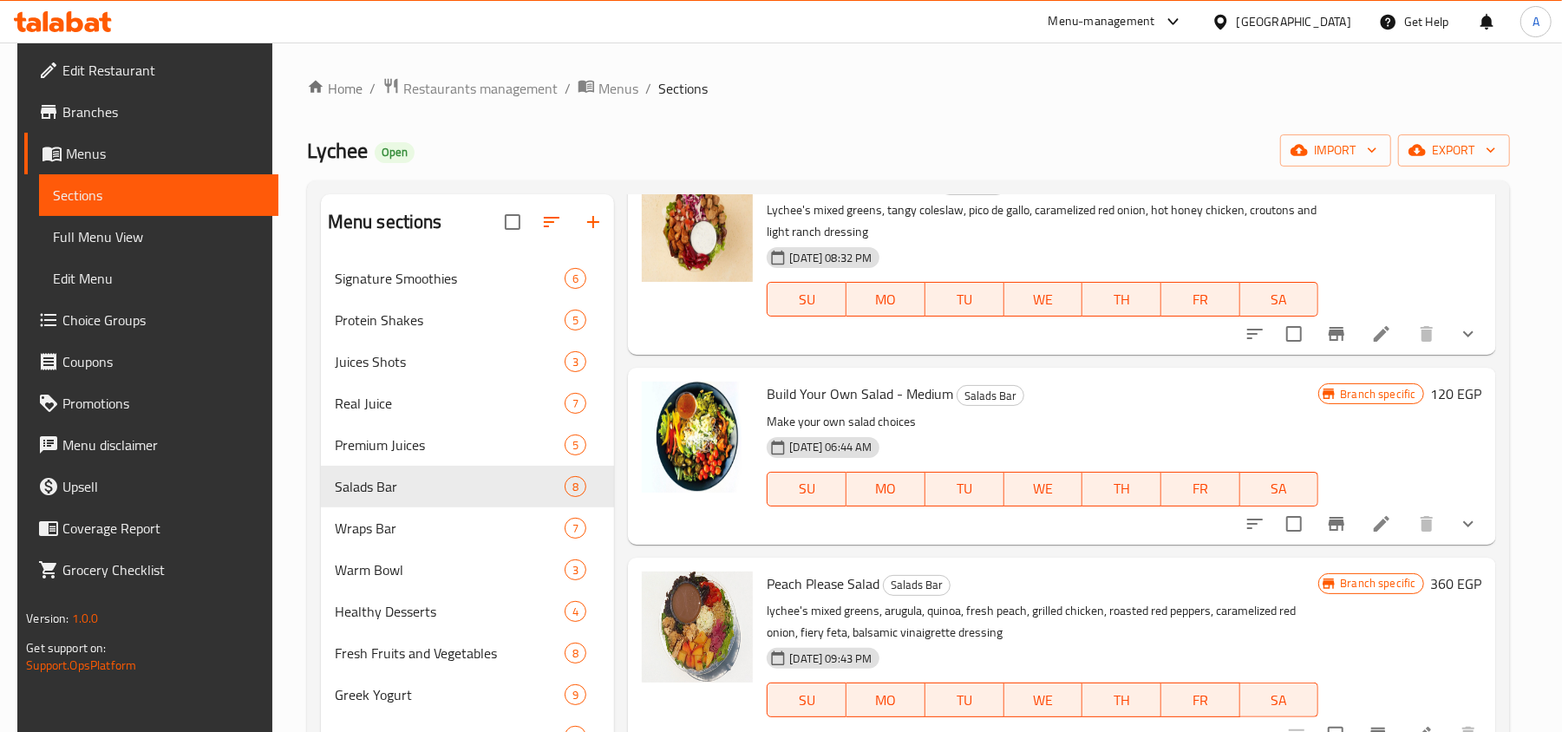
scroll to position [231, 0]
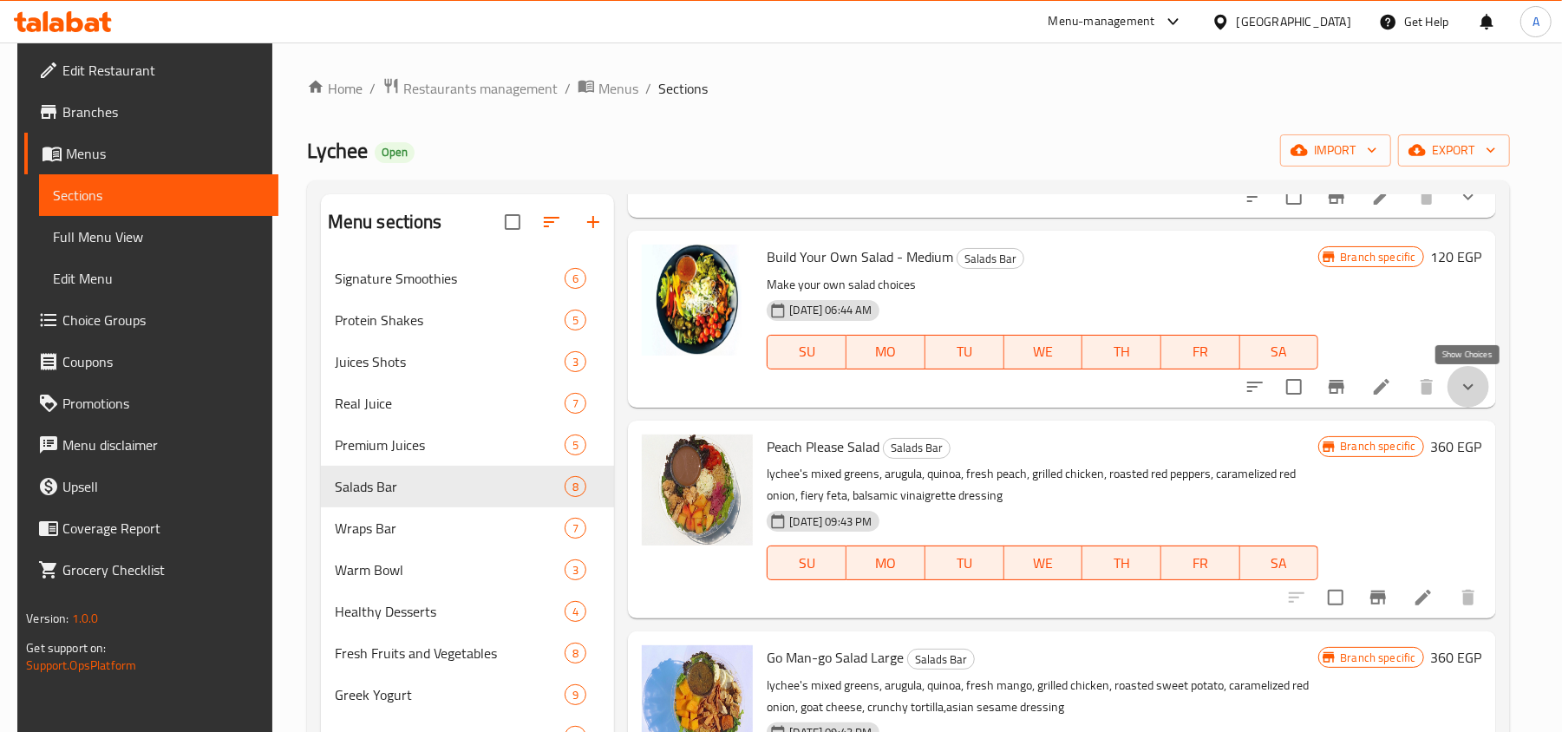
click at [1464, 381] on icon "show more" at bounding box center [1467, 386] width 21 height 21
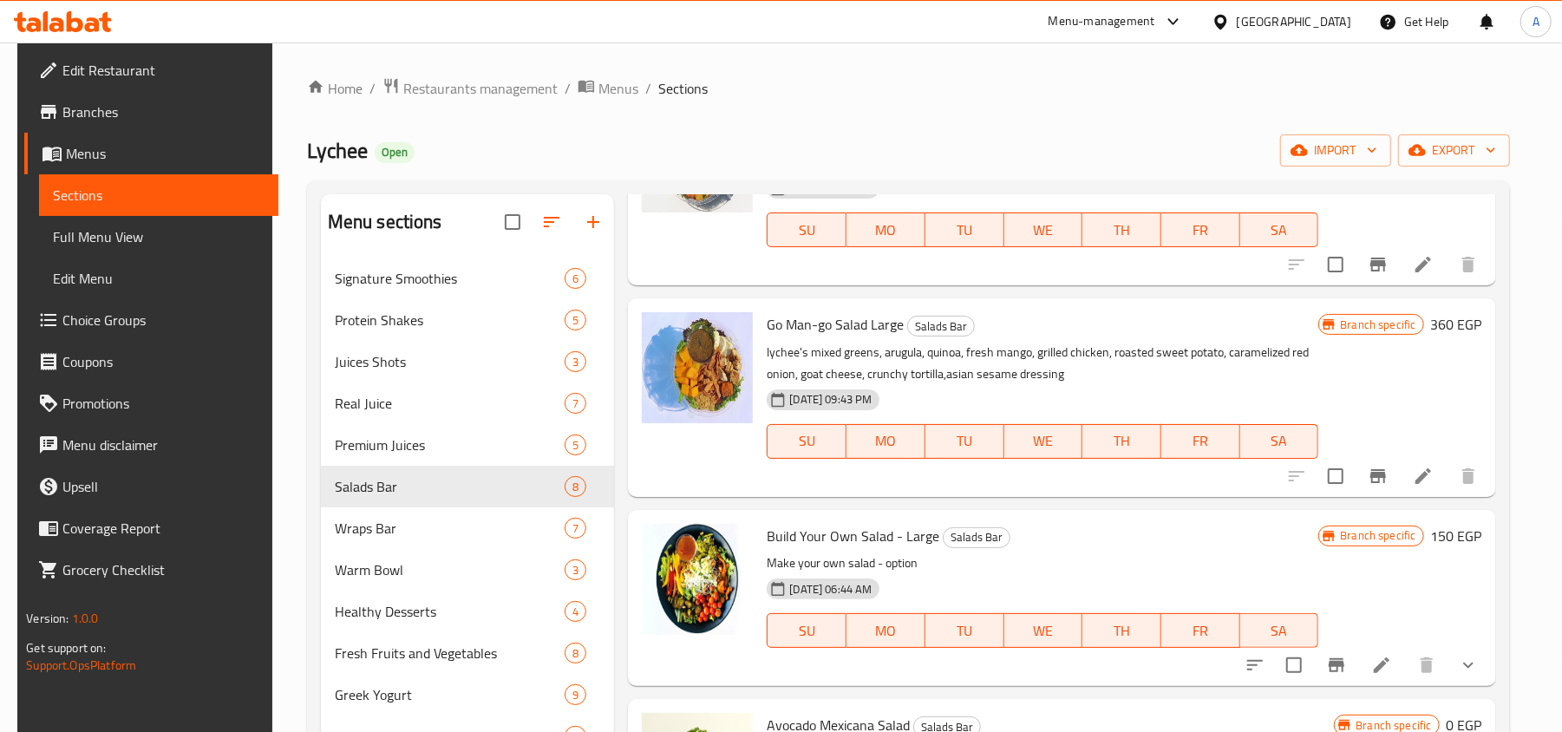
scroll to position [2658, 0]
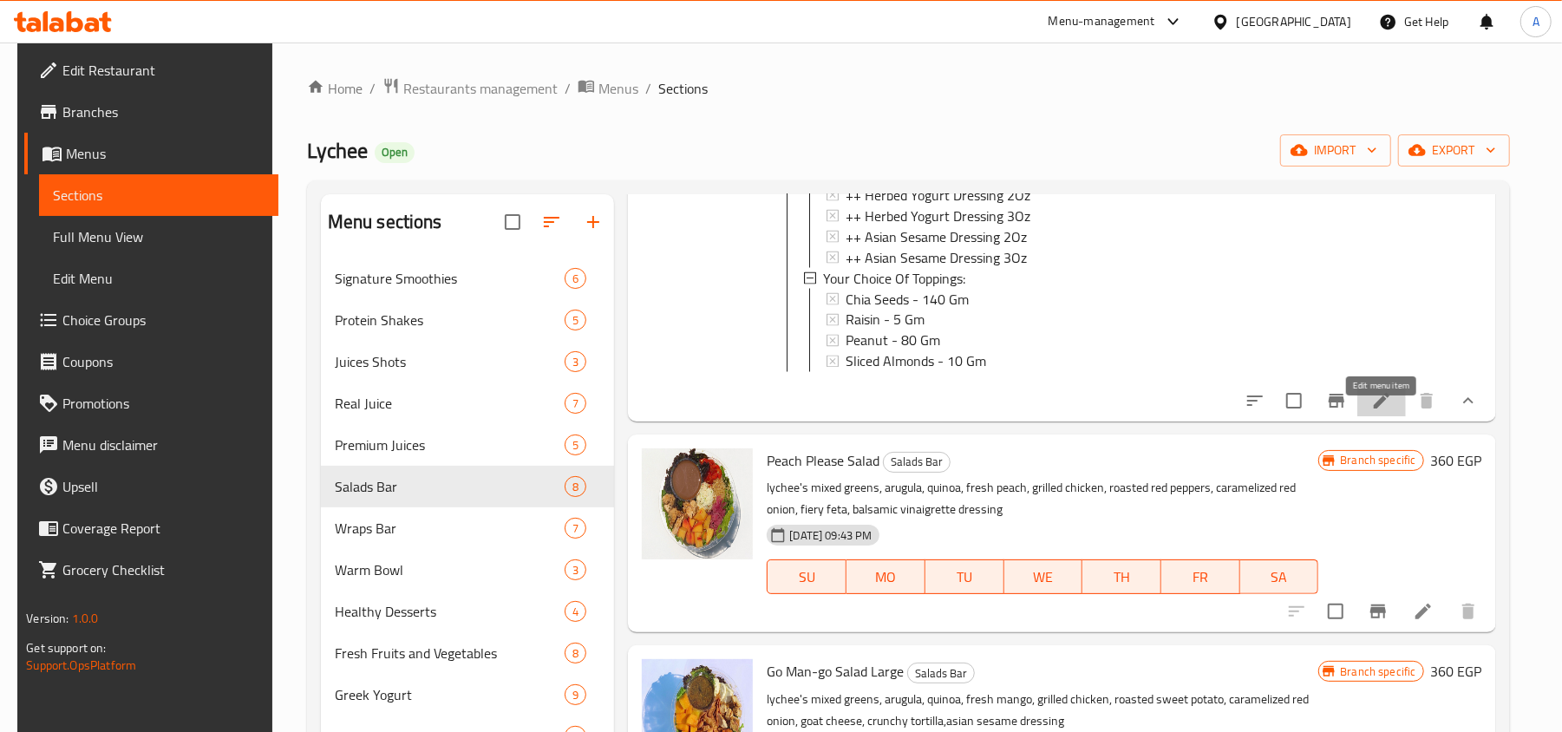
click at [1387, 411] on icon at bounding box center [1381, 400] width 21 height 21
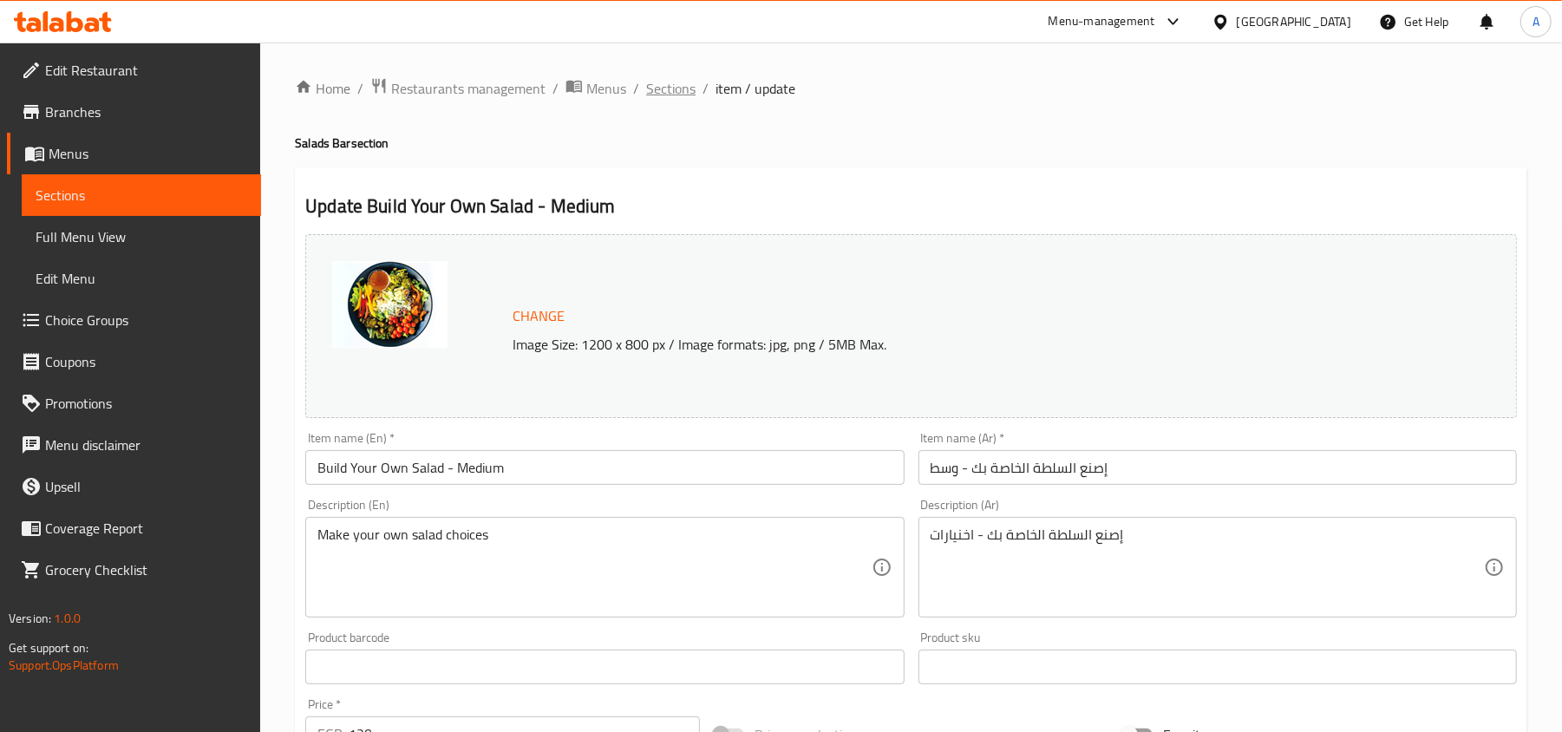
click at [671, 95] on span "Sections" at bounding box center [670, 88] width 49 height 21
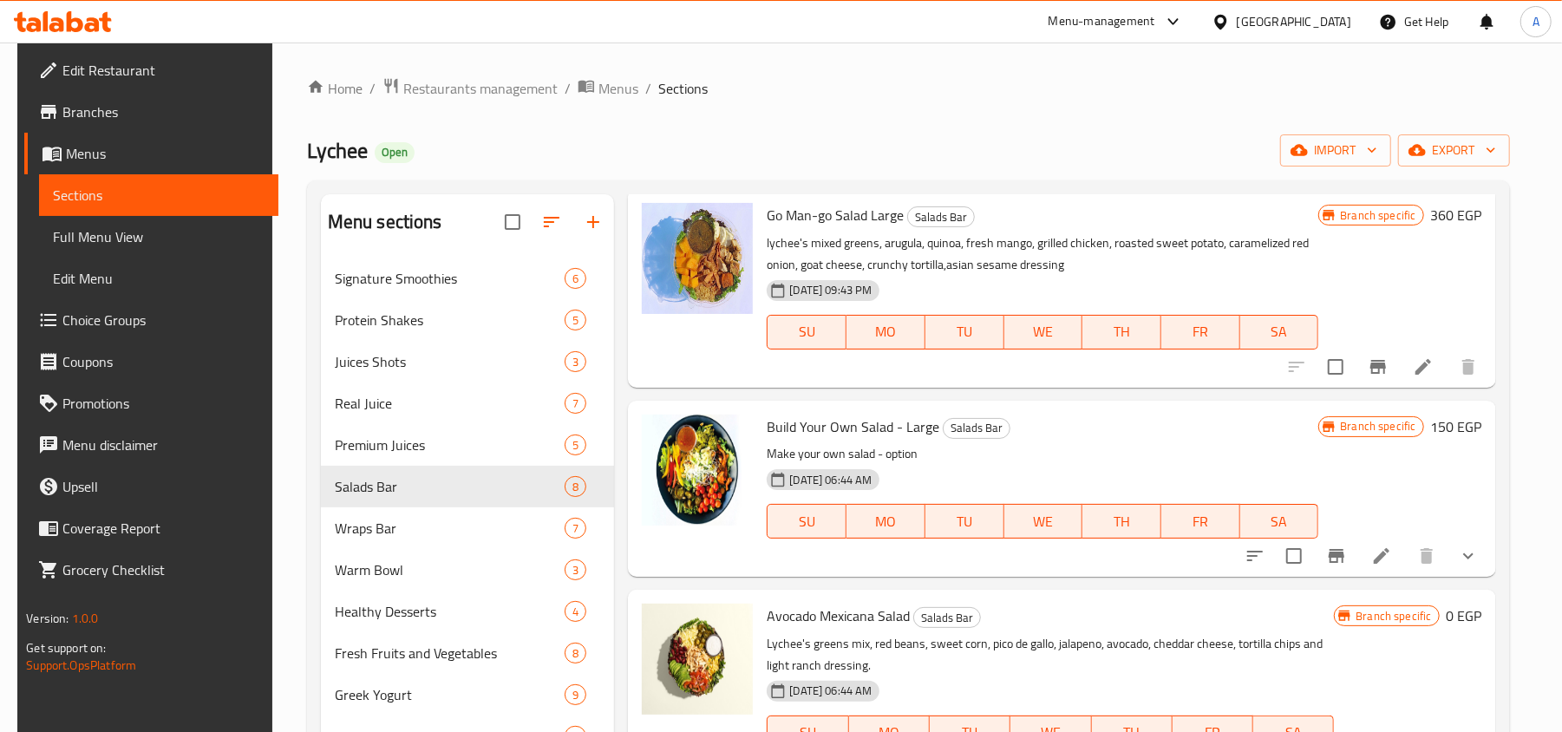
scroll to position [764, 0]
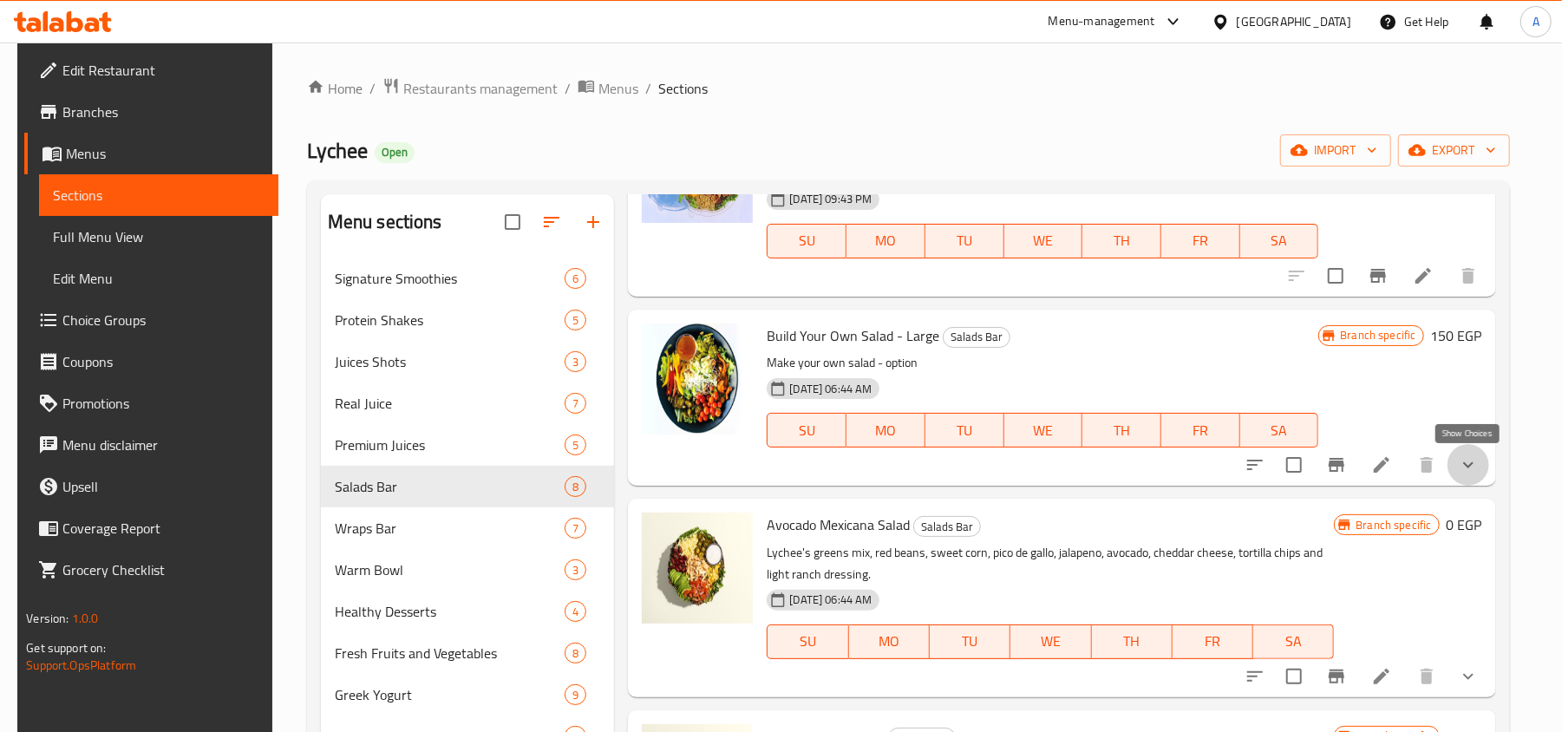
click at [1457, 465] on icon "show more" at bounding box center [1467, 464] width 21 height 21
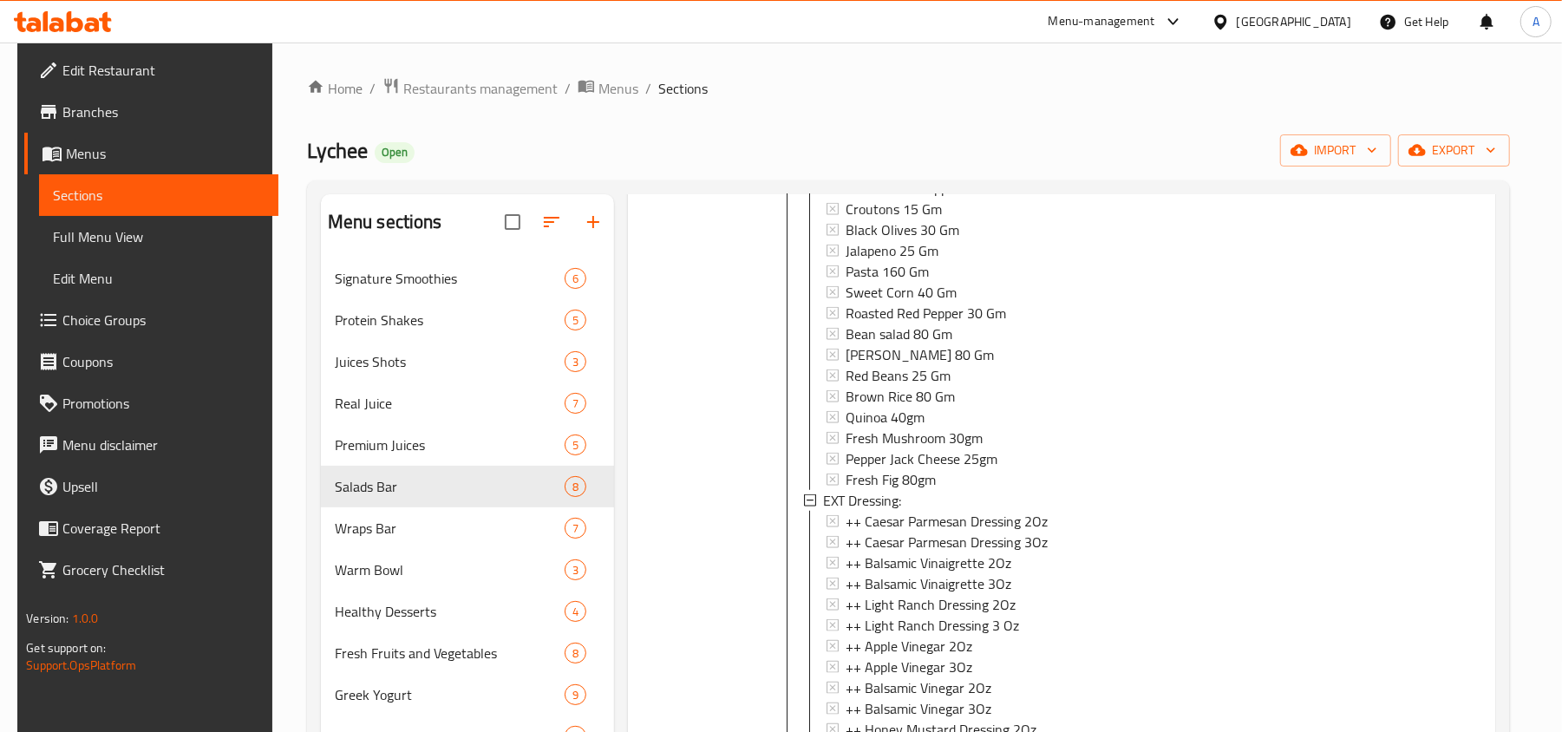
scroll to position [3076, 0]
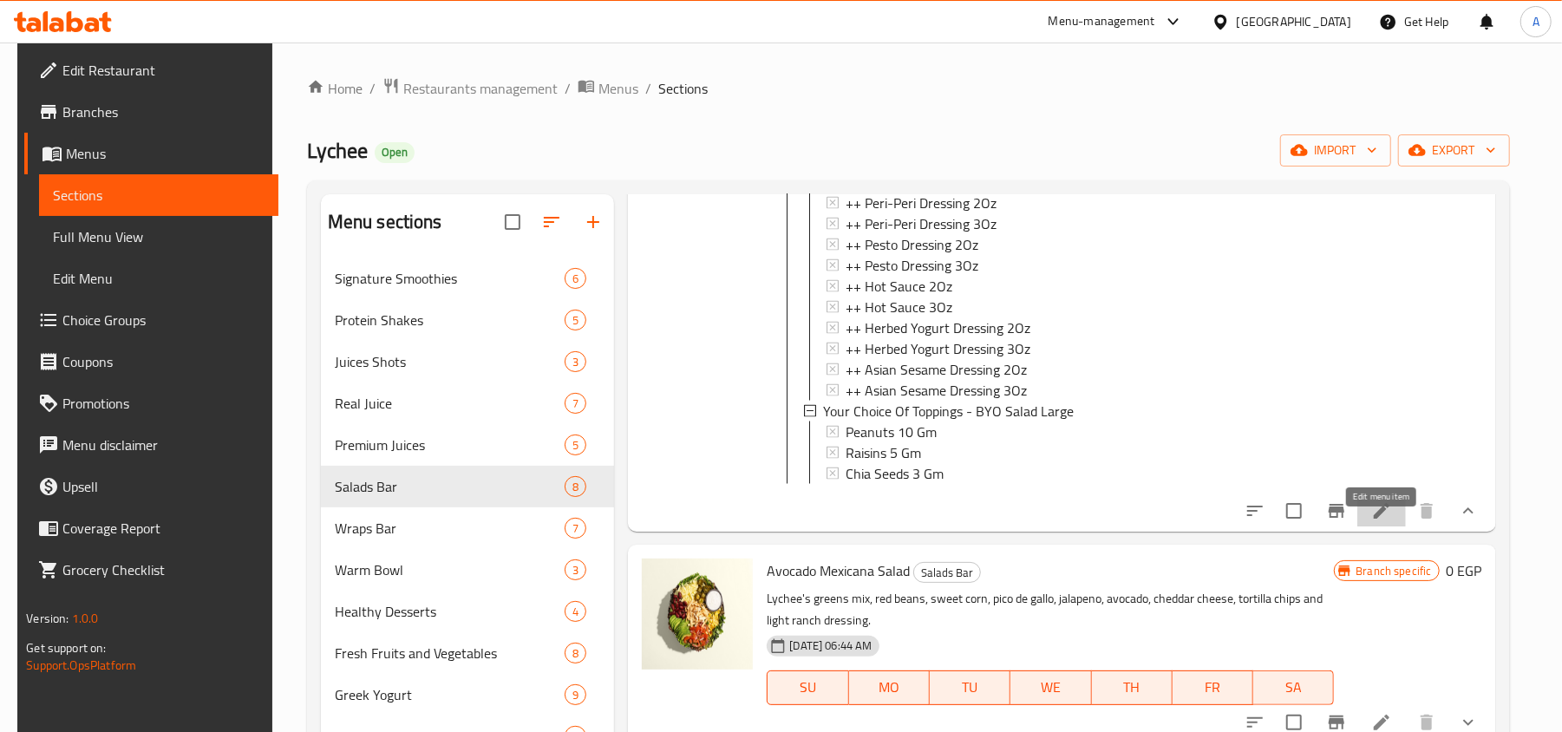
click at [1382, 518] on icon at bounding box center [1381, 511] width 16 height 16
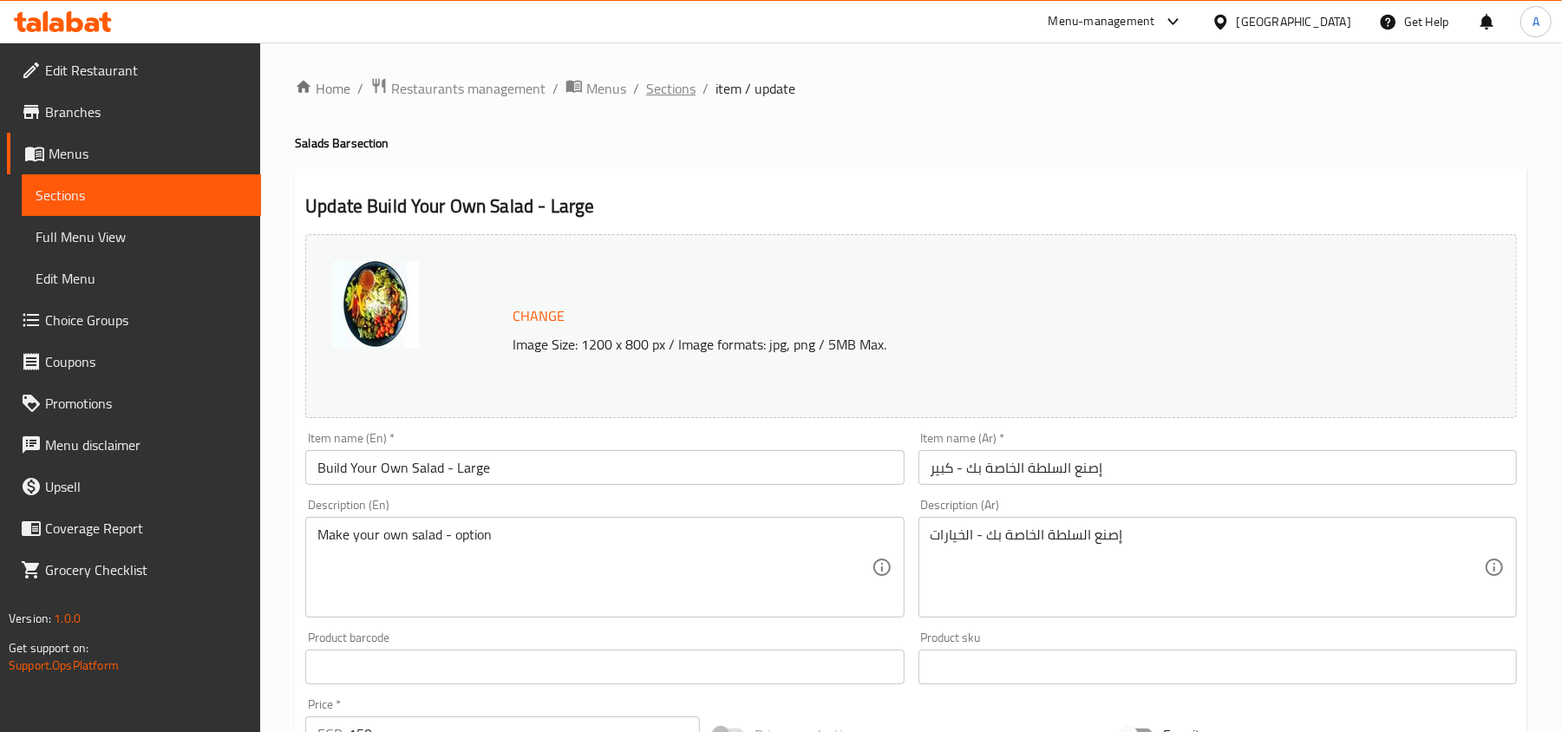
click at [678, 78] on span "Sections" at bounding box center [670, 88] width 49 height 21
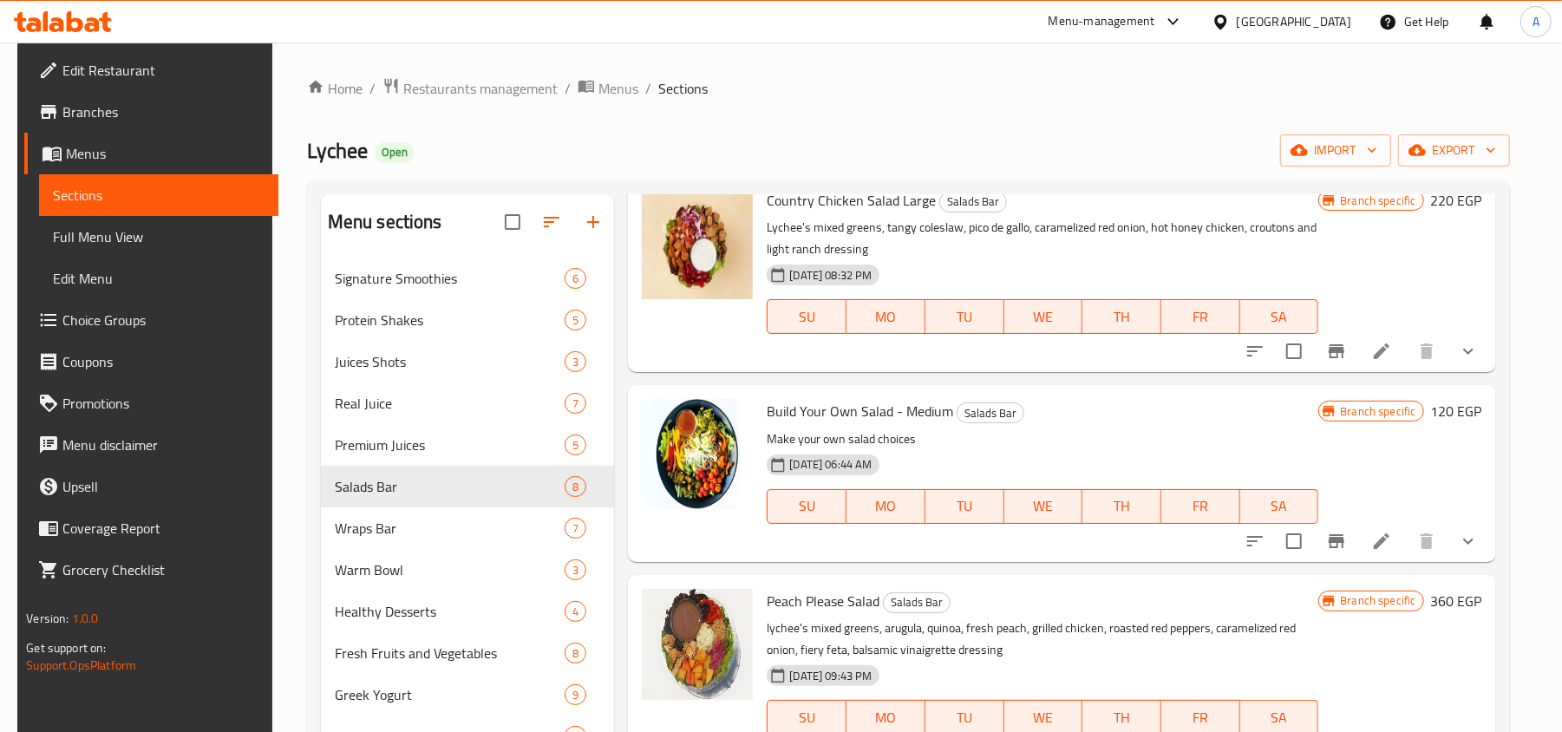
scroll to position [115, 0]
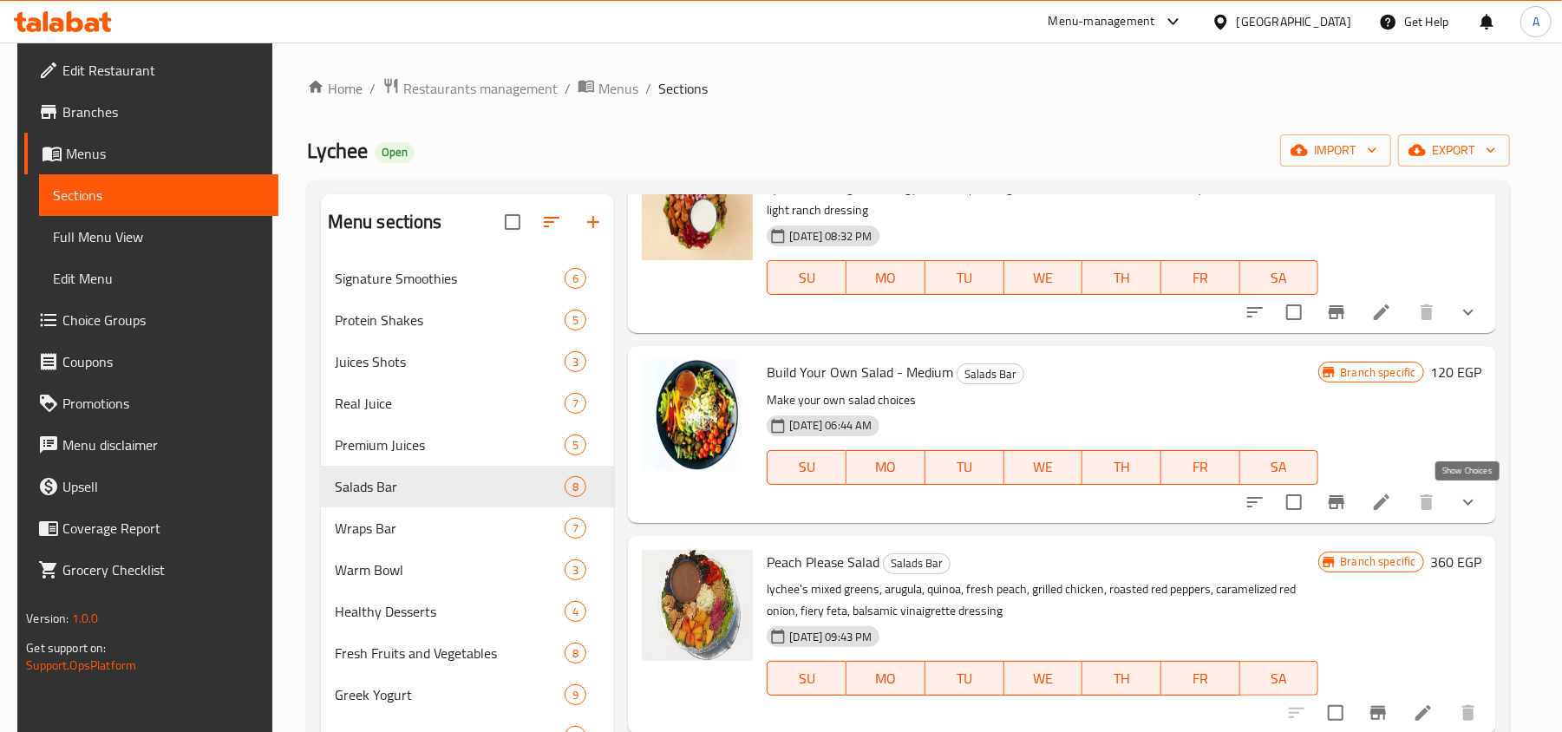
click at [1465, 503] on icon "show more" at bounding box center [1468, 502] width 10 height 6
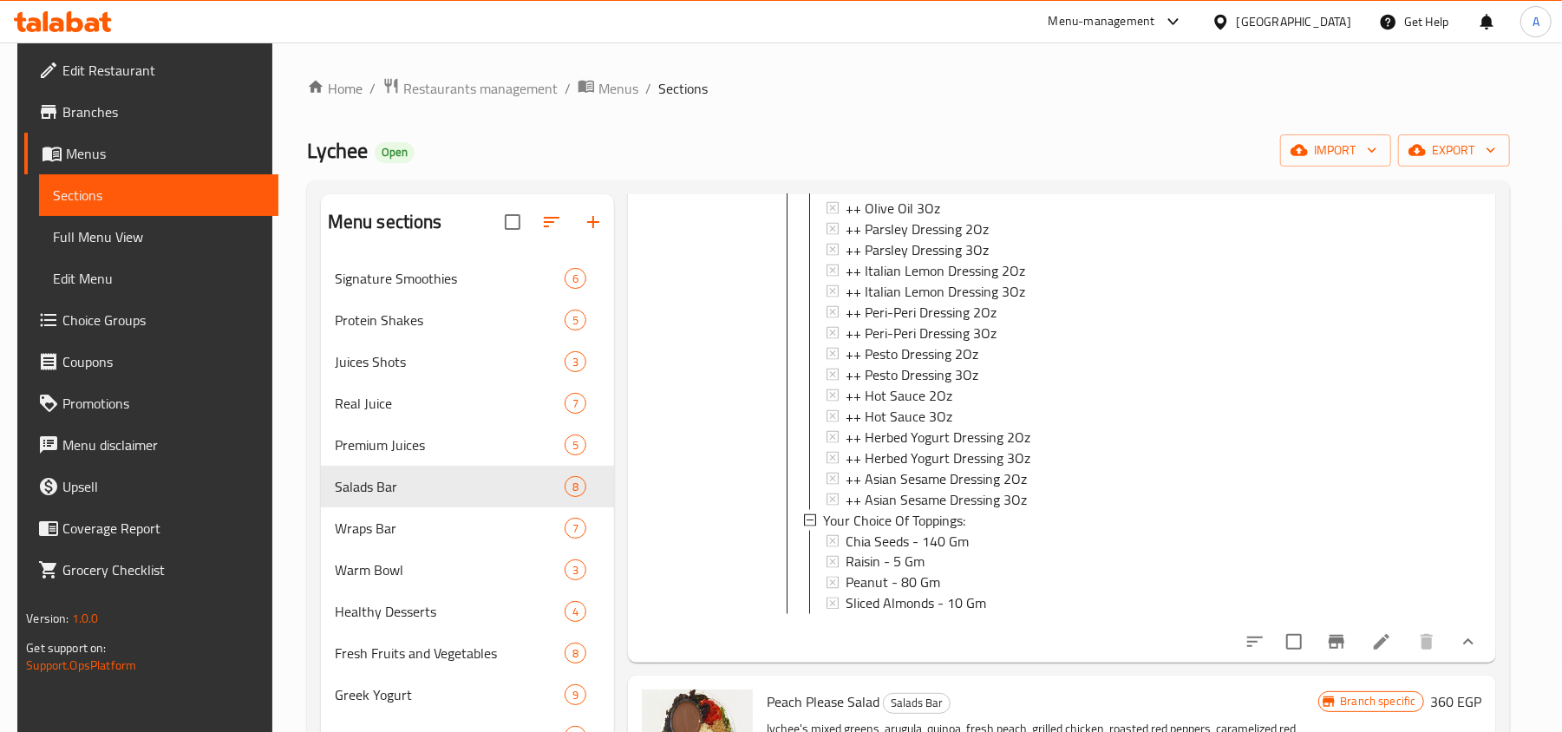
scroll to position [2428, 0]
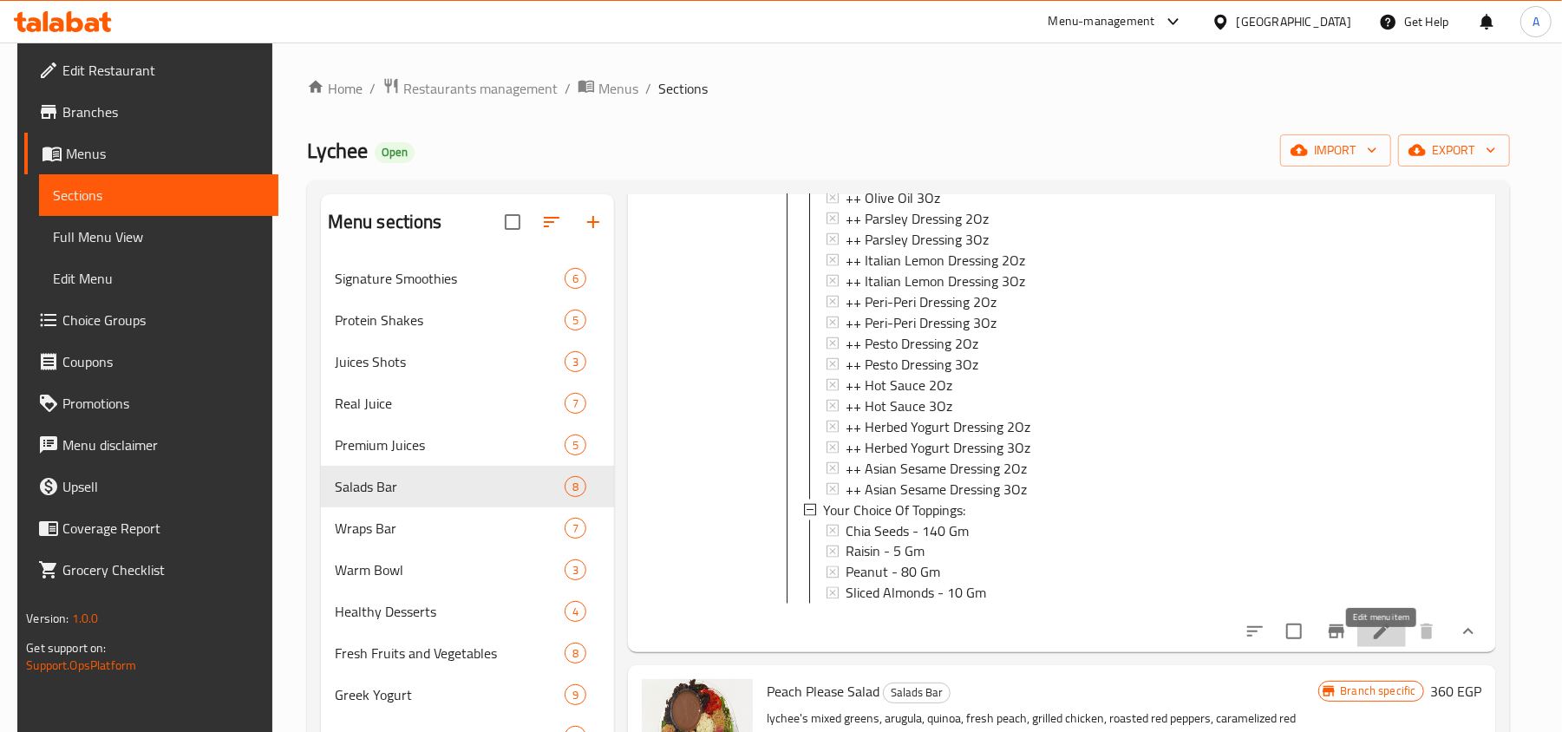
click at [1373, 642] on icon at bounding box center [1381, 631] width 21 height 21
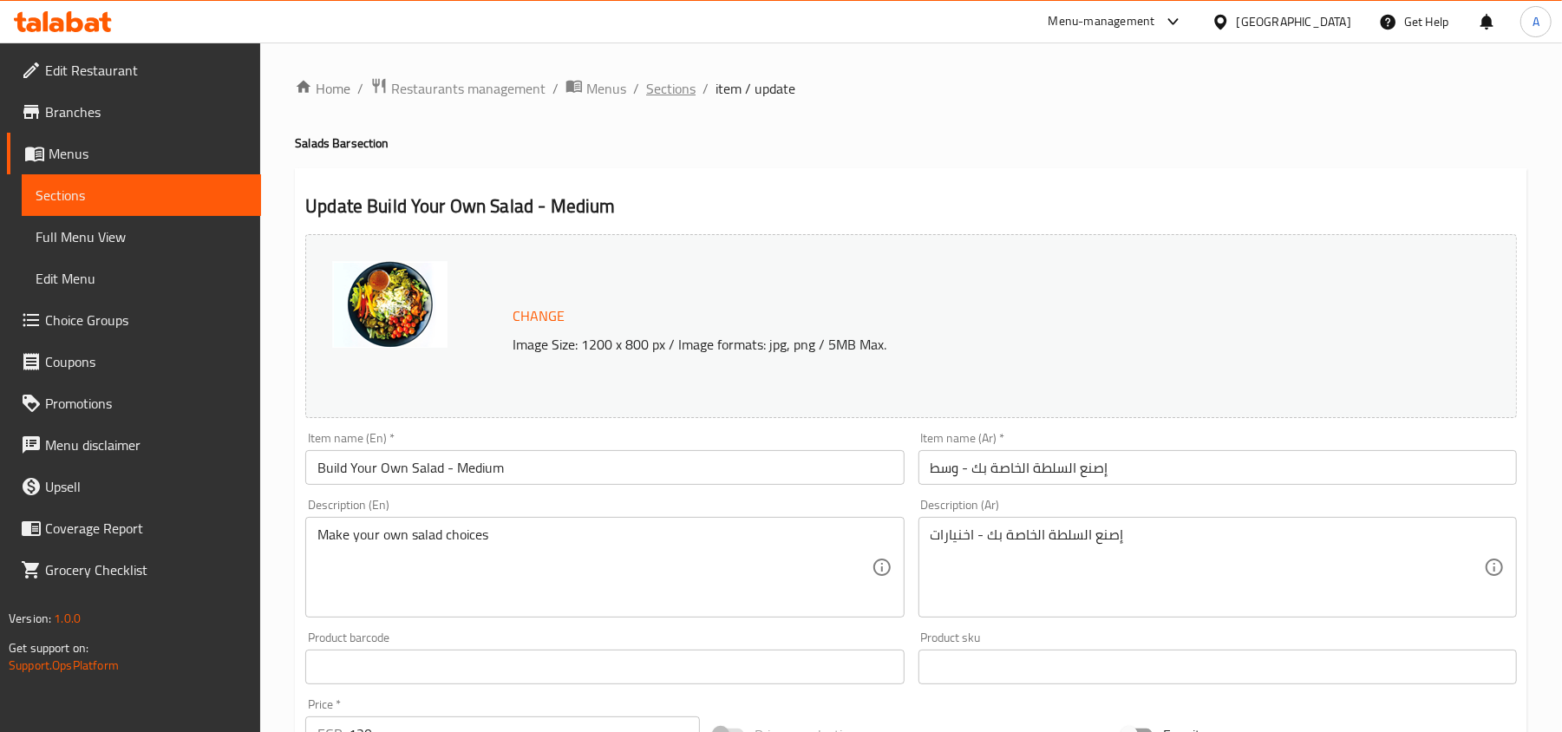
click at [681, 85] on span "Sections" at bounding box center [670, 88] width 49 height 21
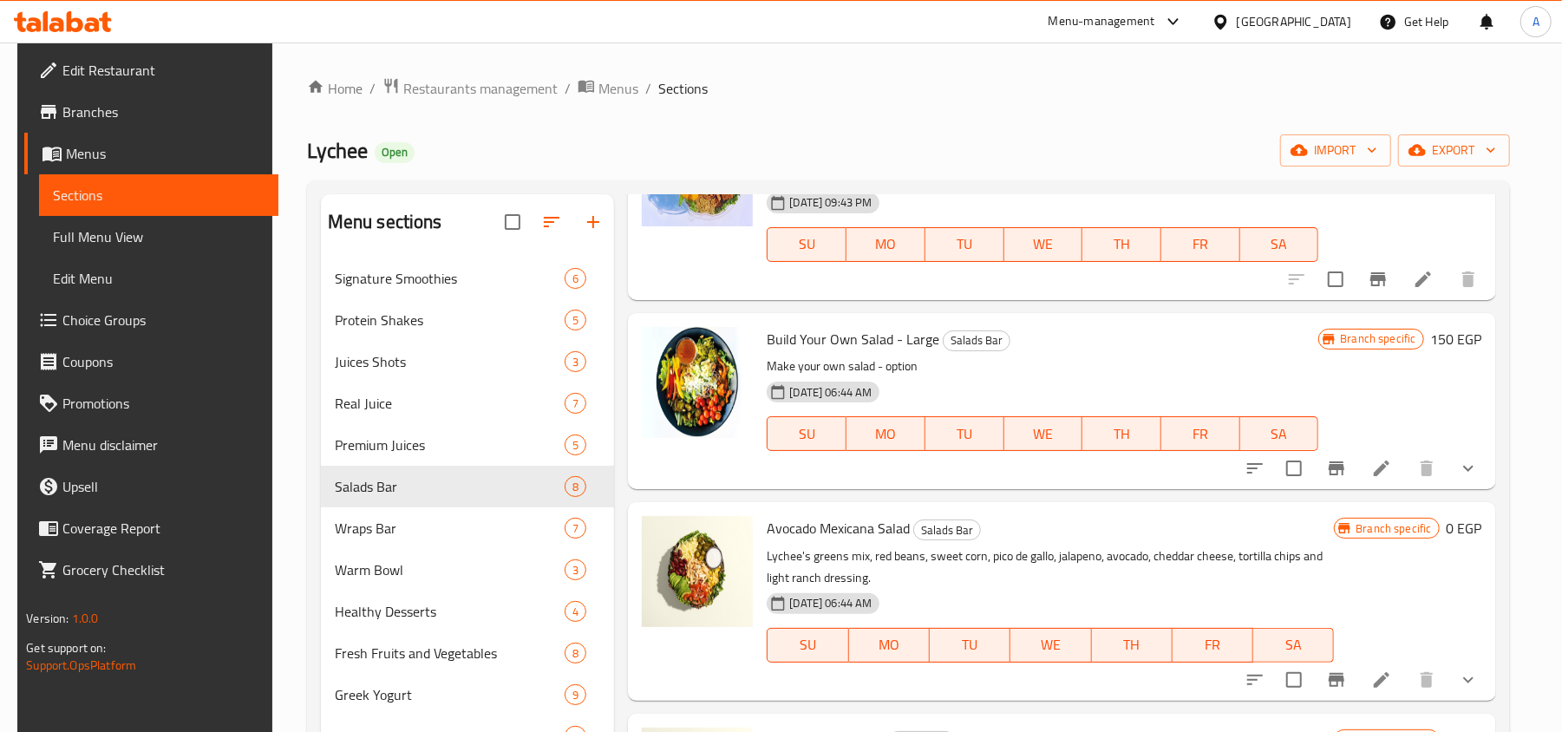
scroll to position [764, 0]
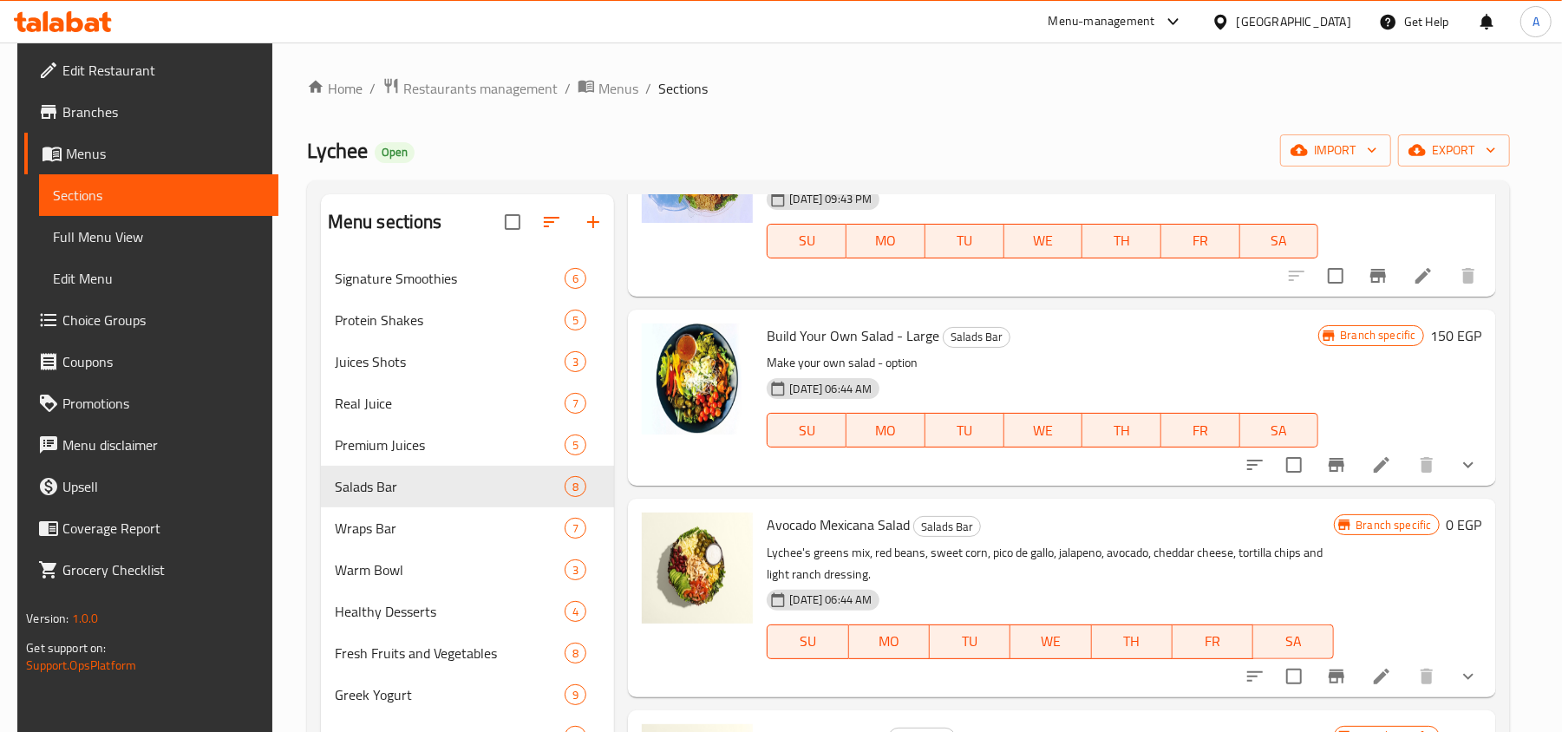
click at [1454, 463] on button "show more" at bounding box center [1468, 465] width 42 height 42
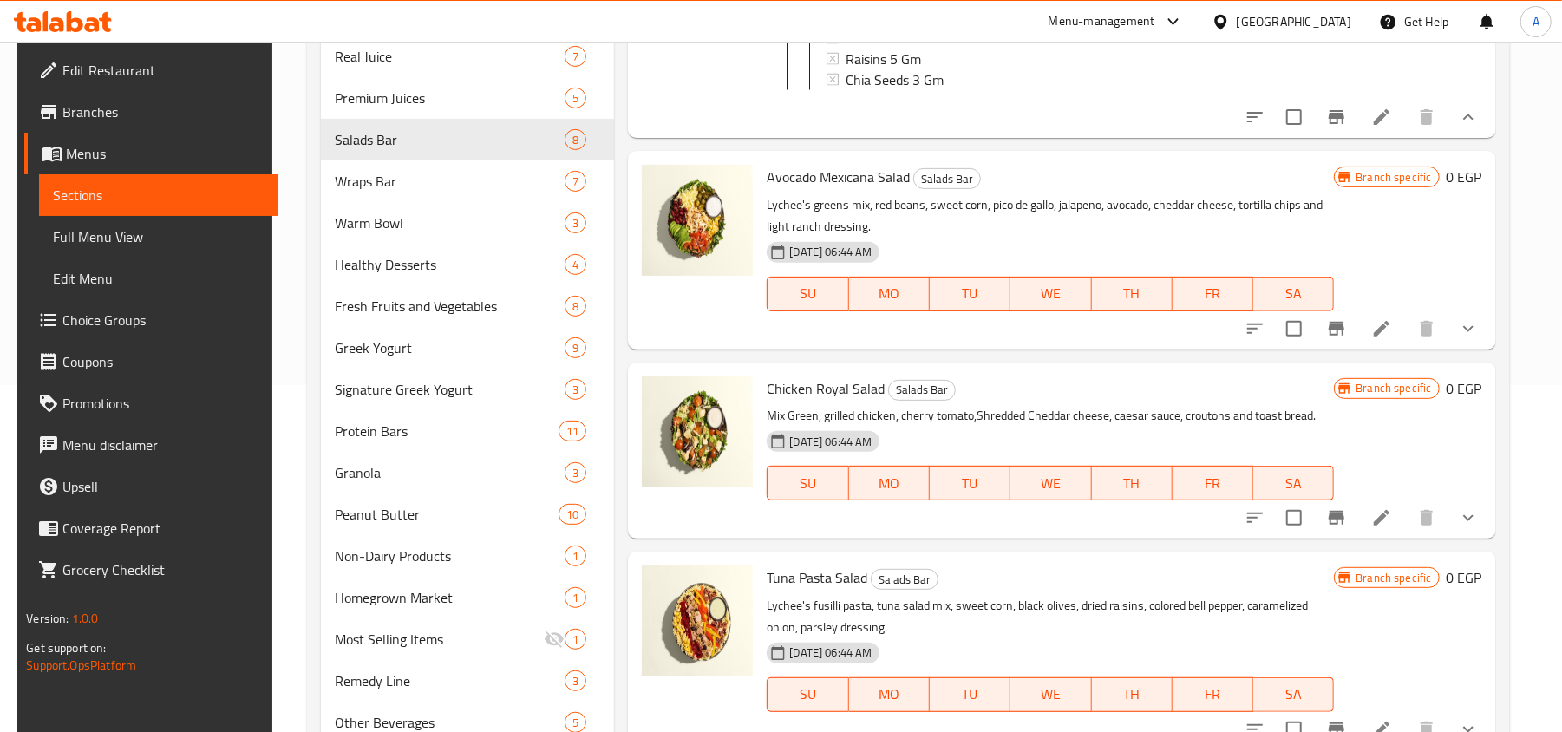
scroll to position [414, 0]
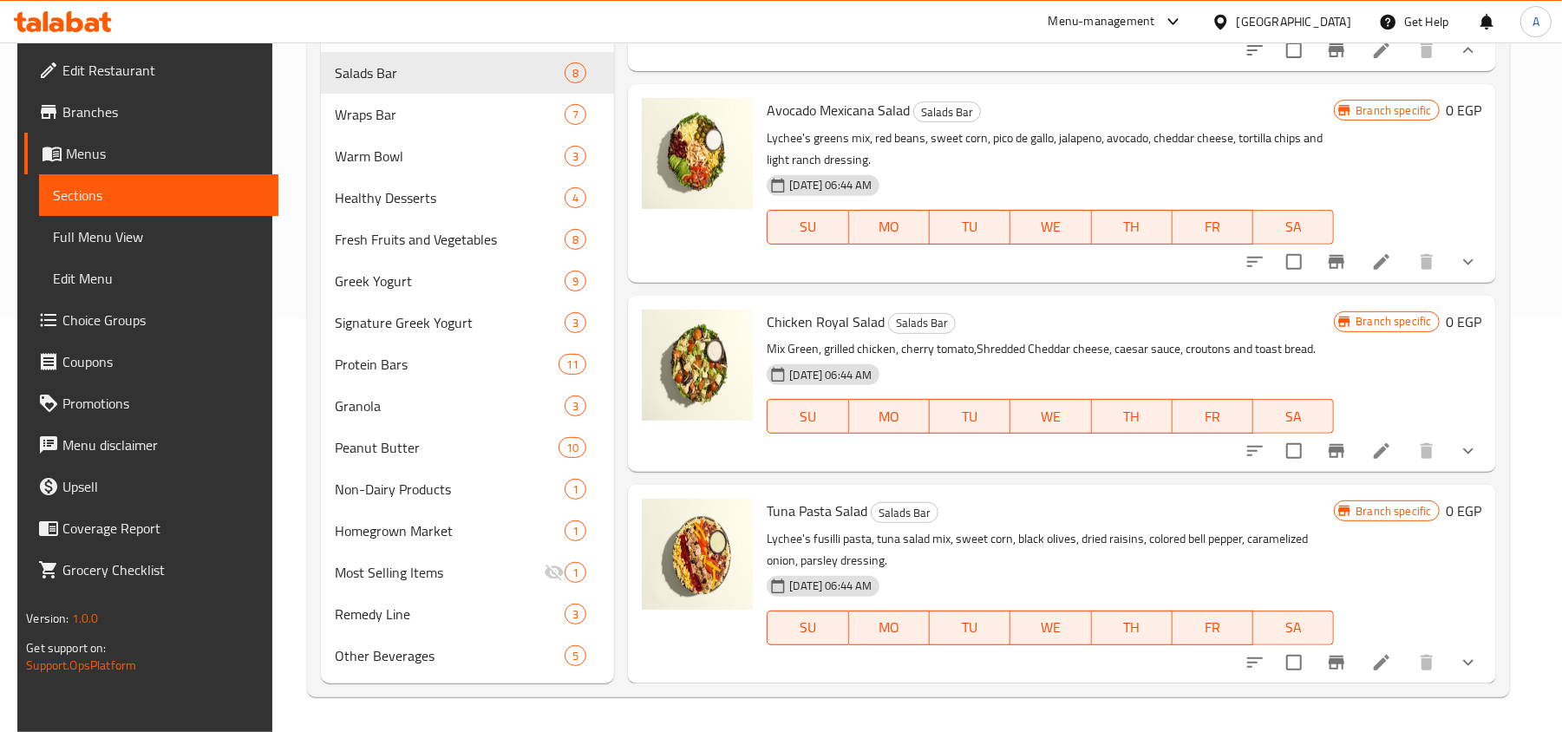
click at [1455, 245] on button "show more" at bounding box center [1468, 262] width 42 height 42
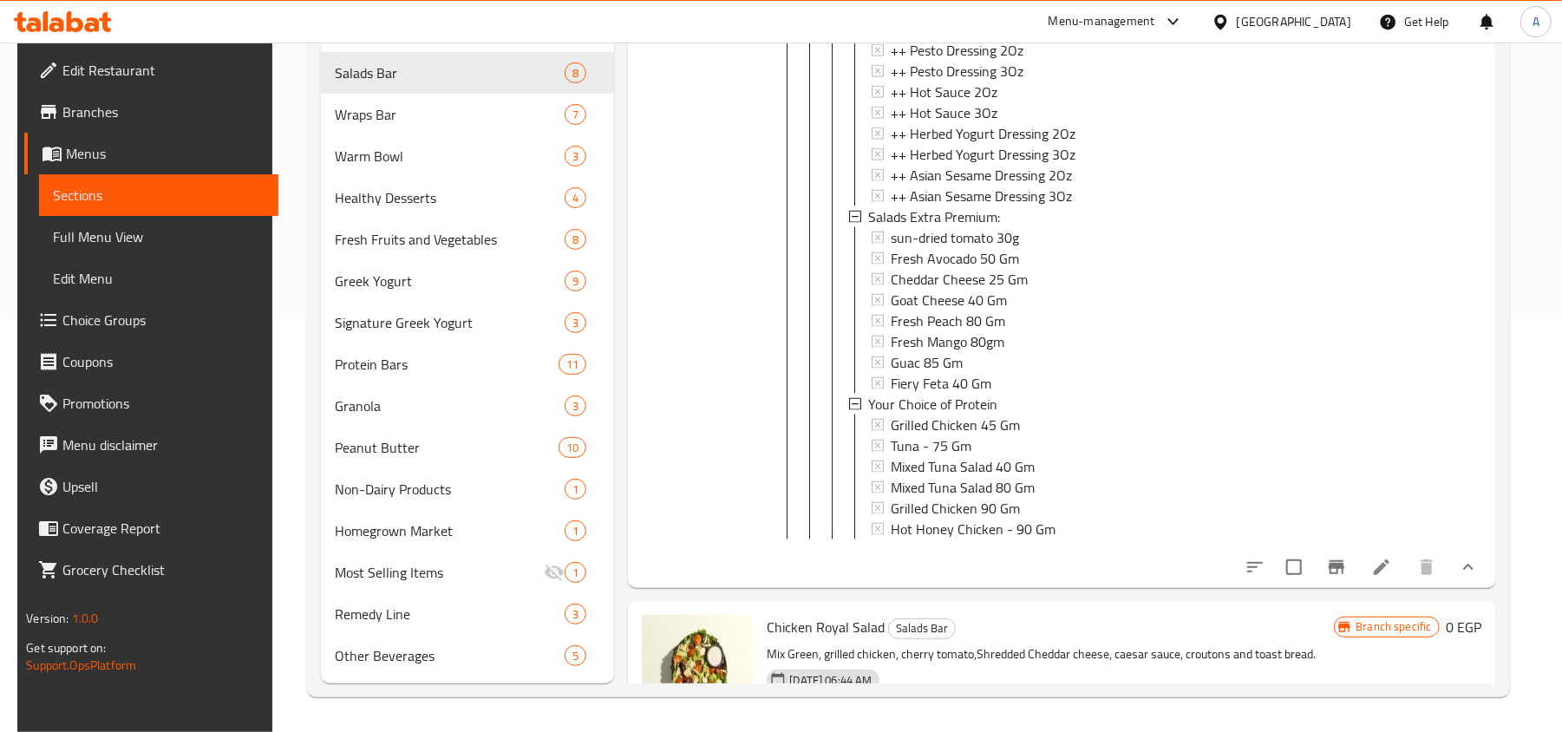
scroll to position [5220, 0]
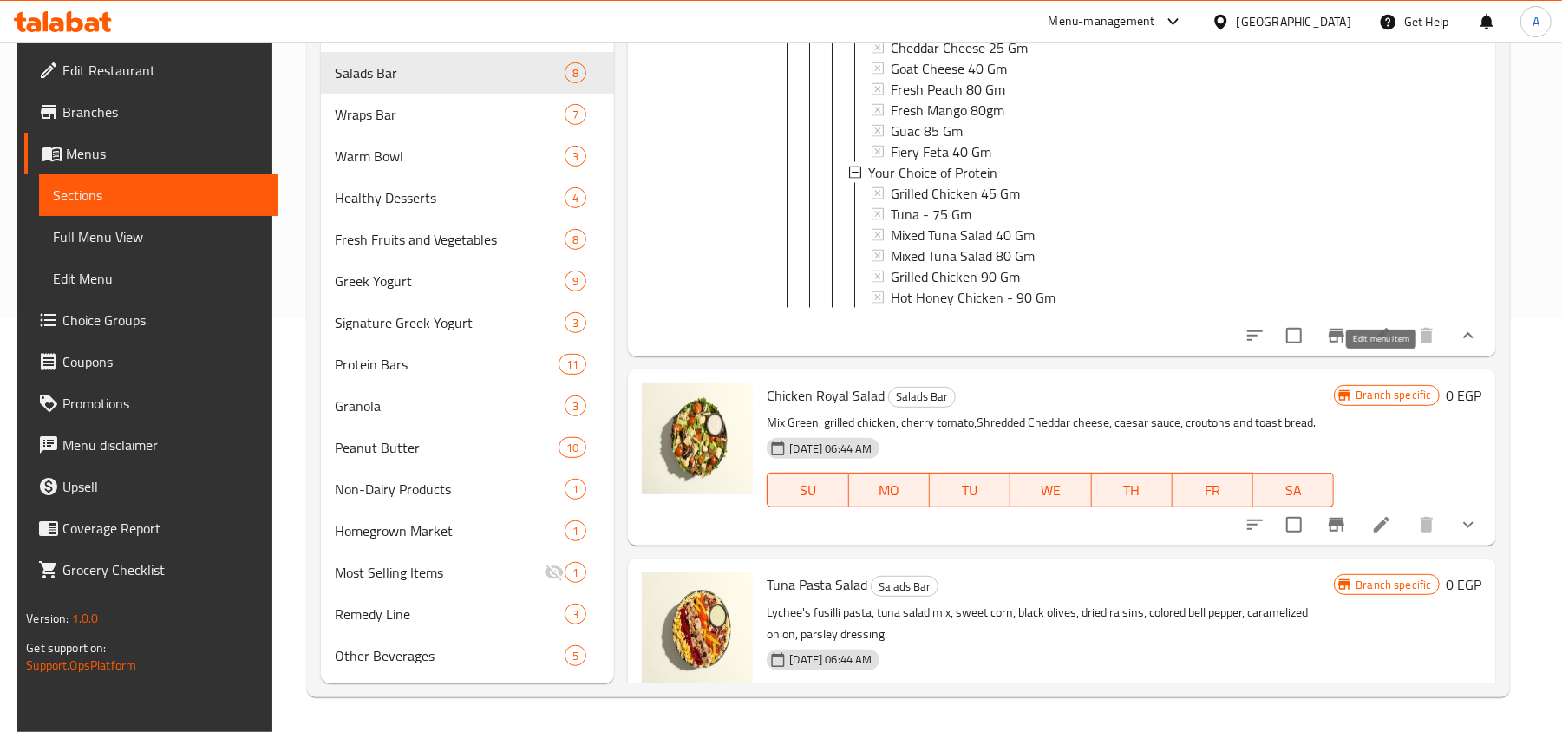
click at [1374, 343] on icon at bounding box center [1381, 336] width 16 height 16
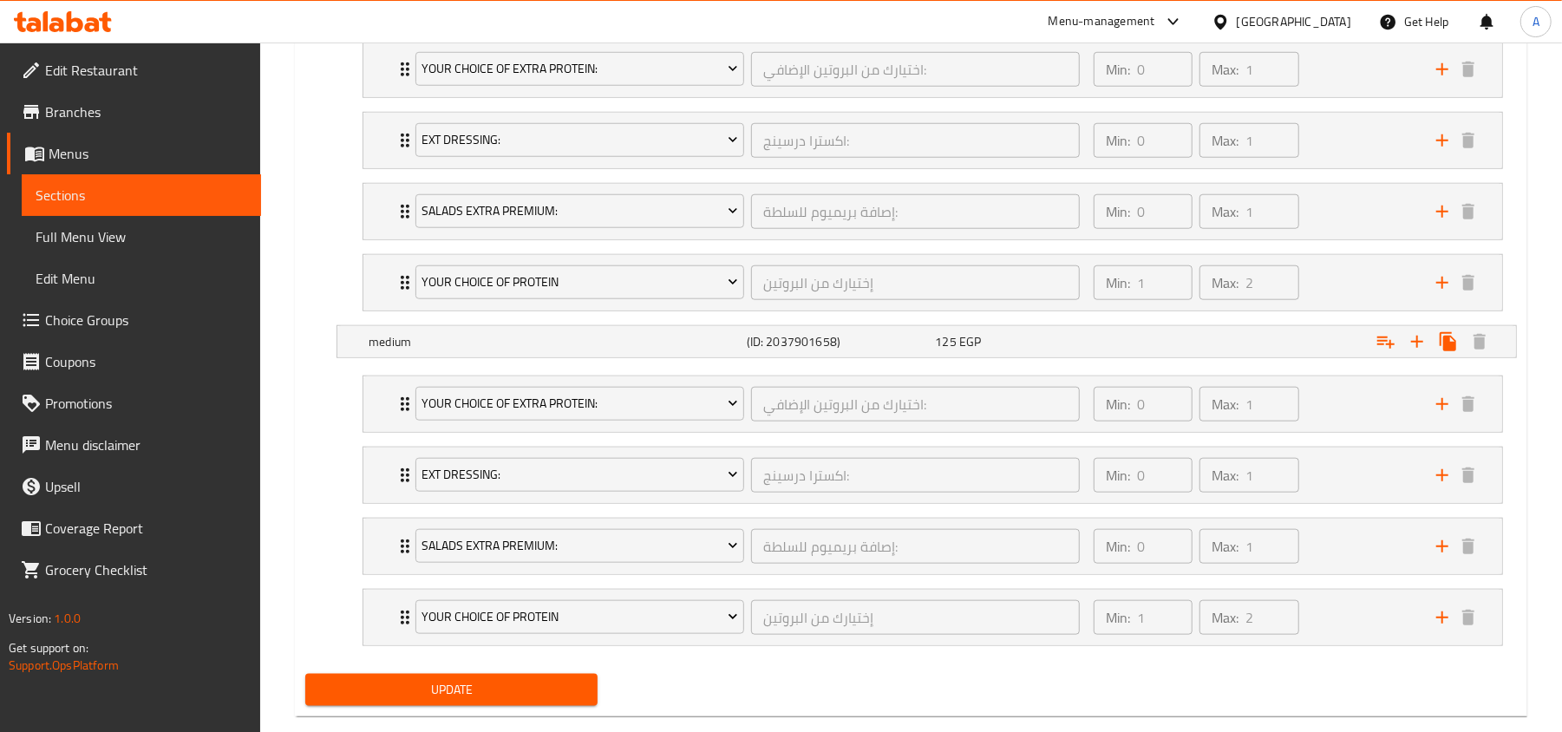
scroll to position [1136, 0]
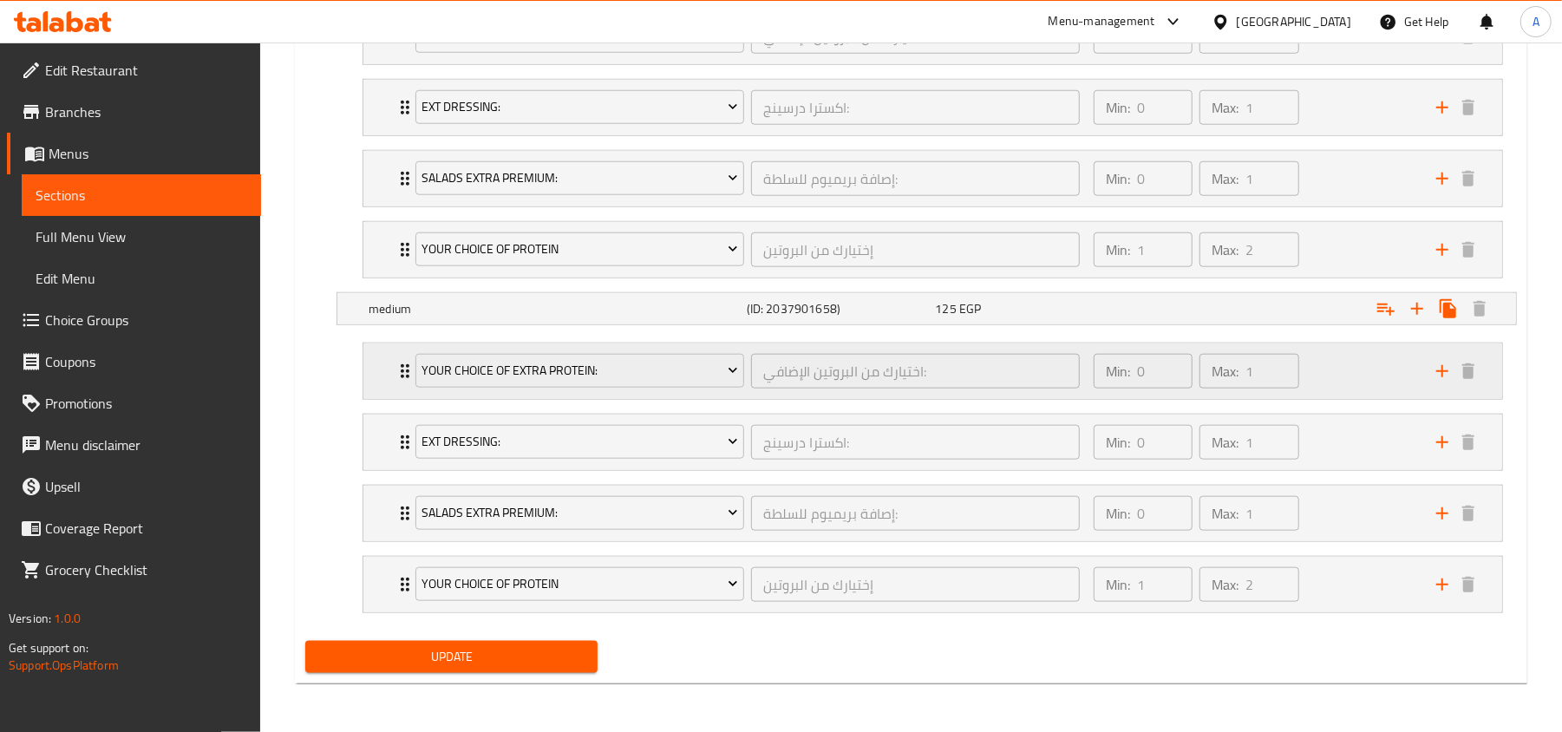
click at [1315, 361] on div "Min: 0 ​ Max: 1 ​" at bounding box center [1254, 370] width 342 height 55
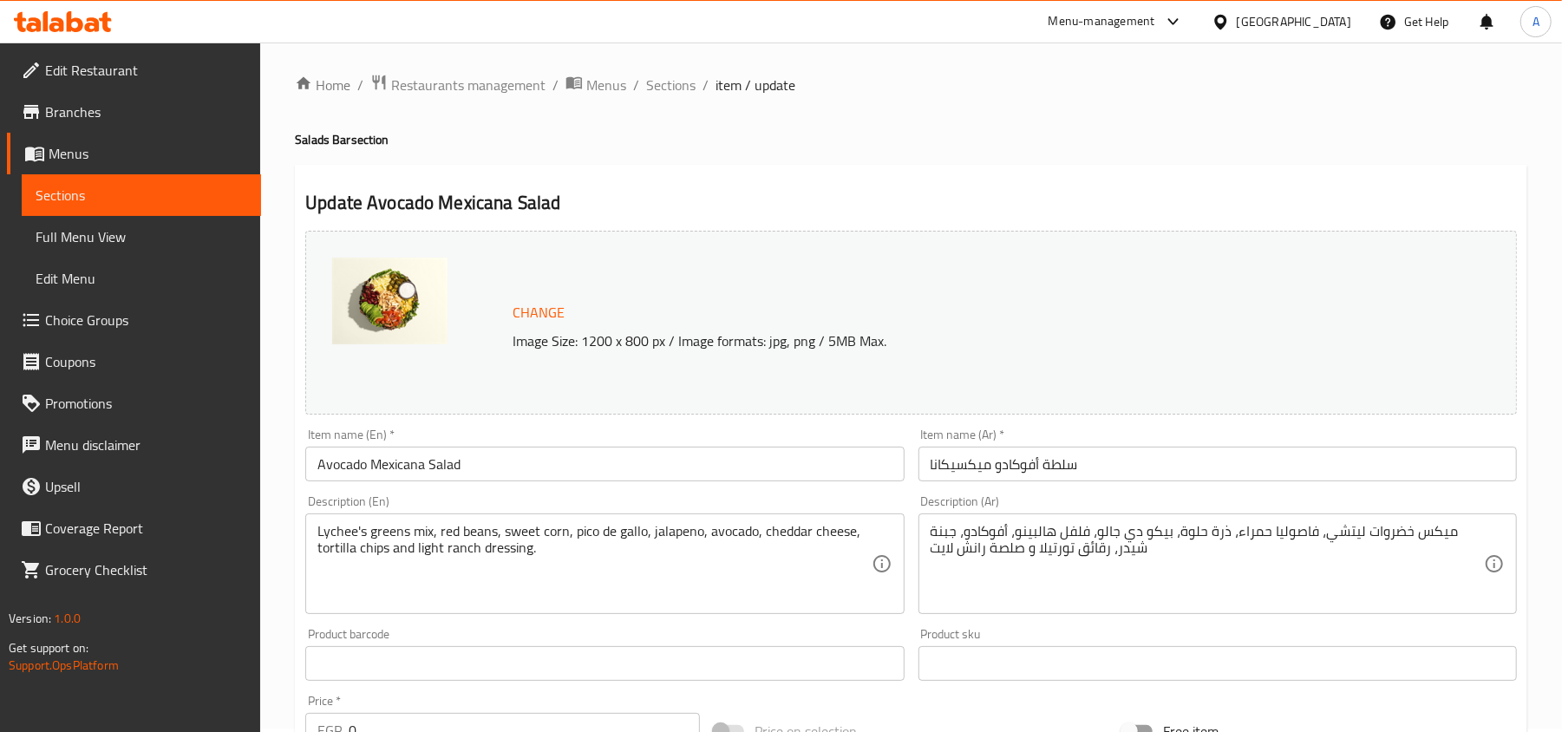
scroll to position [0, 0]
click at [670, 81] on span "Sections" at bounding box center [670, 88] width 49 height 21
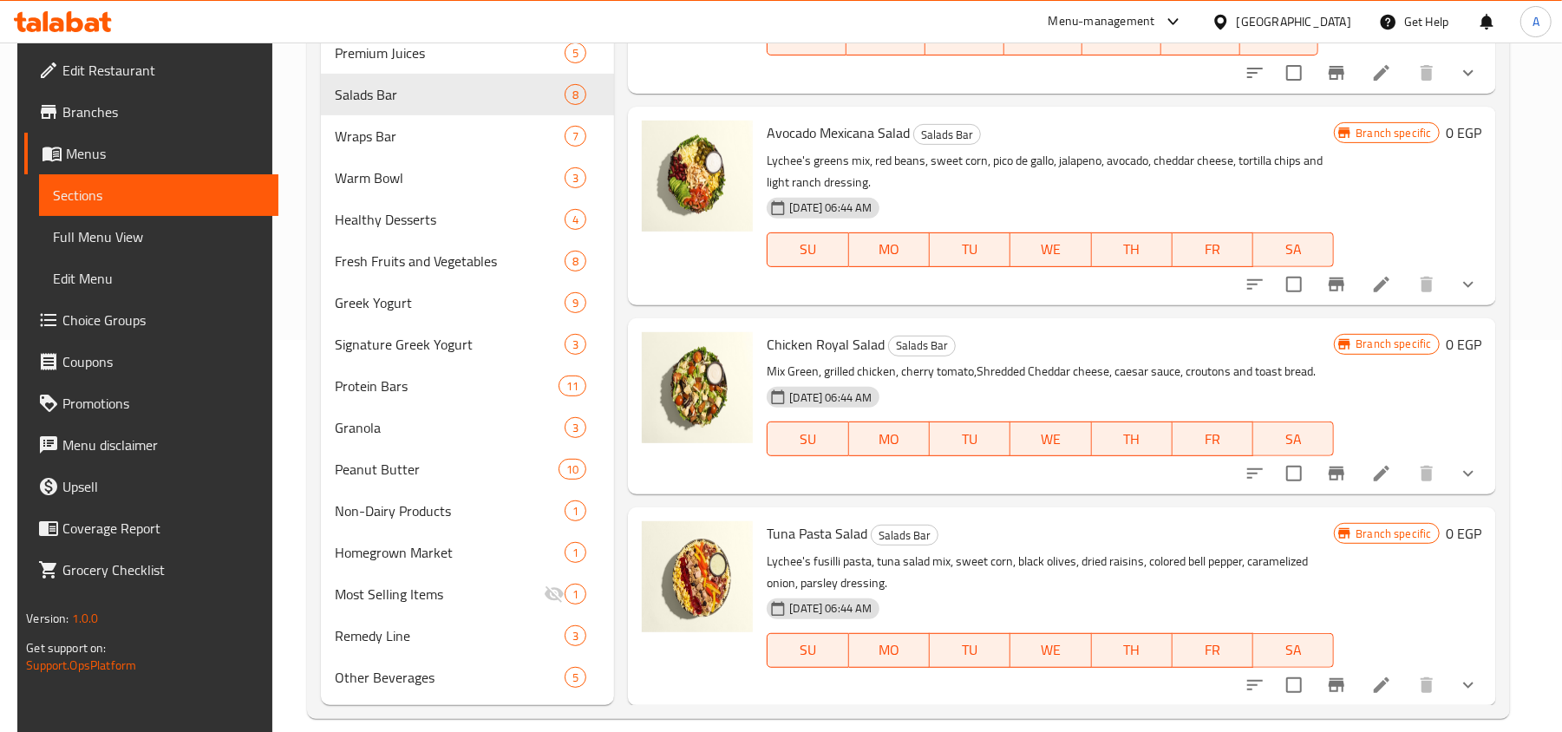
scroll to position [414, 0]
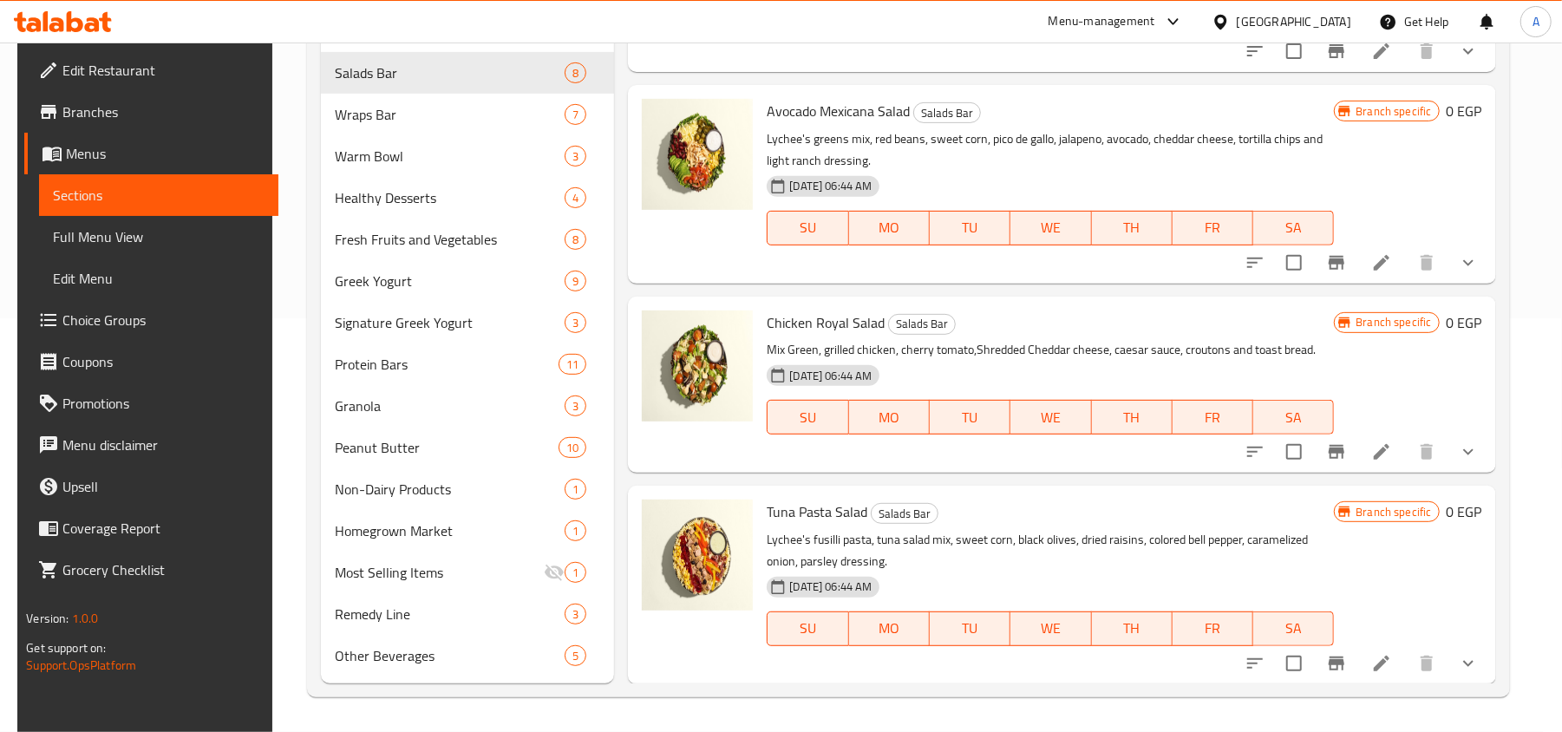
click at [1481, 451] on button "show more" at bounding box center [1468, 452] width 42 height 42
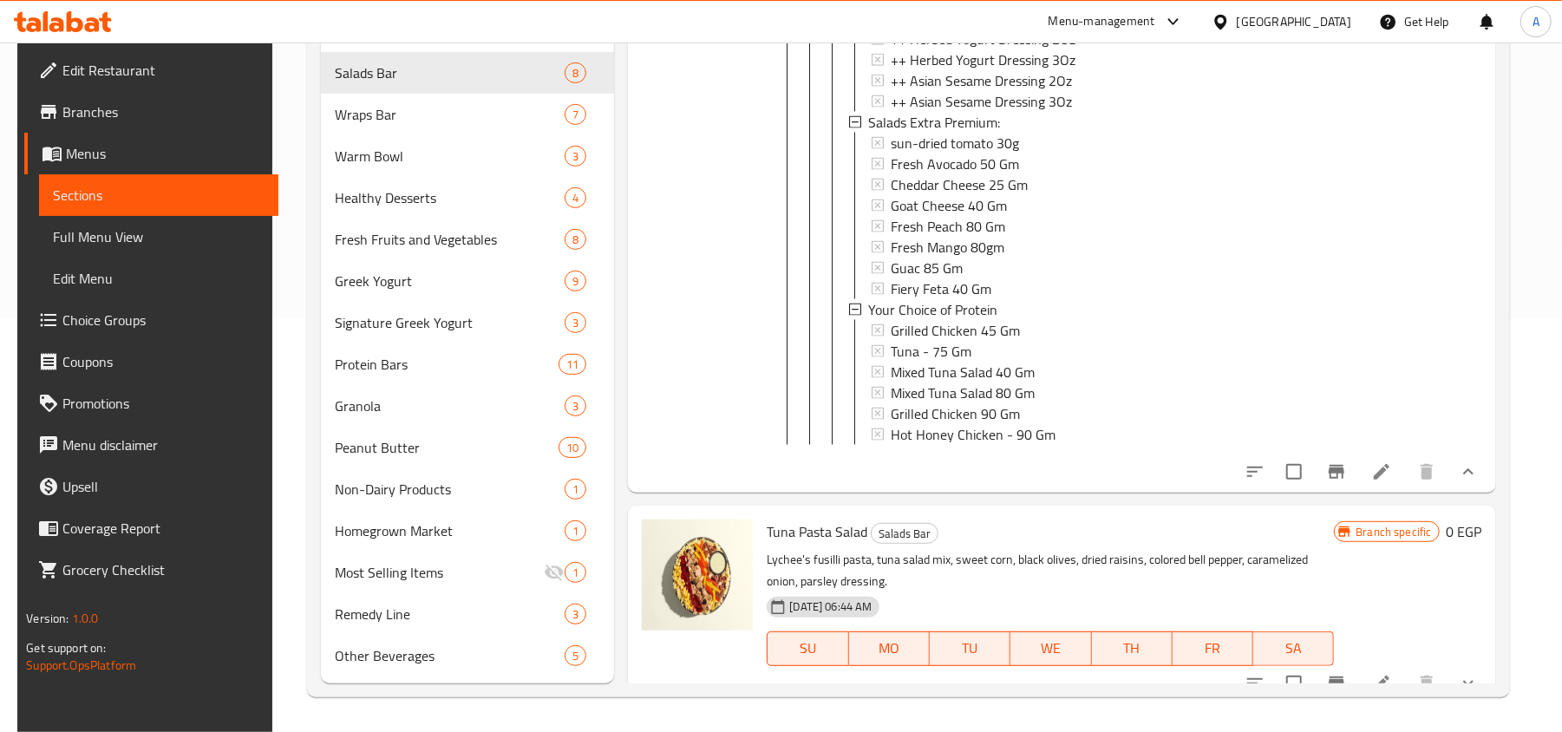
scroll to position [2952, 0]
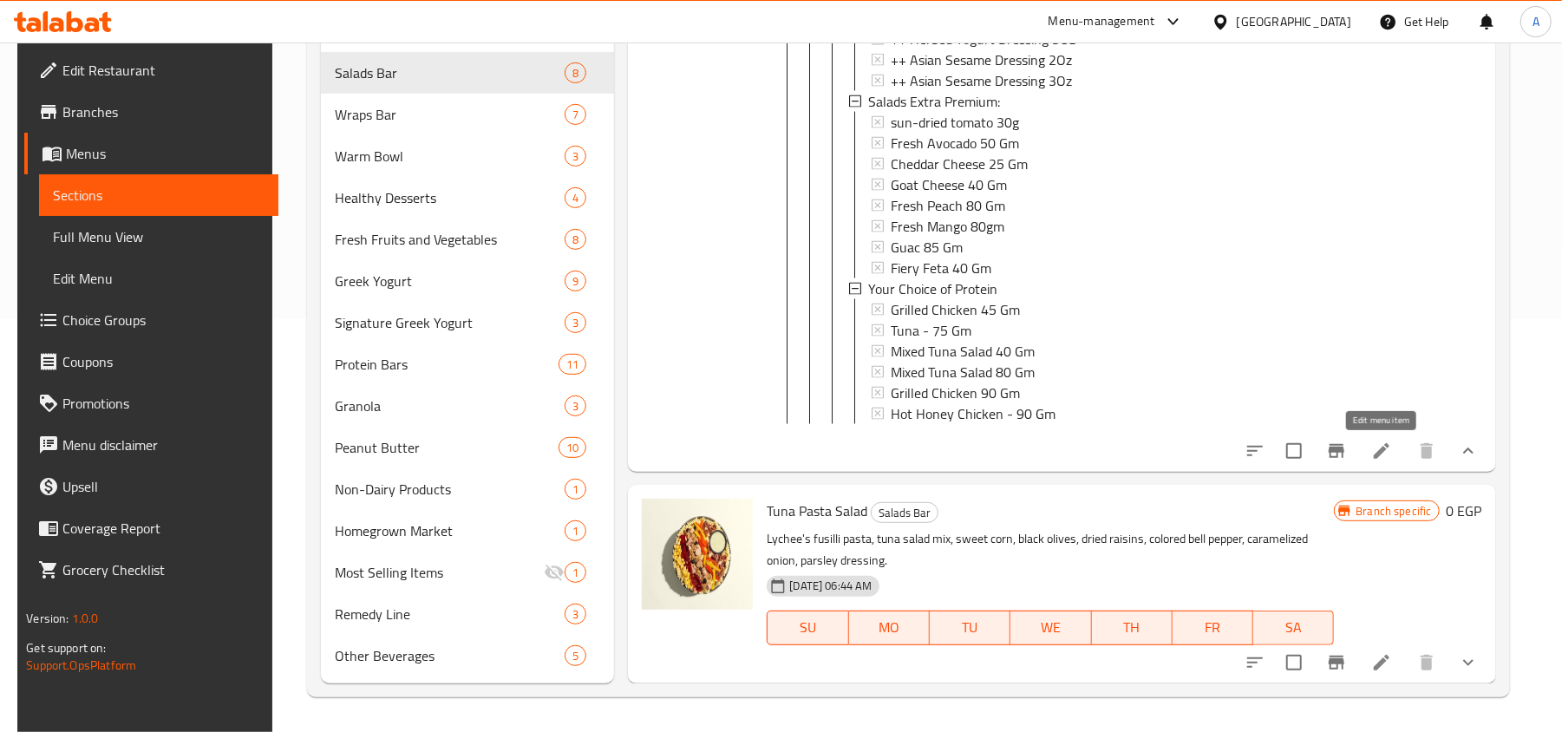
click at [1386, 451] on icon at bounding box center [1381, 450] width 21 height 21
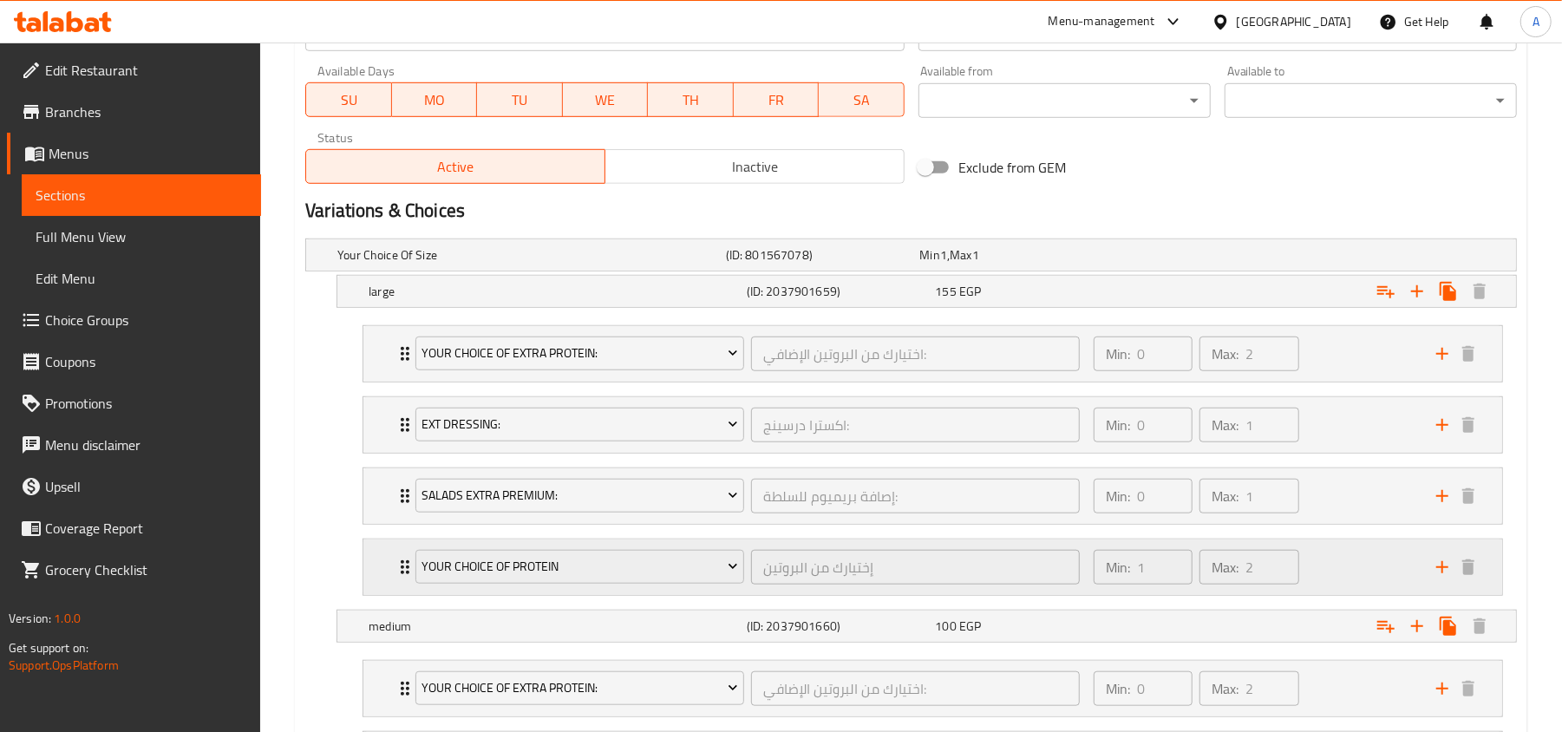
type input "2"
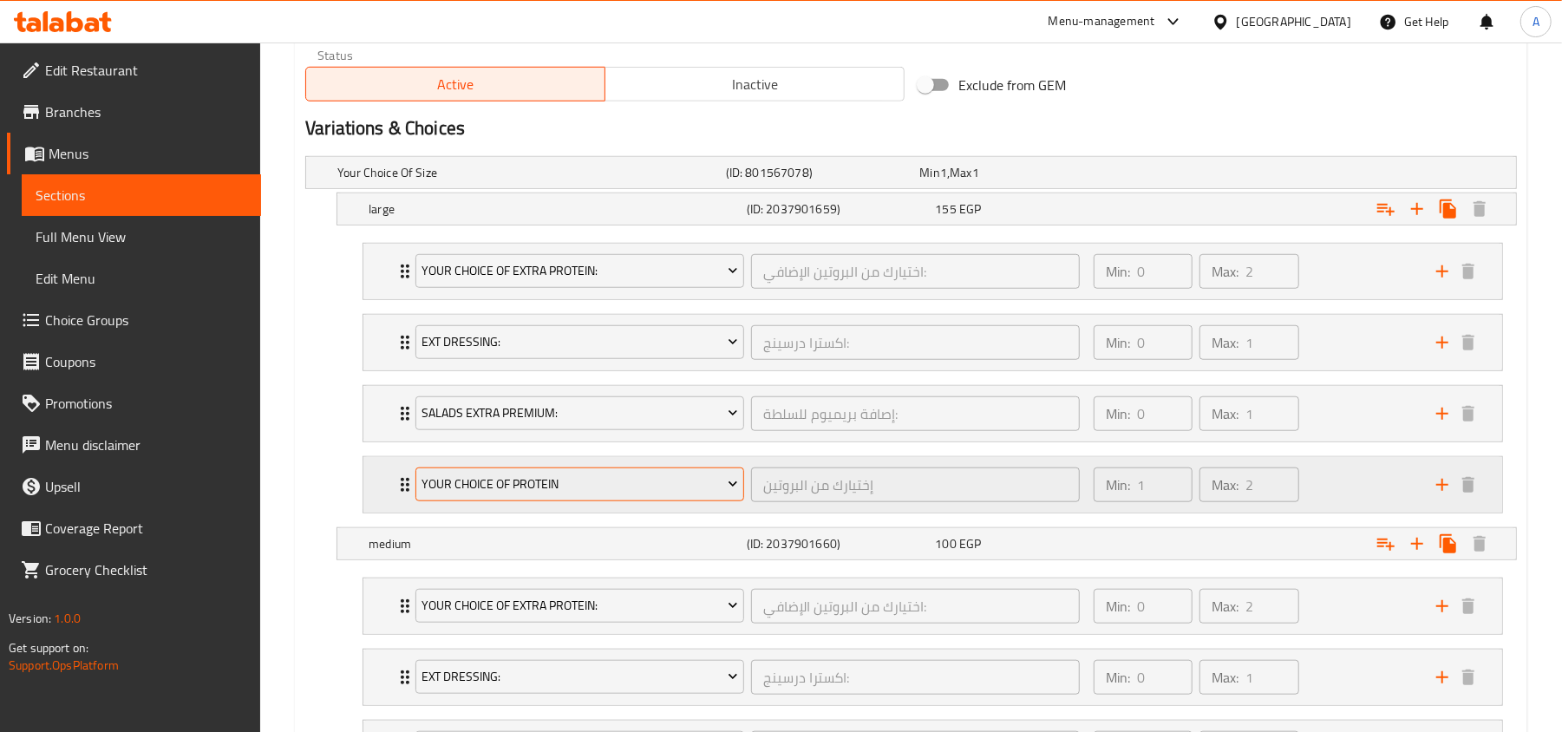
scroll to position [1040, 0]
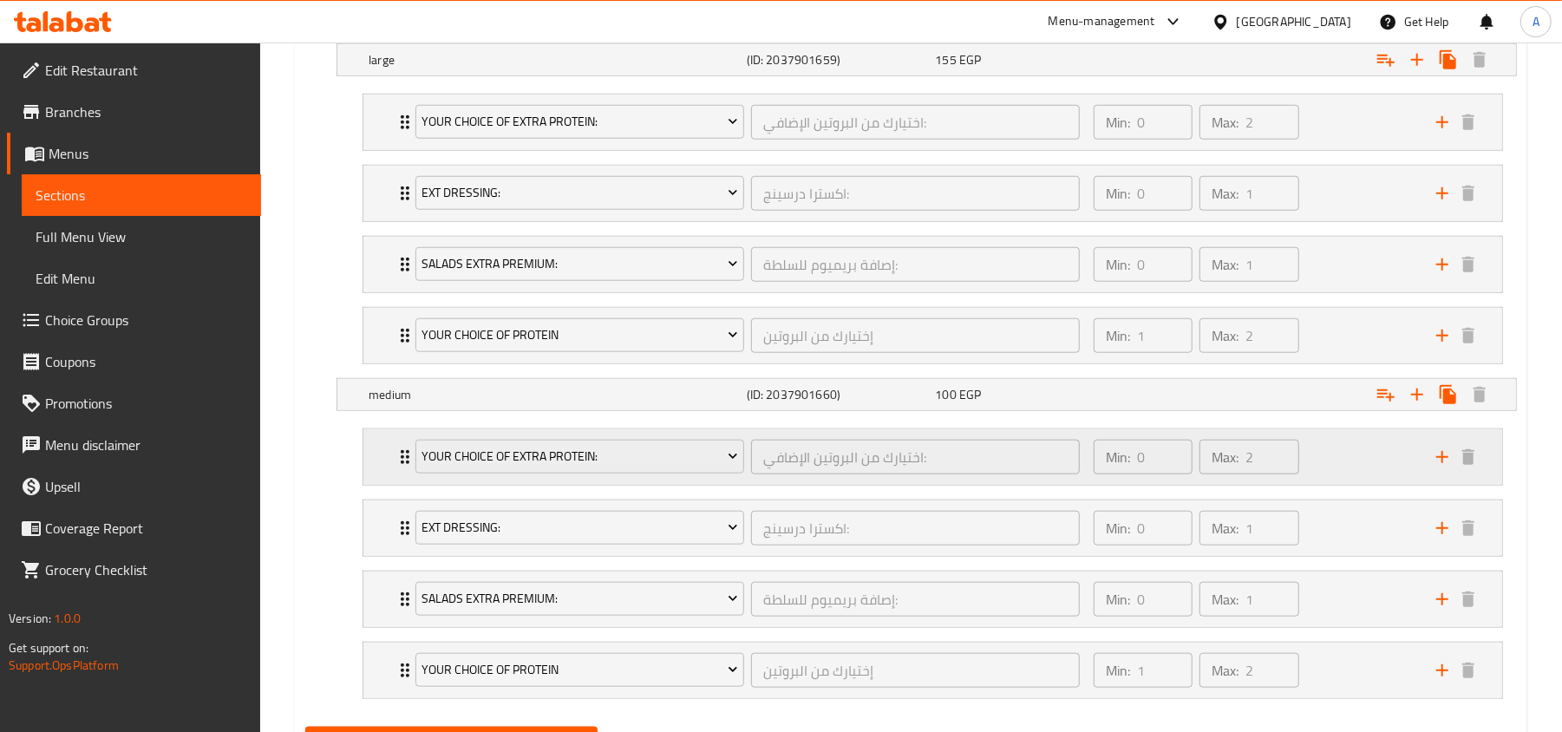
click at [1379, 460] on div "Min: 0 ​ Max: 2 ​" at bounding box center [1254, 456] width 342 height 55
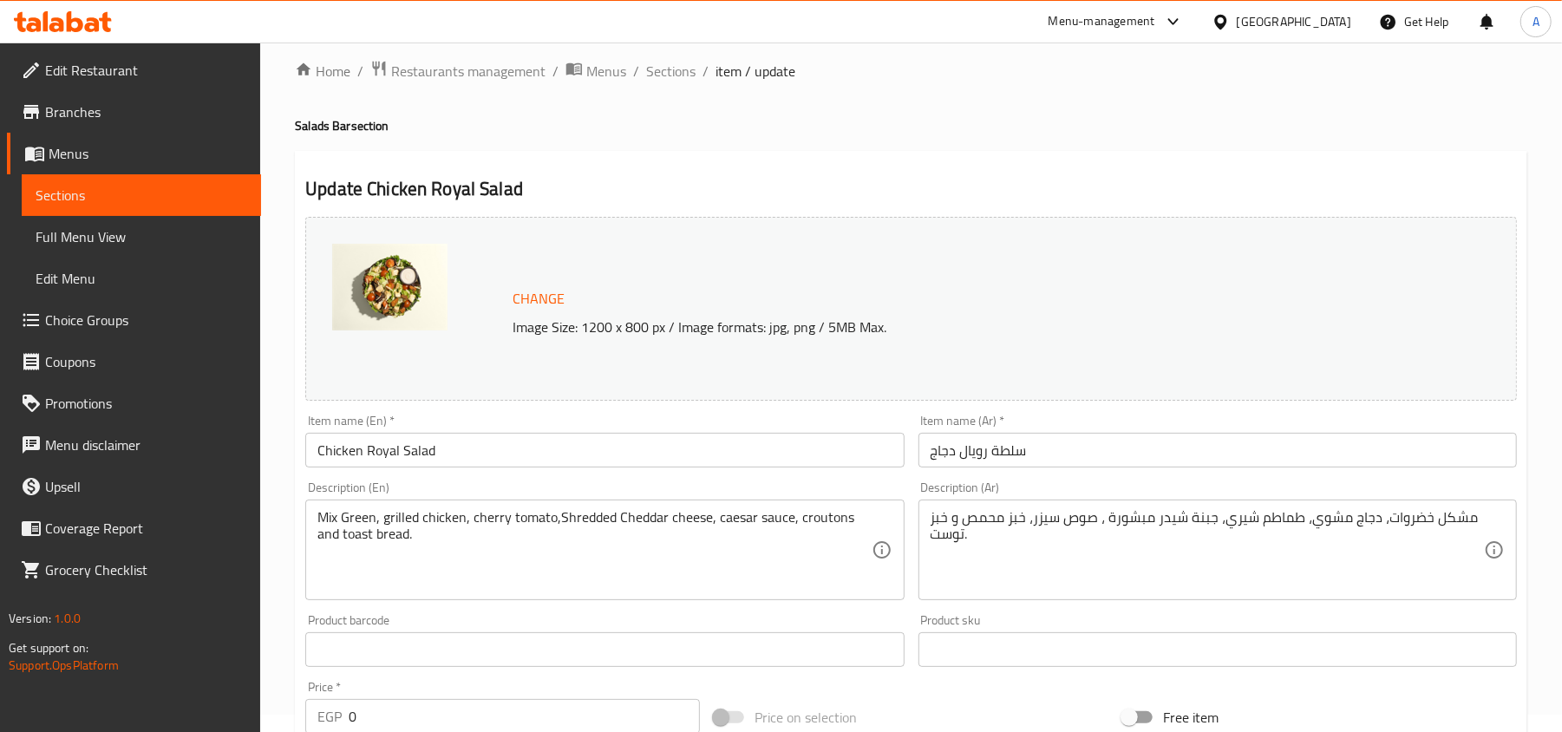
scroll to position [0, 0]
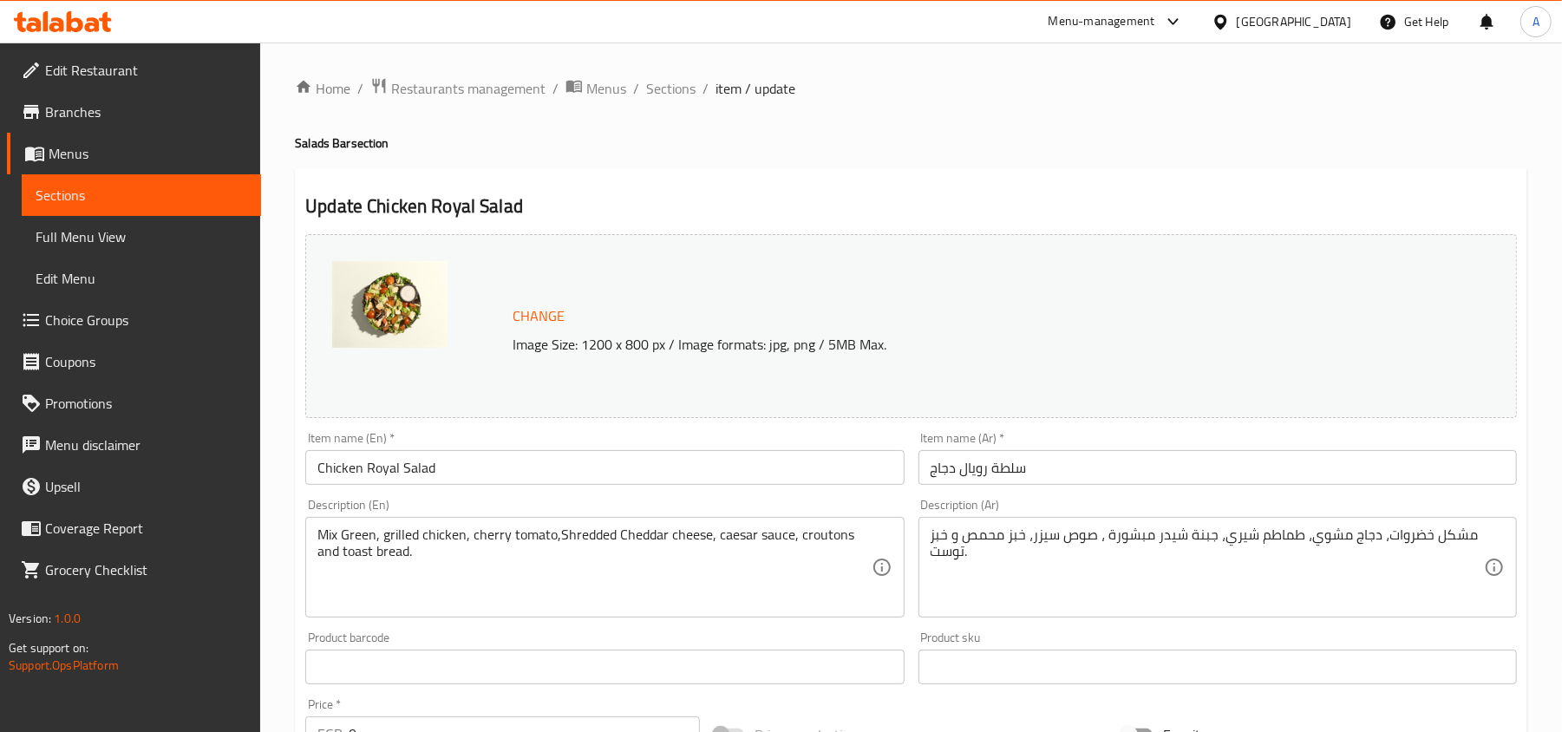
click at [694, 87] on ol "Home / Restaurants management / Menus / Sections / item / update" at bounding box center [911, 88] width 1232 height 23
click at [649, 95] on span "Sections" at bounding box center [670, 88] width 49 height 21
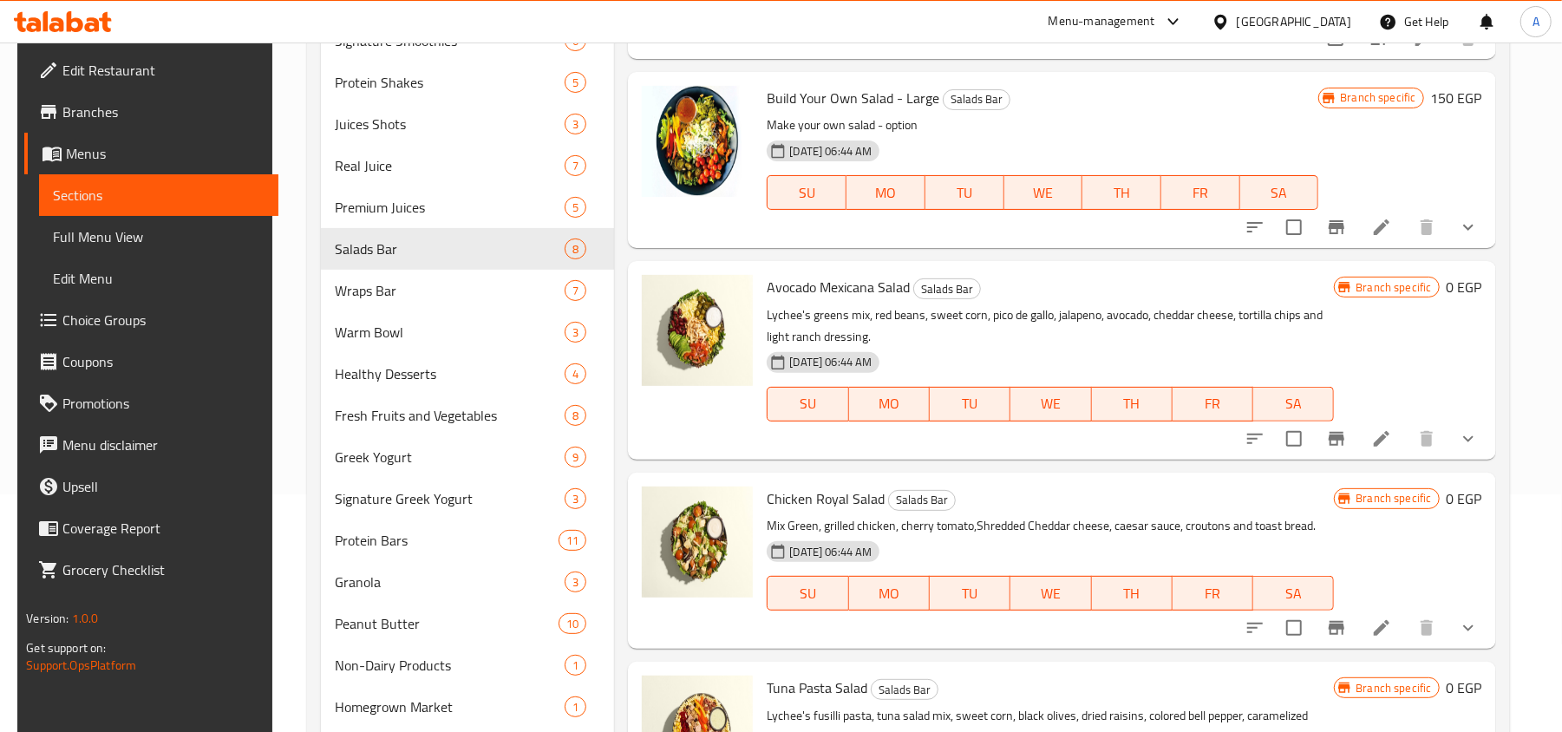
scroll to position [414, 0]
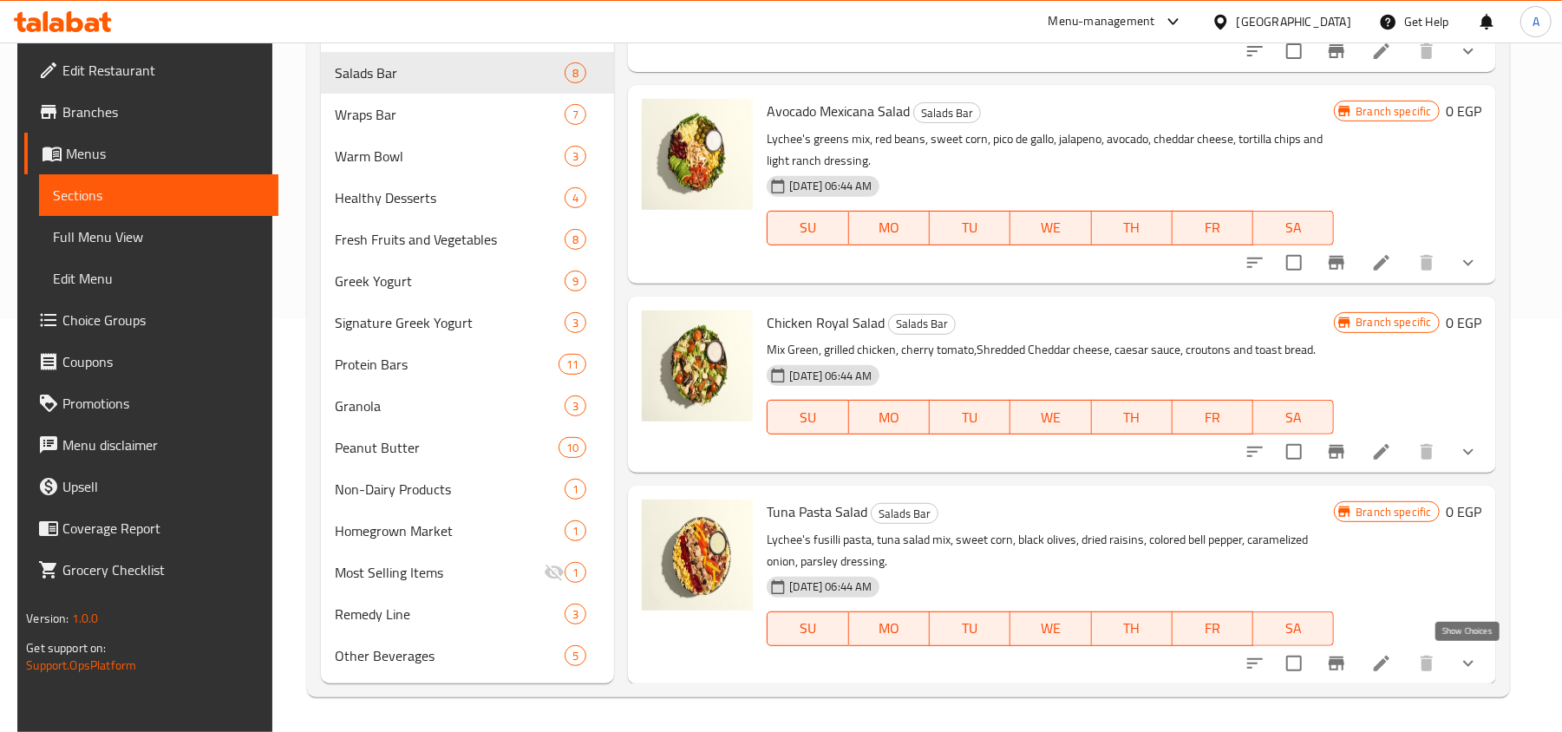
click at [1462, 666] on icon "show more" at bounding box center [1467, 663] width 21 height 21
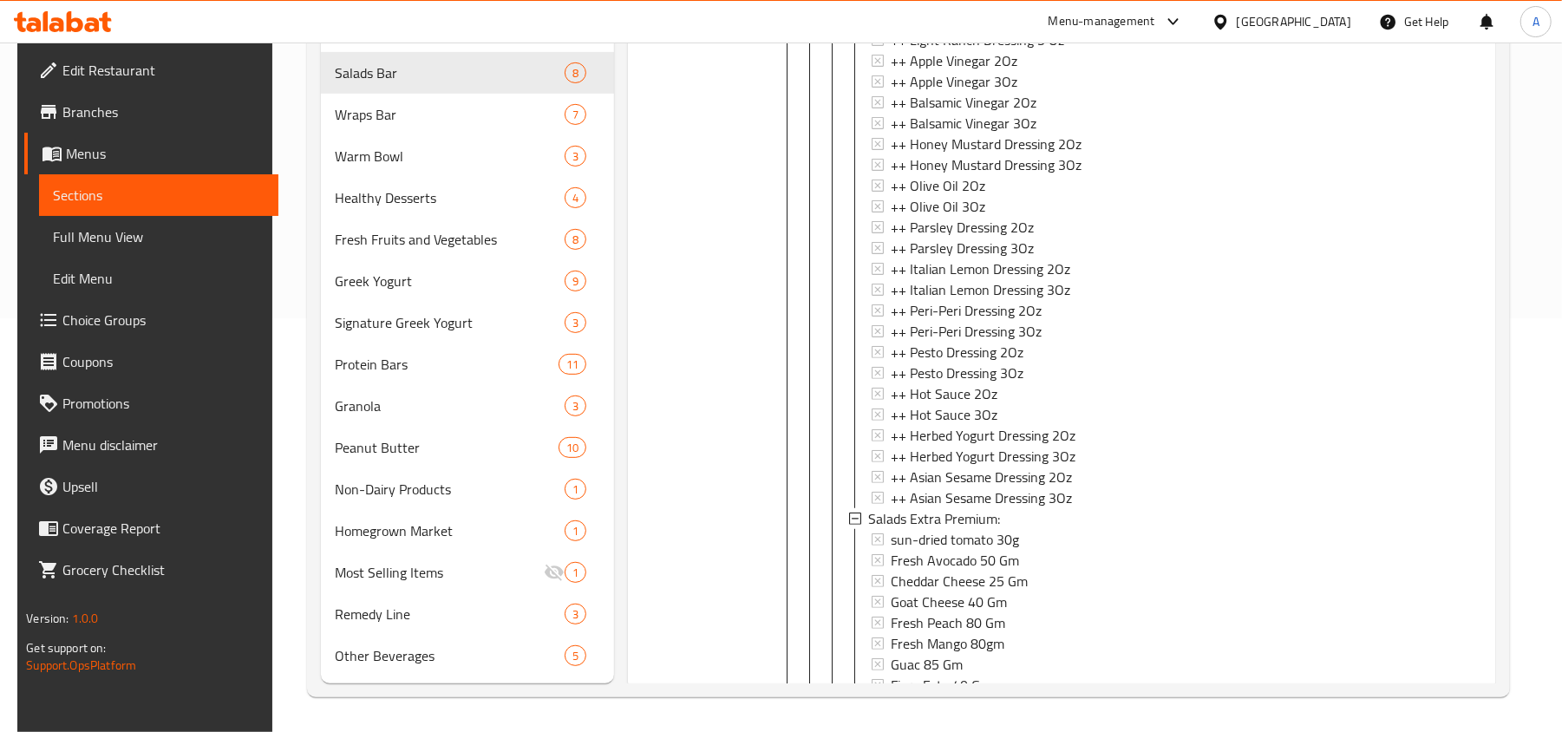
scroll to position [1912, 0]
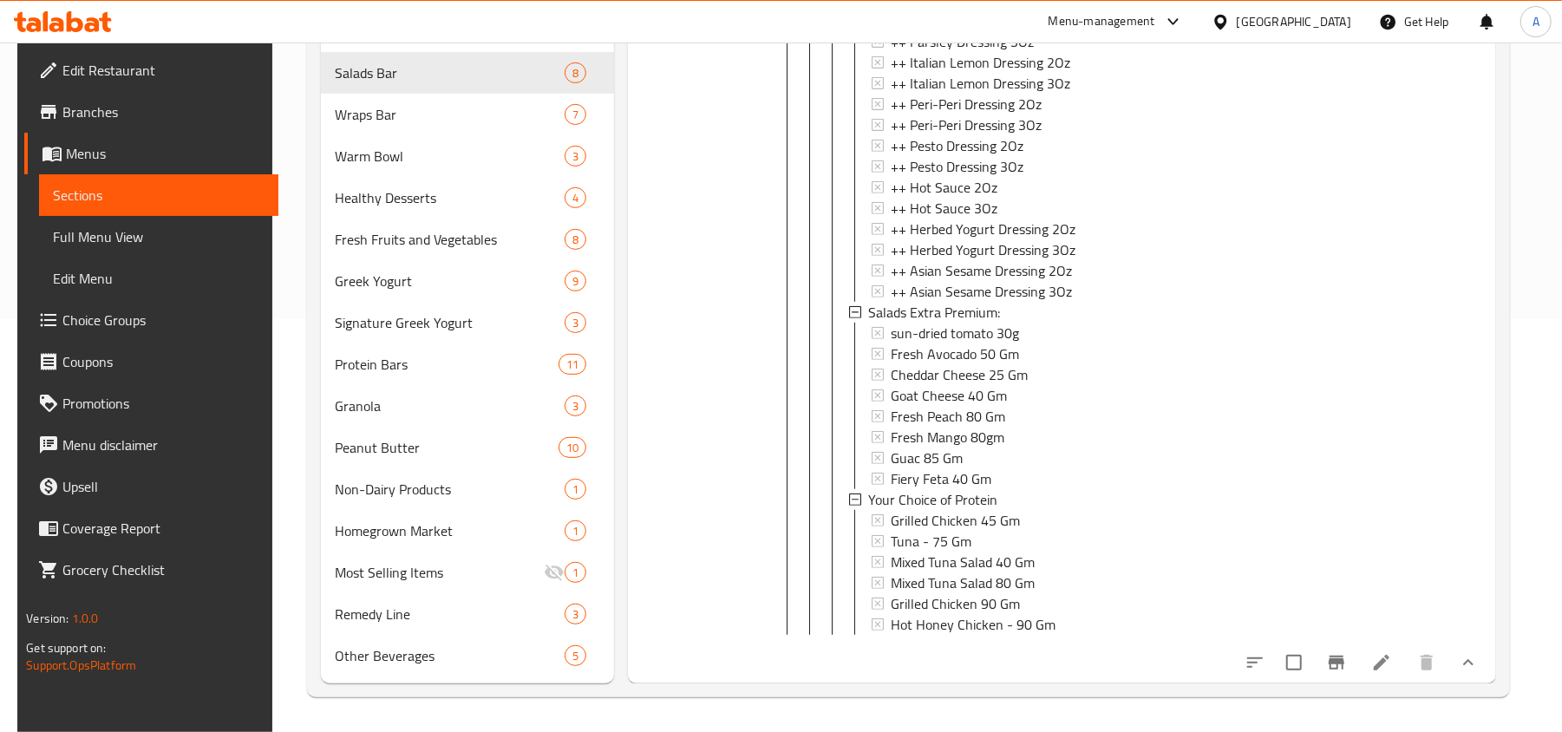
click at [1385, 663] on icon at bounding box center [1381, 662] width 21 height 21
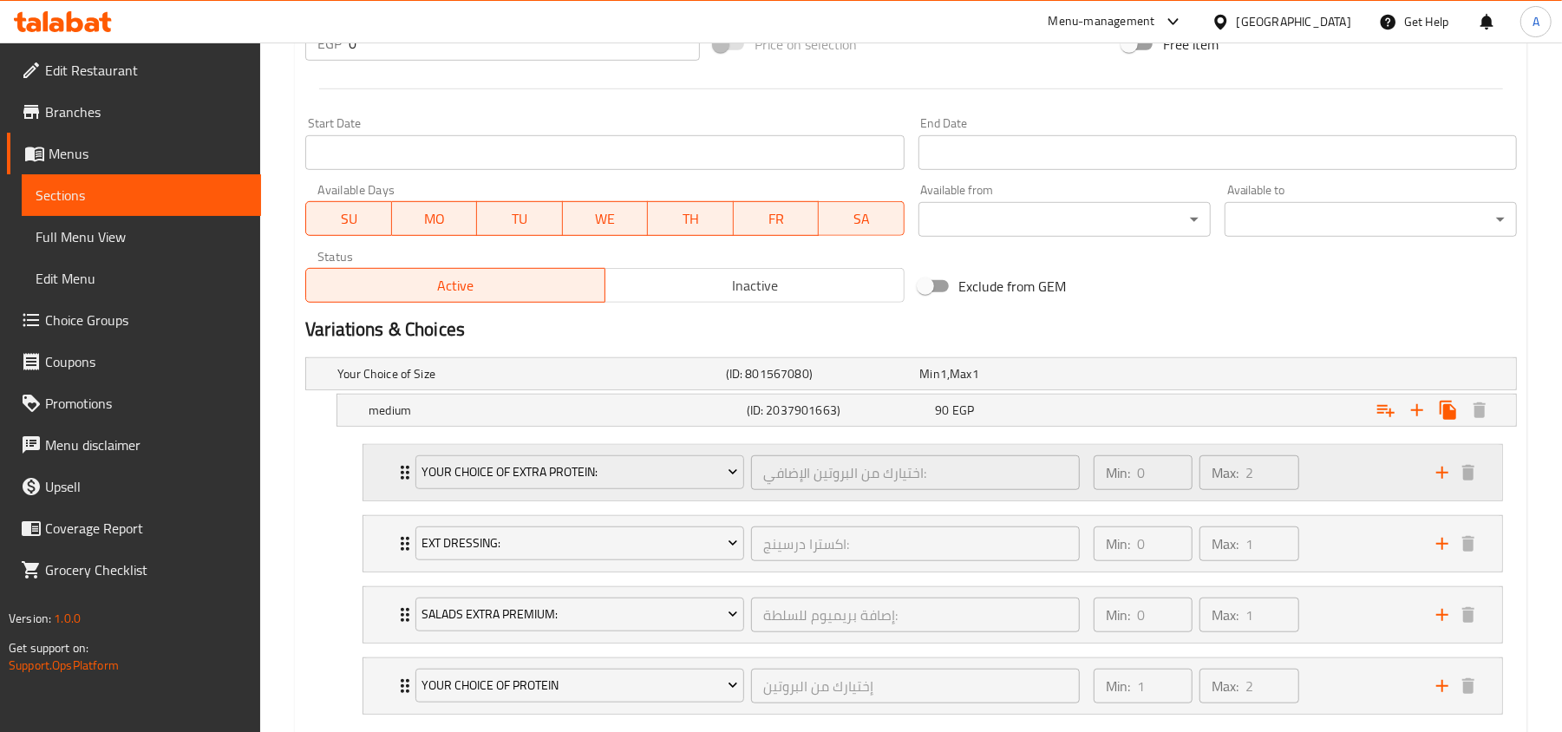
scroll to position [798, 0]
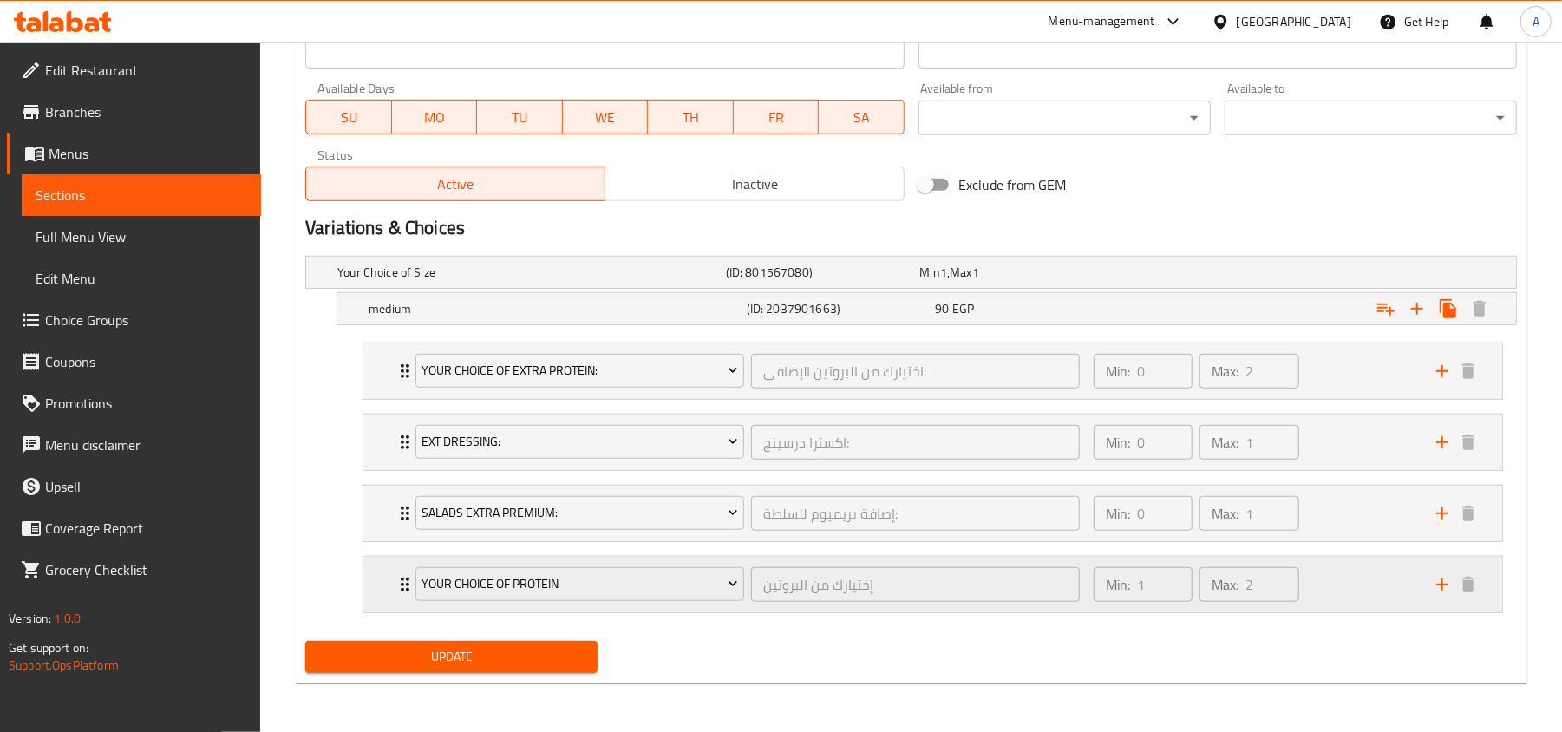
click at [1380, 581] on div "Min: 1 ​ Max: 2 ​" at bounding box center [1254, 584] width 342 height 55
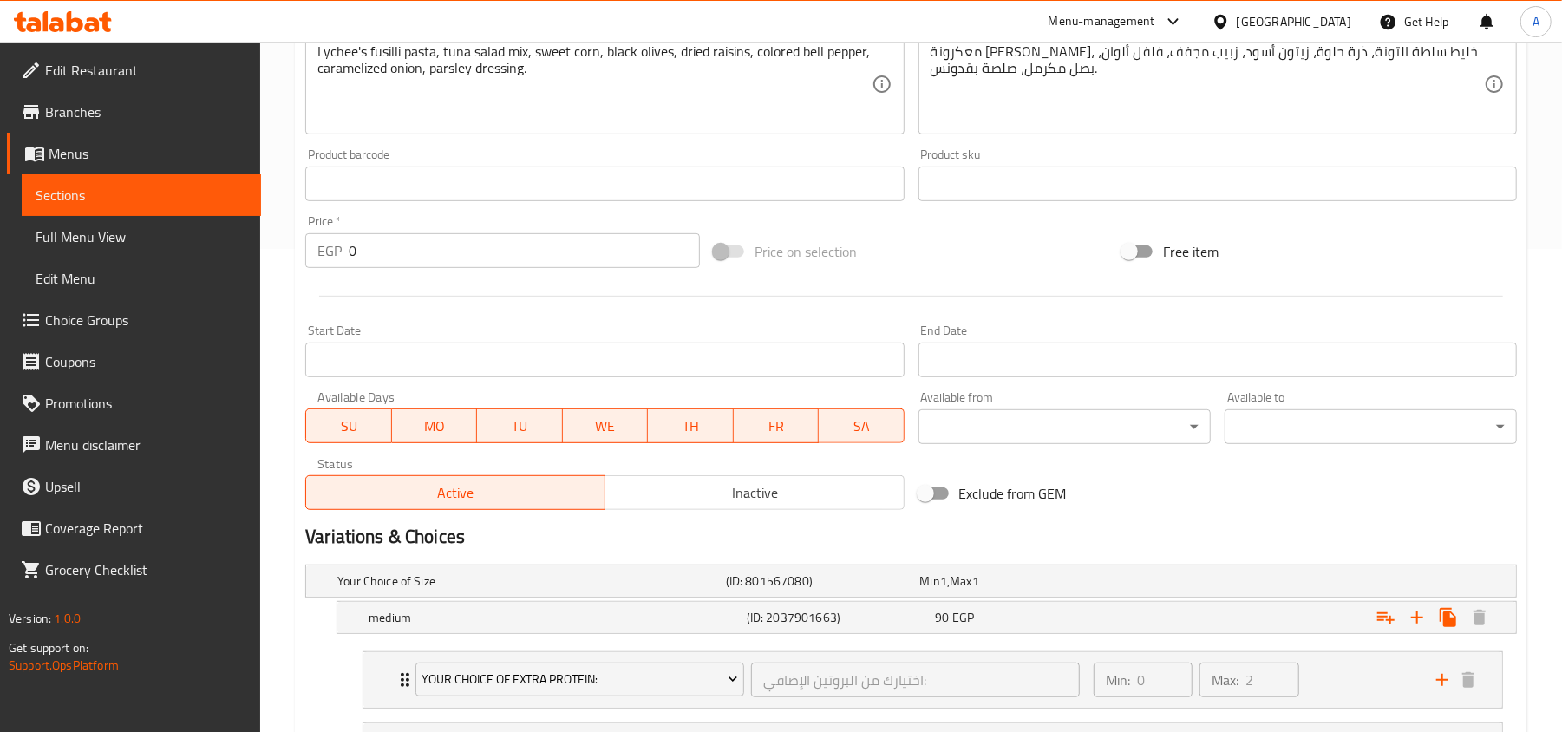
scroll to position [0, 0]
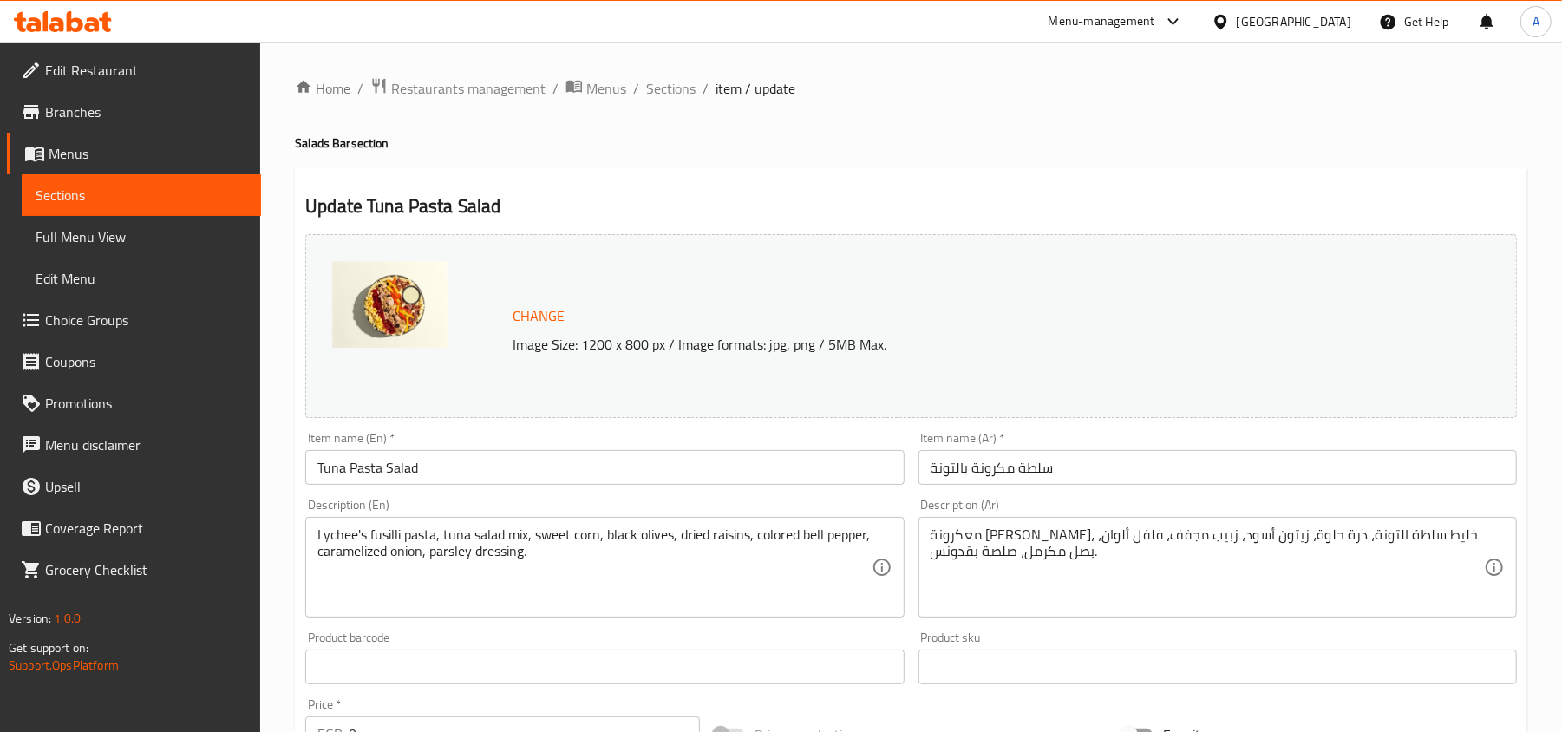
drag, startPoint x: 677, startPoint y: 78, endPoint x: 681, endPoint y: 104, distance: 26.2
click at [677, 78] on span "Sections" at bounding box center [670, 88] width 49 height 21
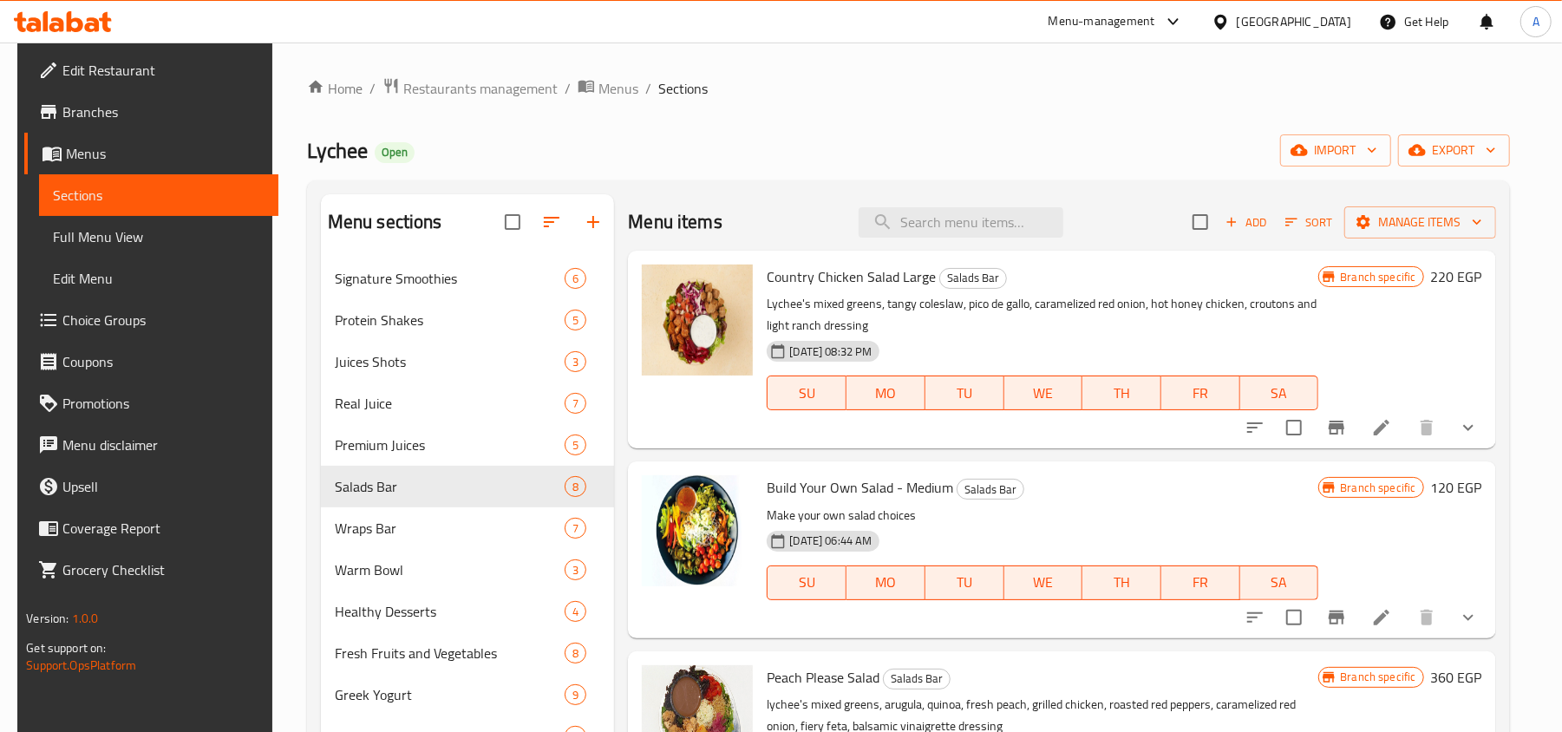
click at [1544, 215] on div "Home / Restaurants management / Menus / Sections Lychee Open import export Menu…" at bounding box center [908, 593] width 1272 height 1103
click at [1492, 156] on span "export" at bounding box center [1454, 151] width 84 height 22
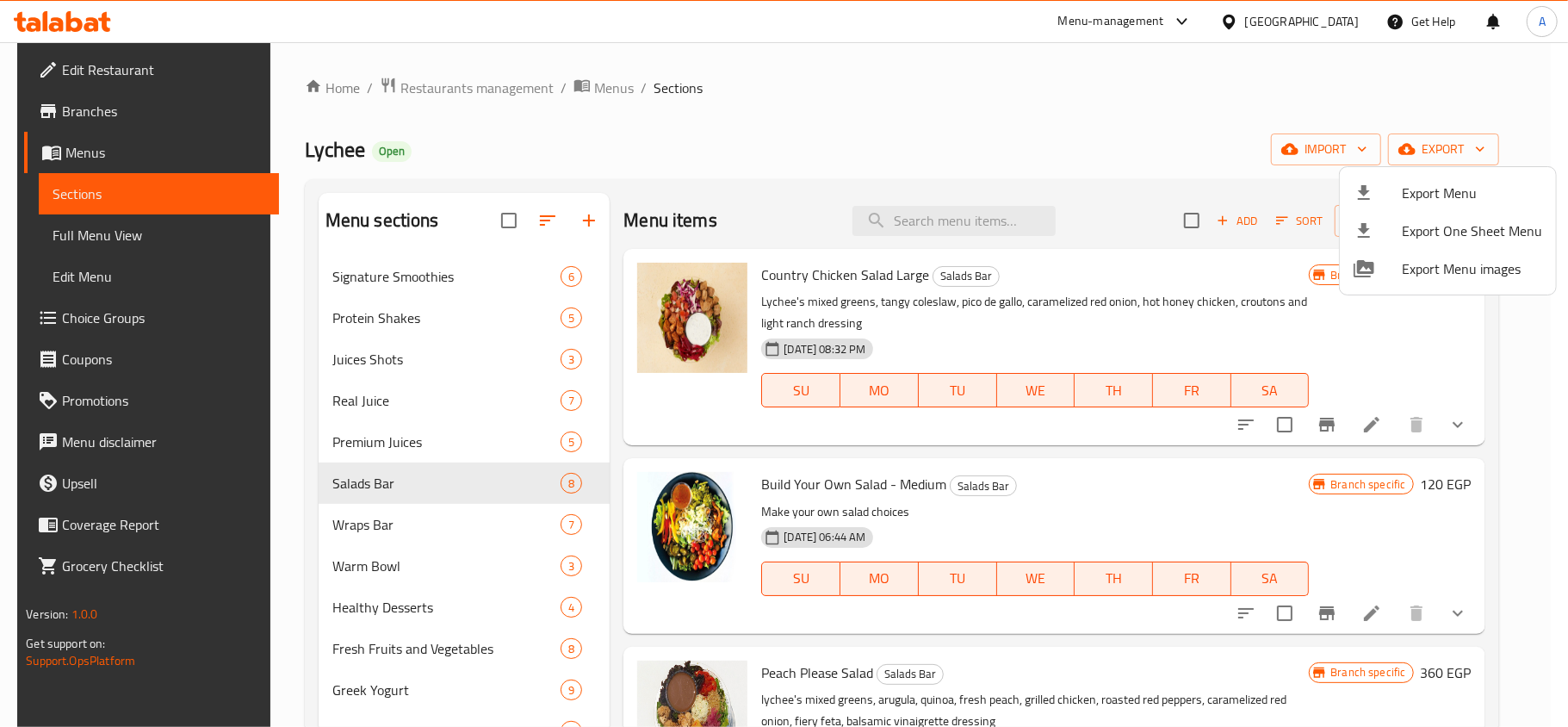
click at [1441, 190] on span "Export Menu" at bounding box center [1472, 193] width 140 height 21
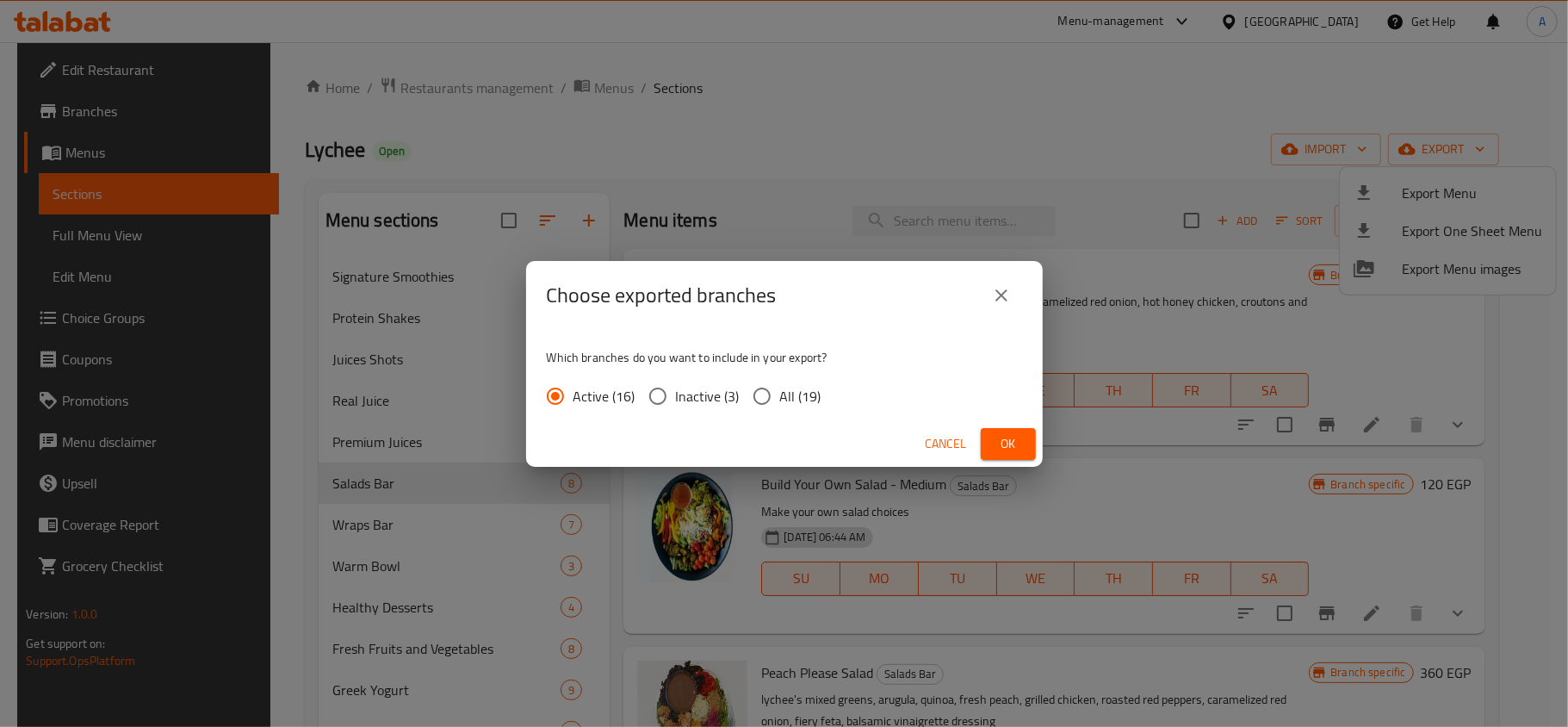
click at [786, 386] on span "All (19)" at bounding box center [801, 395] width 42 height 21
click at [781, 386] on input "All (19)" at bounding box center [762, 396] width 36 height 36
radio input "true"
click at [1002, 435] on span "Ok" at bounding box center [1008, 444] width 28 height 22
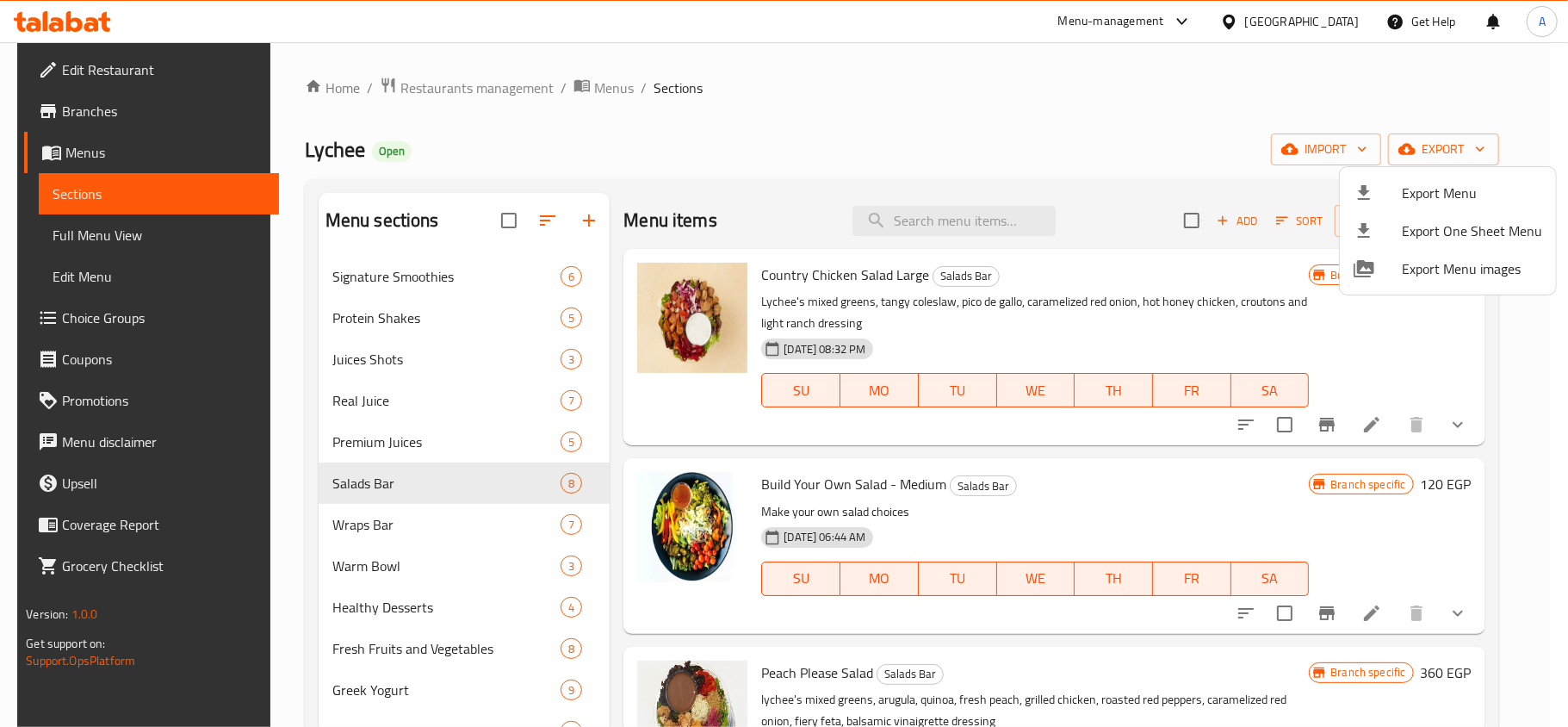
drag, startPoint x: 353, startPoint y: 152, endPoint x: 305, endPoint y: 150, distance: 48.0
click at [305, 150] on div at bounding box center [784, 364] width 1568 height 727
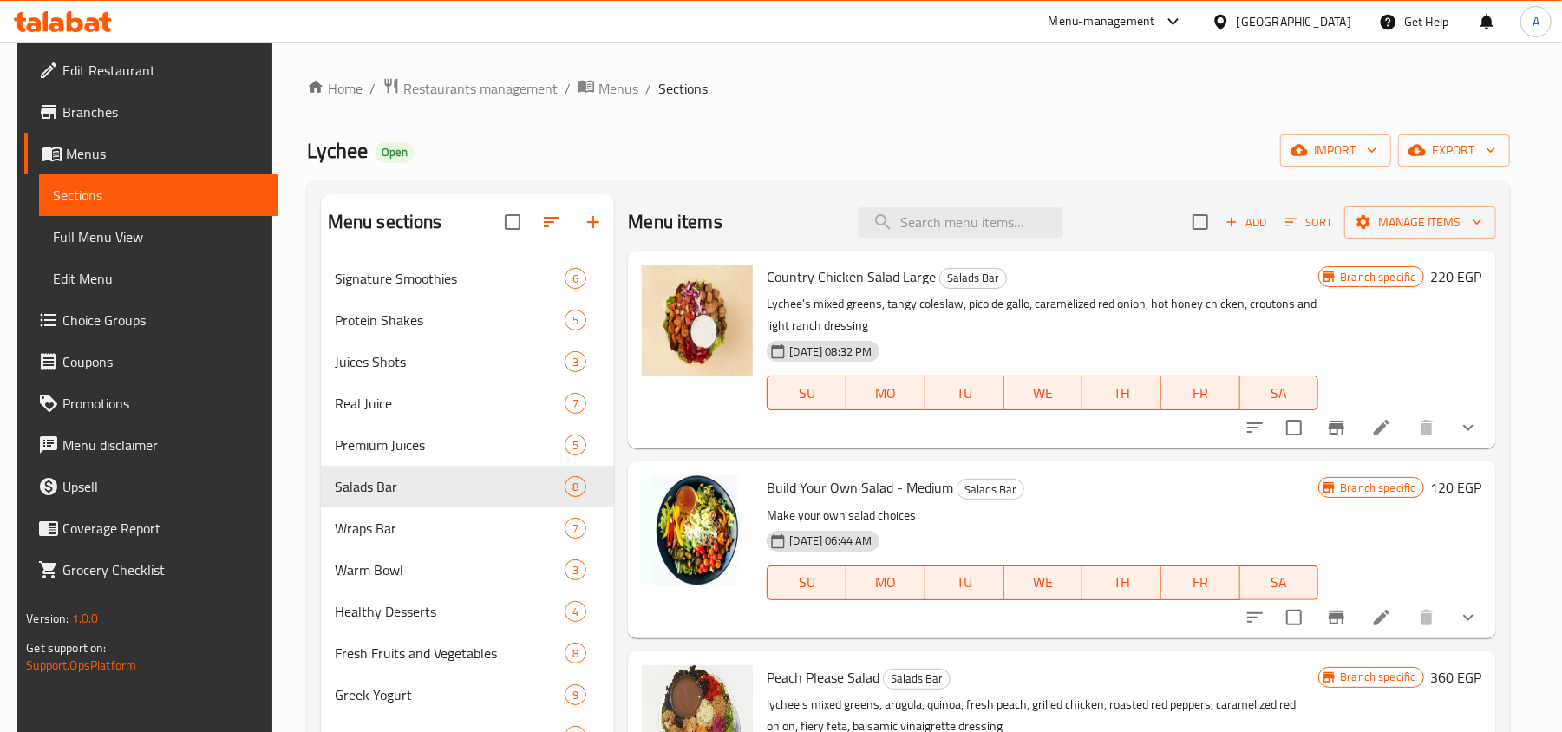
click at [307, 151] on span "Lychee" at bounding box center [337, 150] width 61 height 39
drag, startPoint x: 296, startPoint y: 153, endPoint x: 352, endPoint y: 151, distance: 56.4
click at [352, 151] on span "Lychee" at bounding box center [337, 150] width 61 height 39
copy span "Lychee"
click at [62, 112] on span "Branches" at bounding box center [163, 111] width 202 height 21
